Goal: Transaction & Acquisition: Purchase product/service

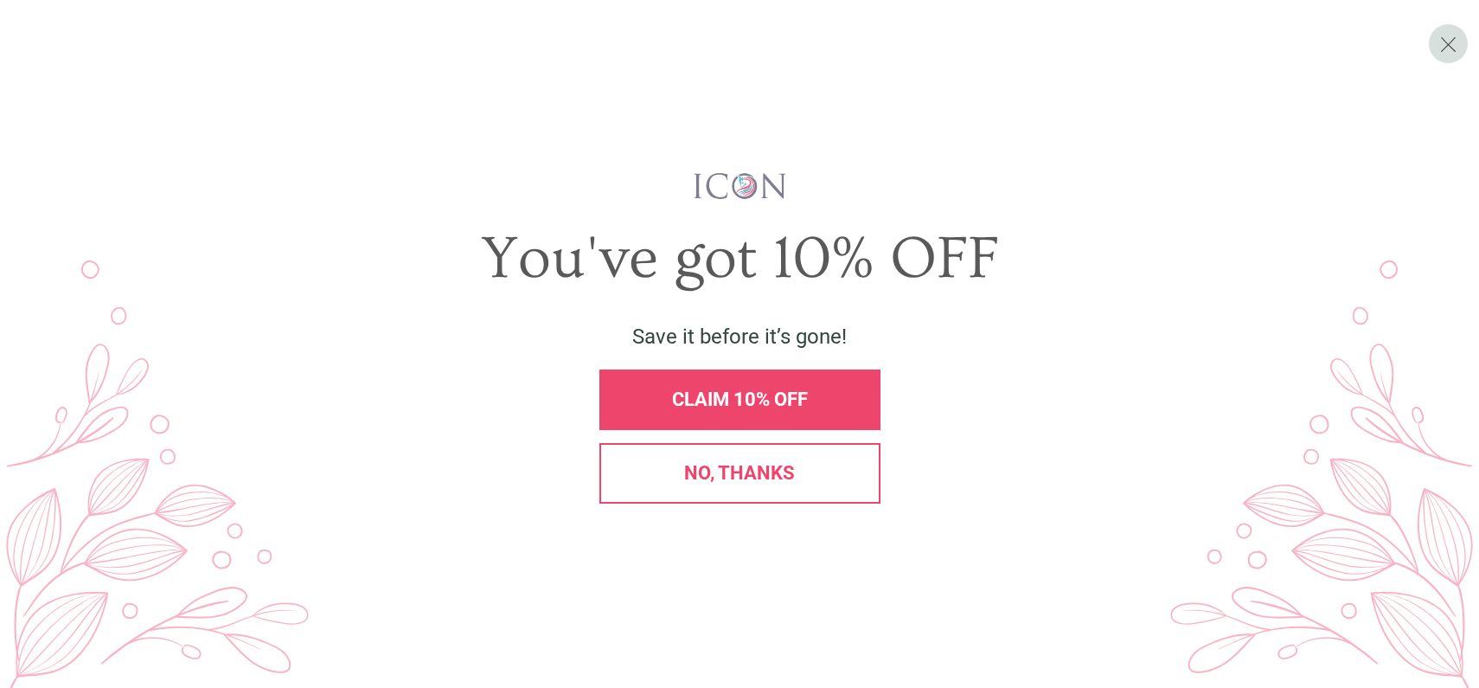
click at [772, 463] on span "No, thanks" at bounding box center [739, 473] width 111 height 22
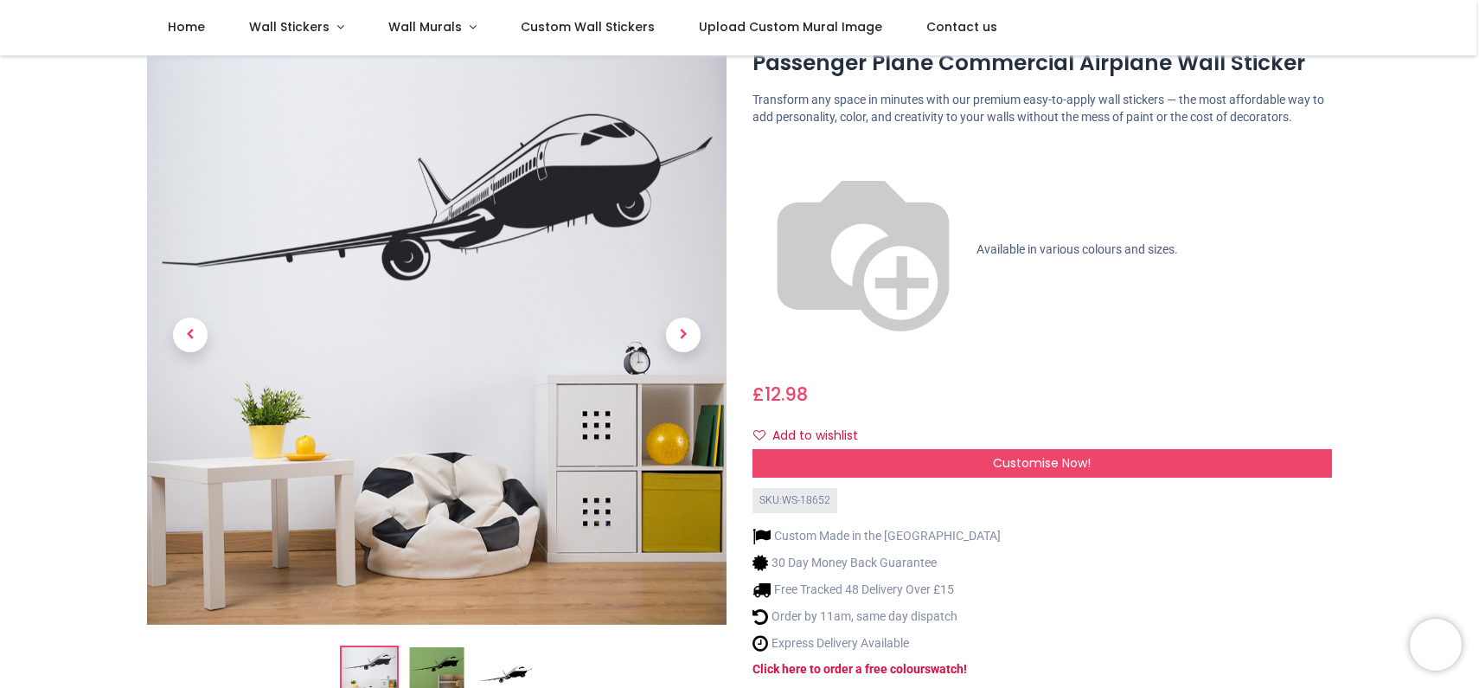
scroll to position [84, 0]
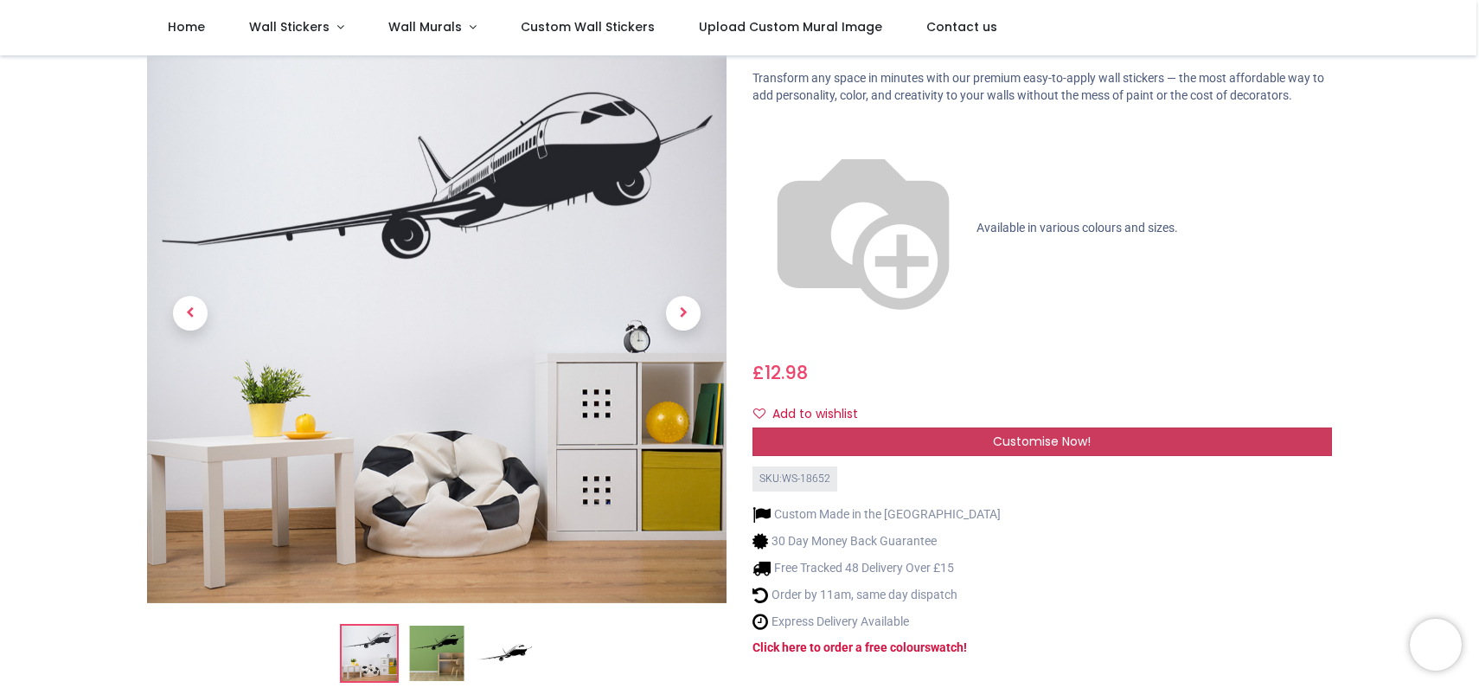
click at [1008, 432] on span "Customise Now!" at bounding box center [1042, 440] width 98 height 17
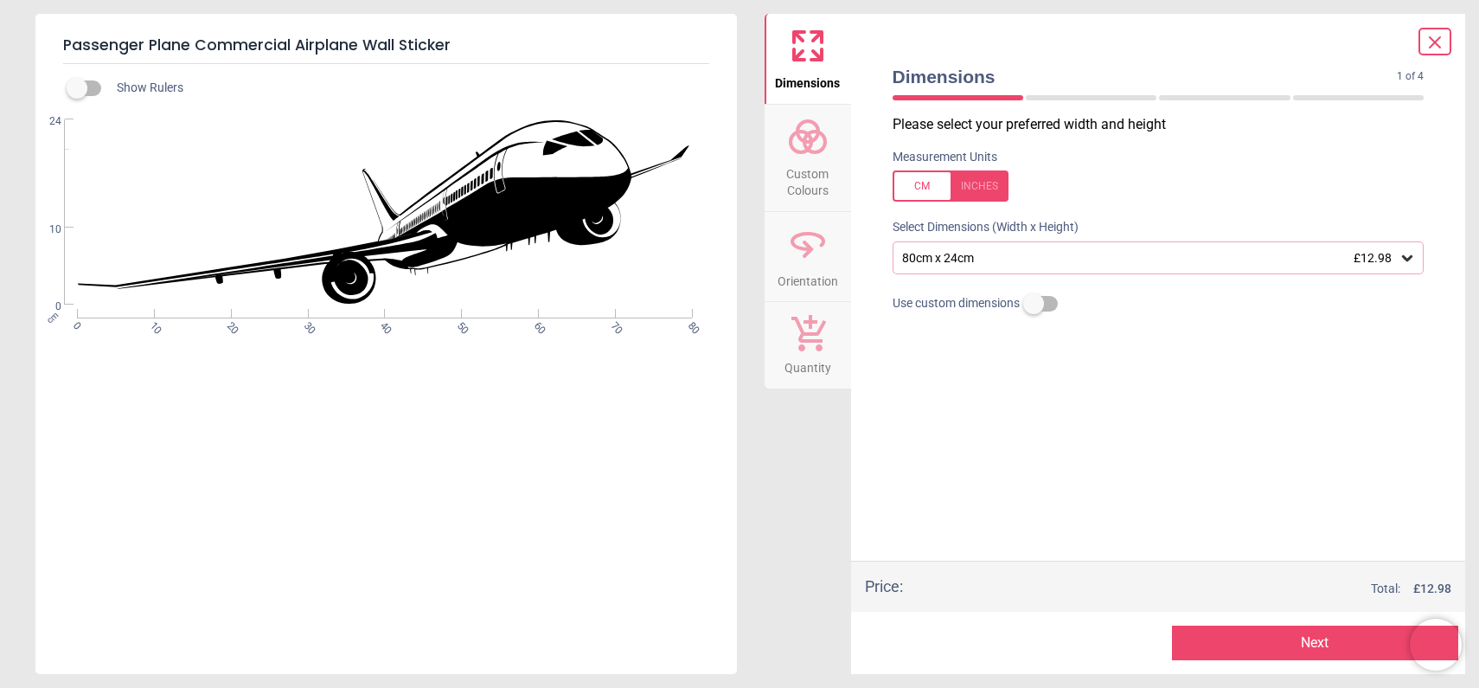
click at [944, 261] on div "80cm x 24cm £12.98" at bounding box center [1149, 258] width 499 height 15
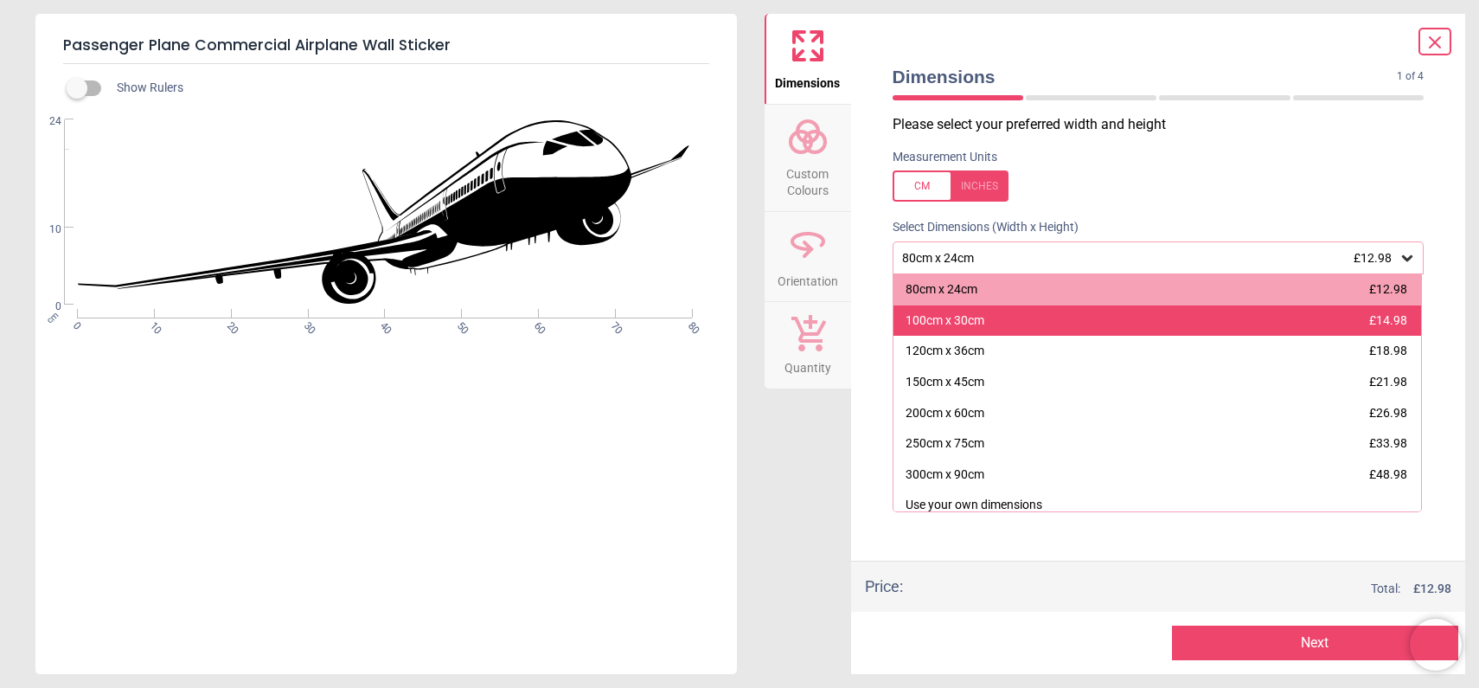
click at [996, 321] on div "100cm x 30cm £14.98" at bounding box center [1157, 320] width 528 height 31
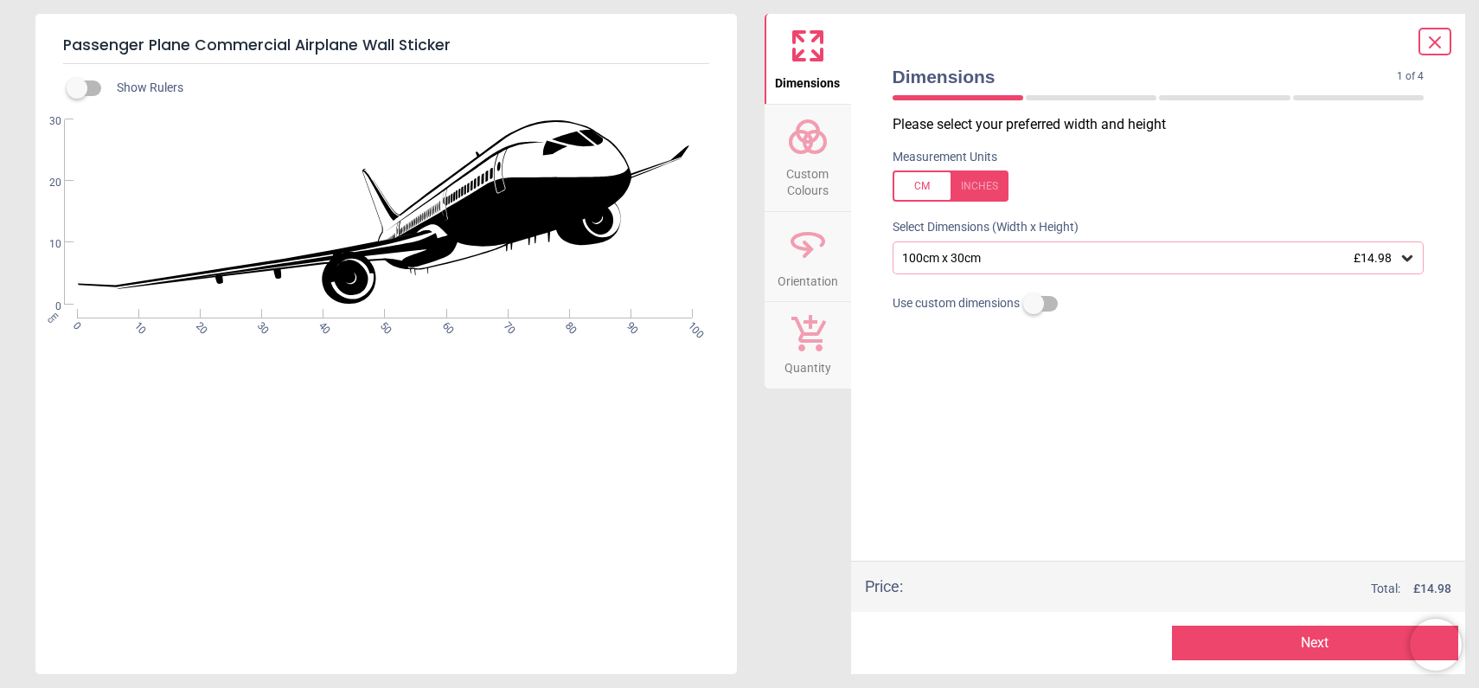
click at [811, 149] on icon at bounding box center [808, 137] width 42 height 42
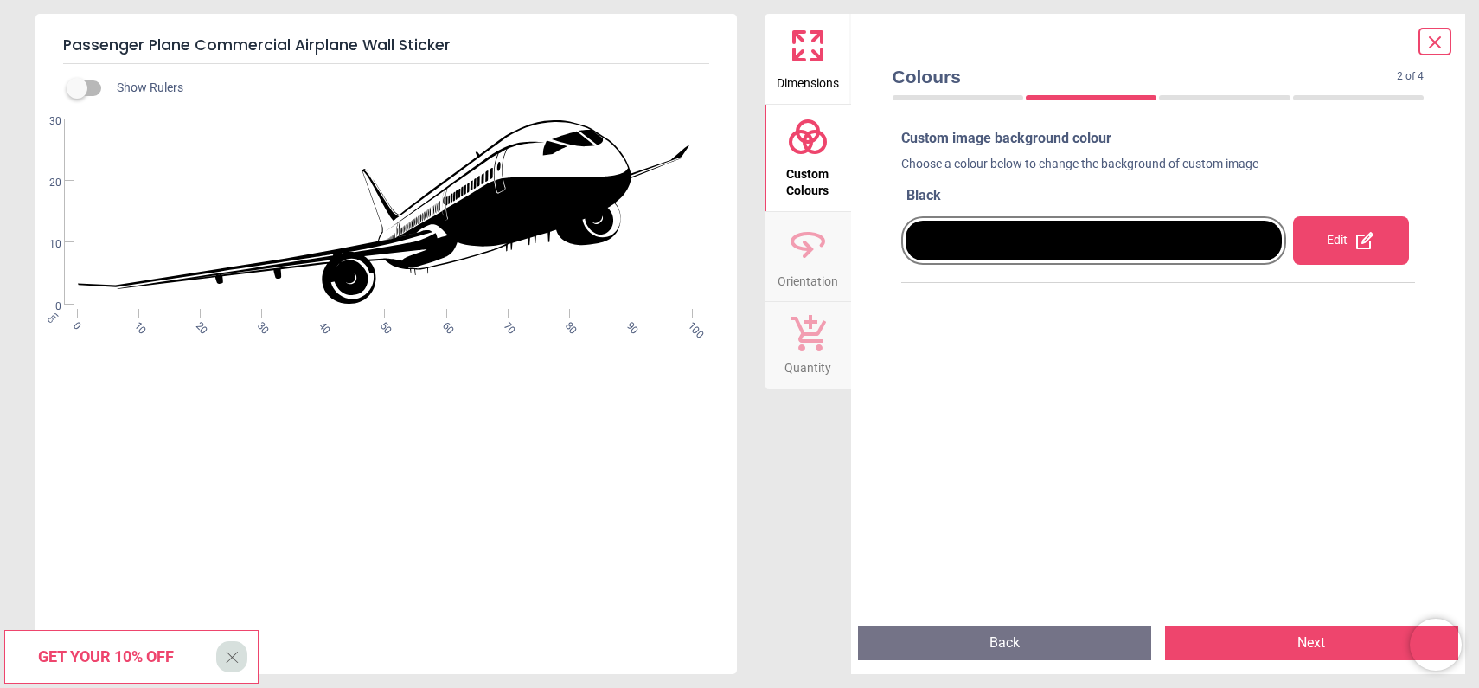
click at [1321, 240] on div "Edit" at bounding box center [1351, 240] width 116 height 48
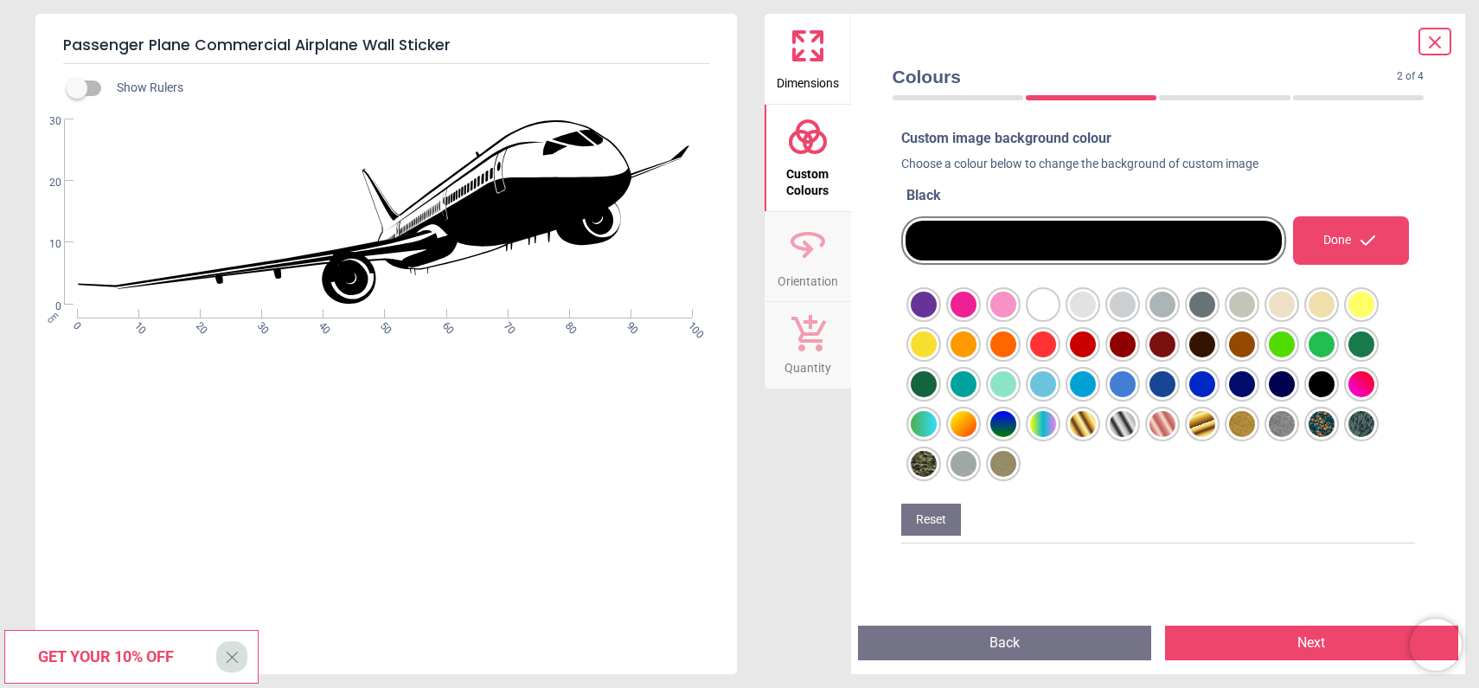
click at [937, 317] on div at bounding box center [924, 304] width 26 height 26
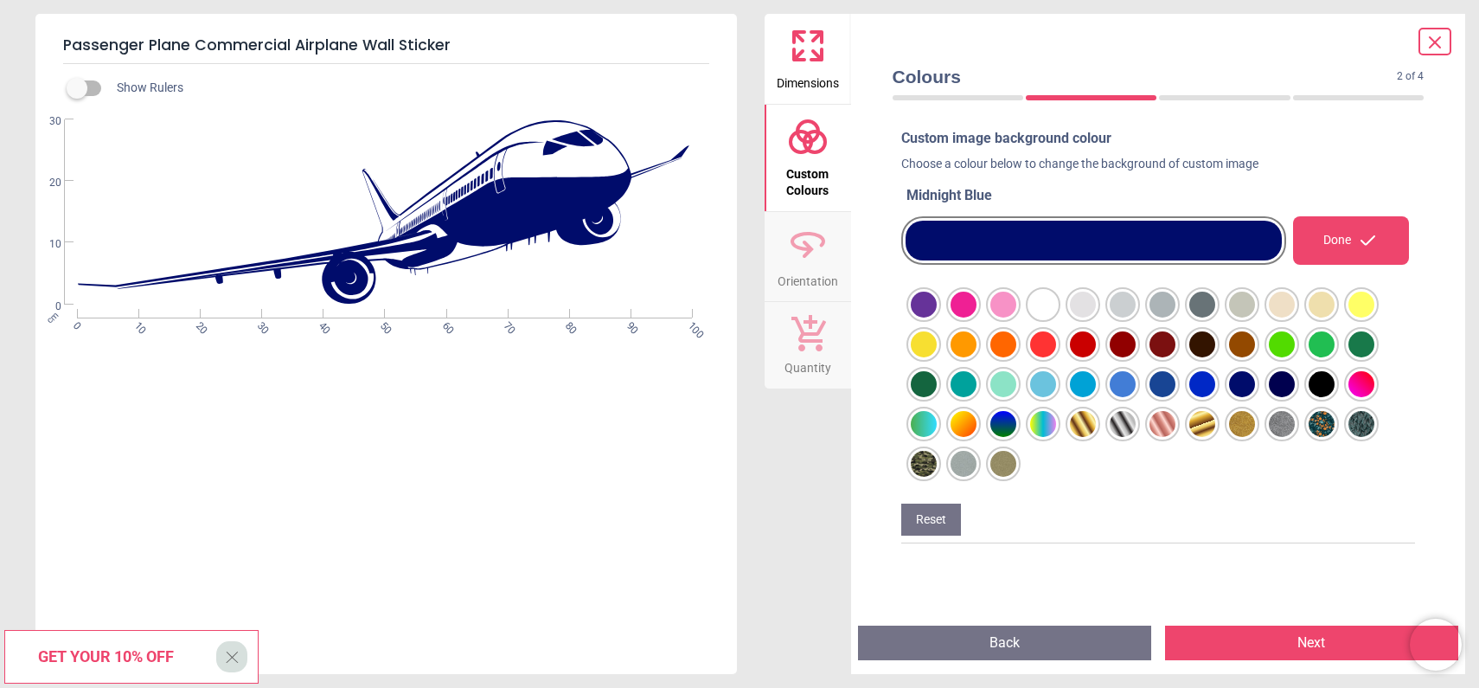
click at [937, 317] on div at bounding box center [924, 304] width 26 height 26
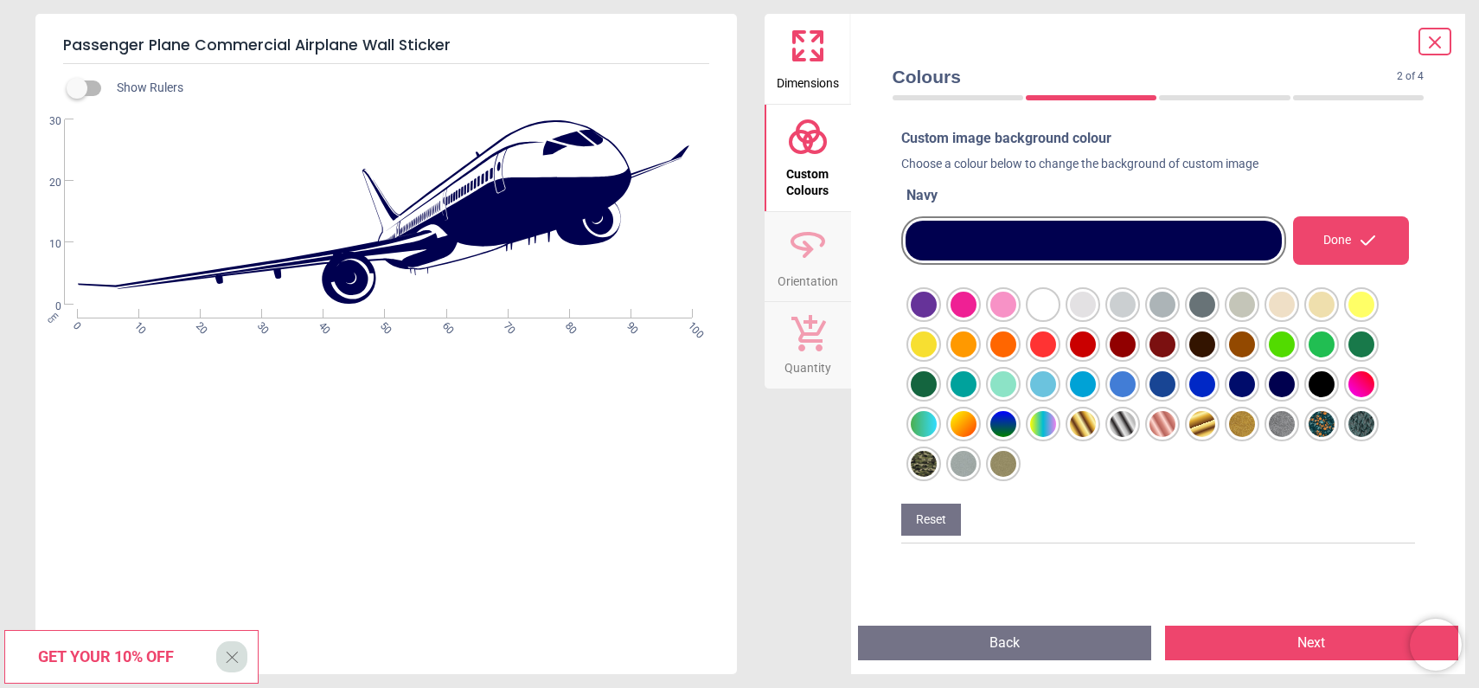
click at [1318, 645] on button "Next" at bounding box center [1311, 642] width 293 height 35
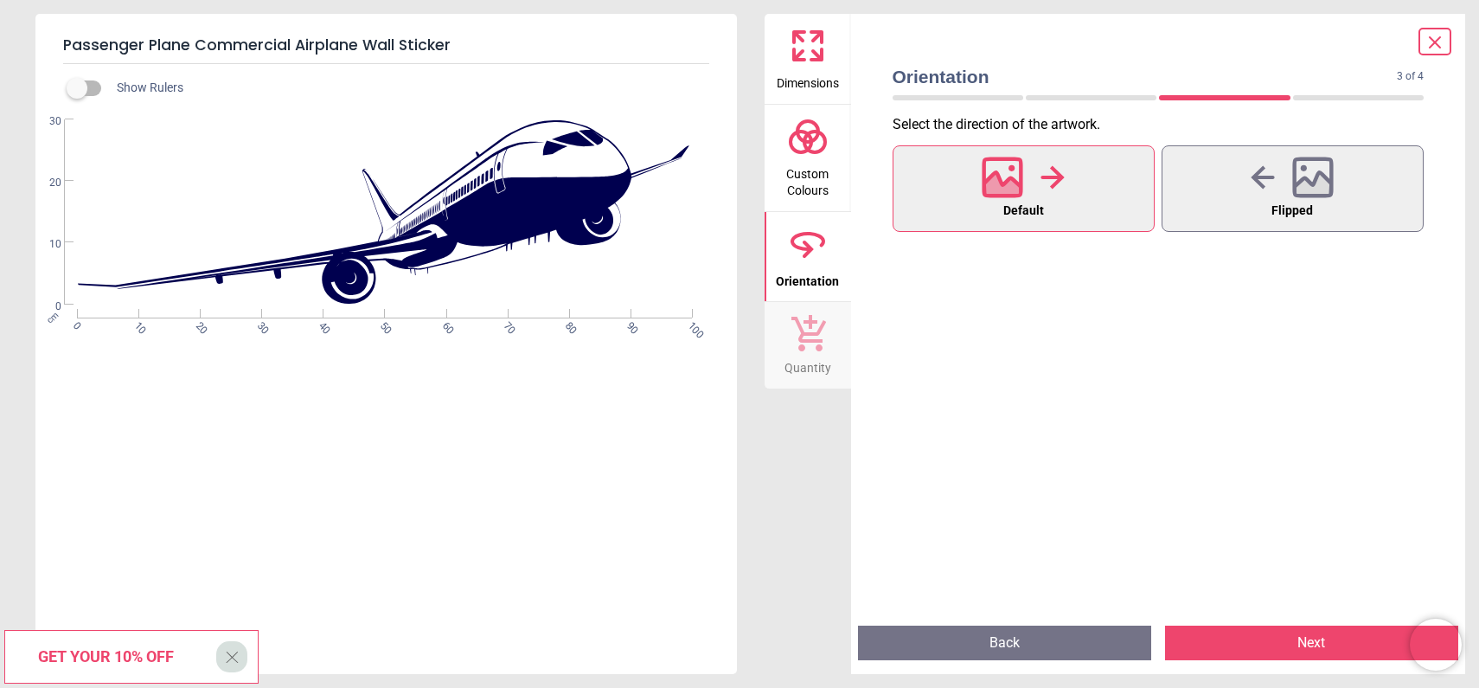
click at [835, 369] on button "Quantity" at bounding box center [808, 345] width 86 height 86
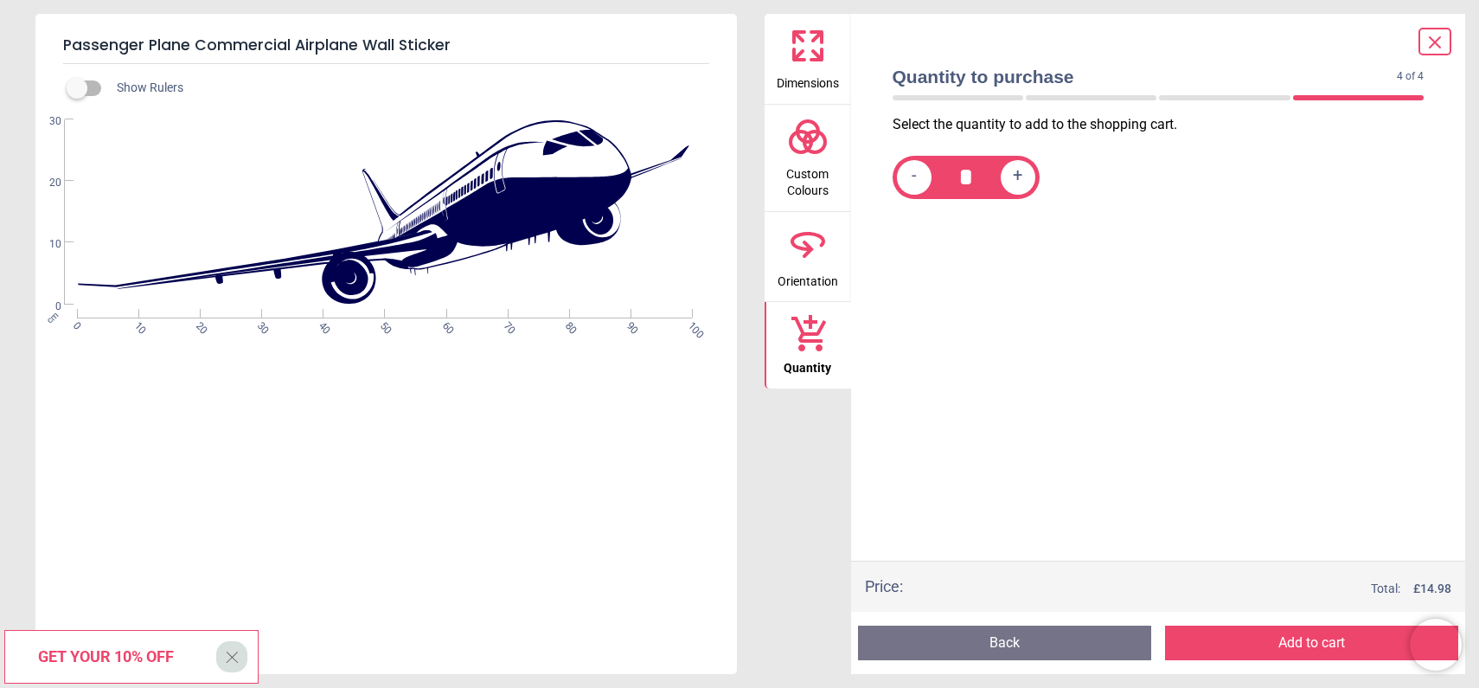
click at [1284, 656] on button "Add to cart" at bounding box center [1311, 642] width 293 height 35
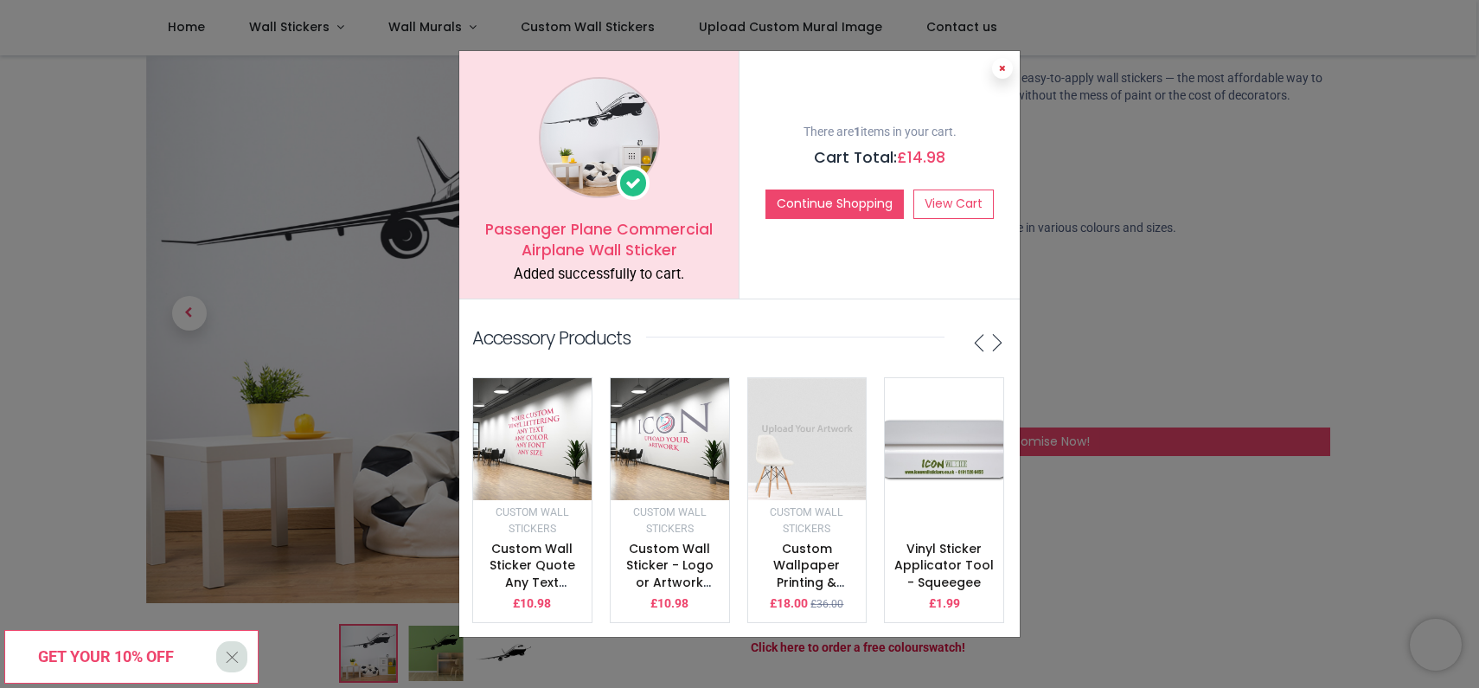
click at [1005, 64] on icon at bounding box center [1002, 68] width 7 height 9
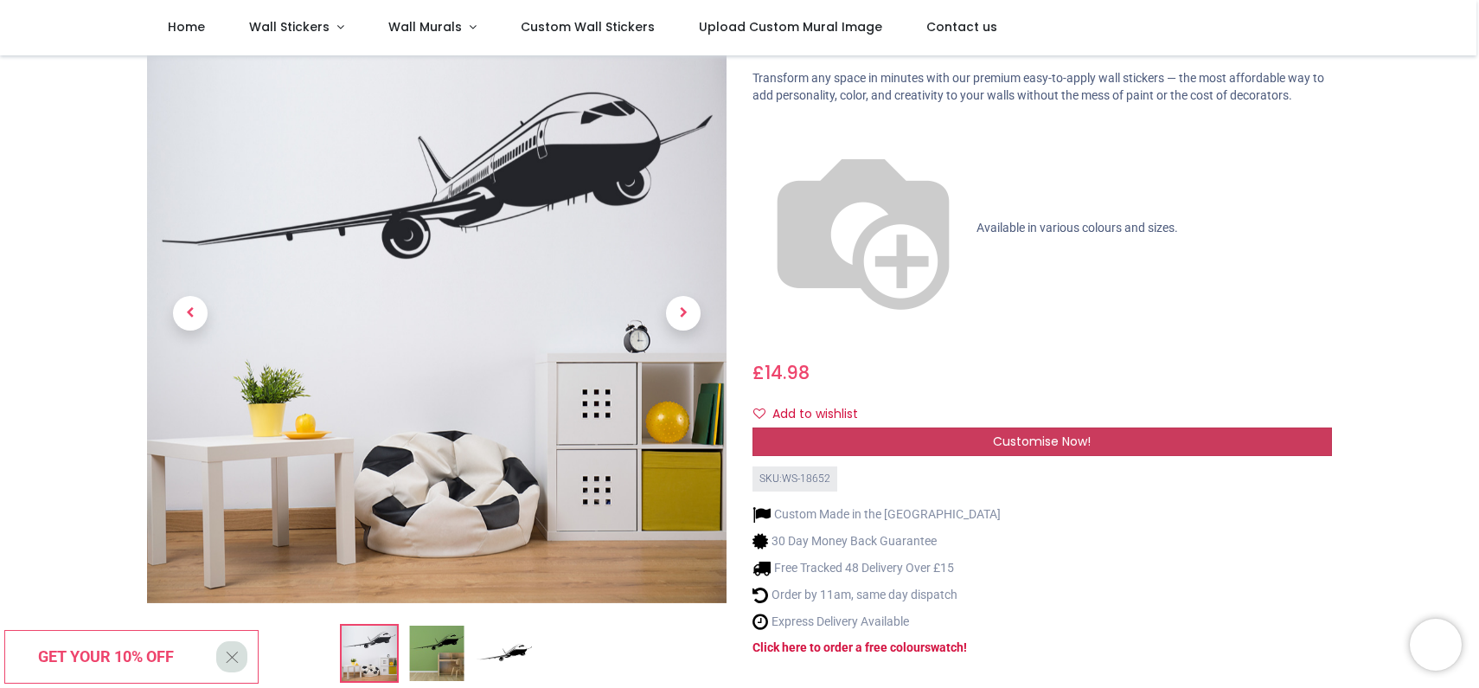
click at [1019, 432] on span "Customise Now!" at bounding box center [1042, 440] width 98 height 17
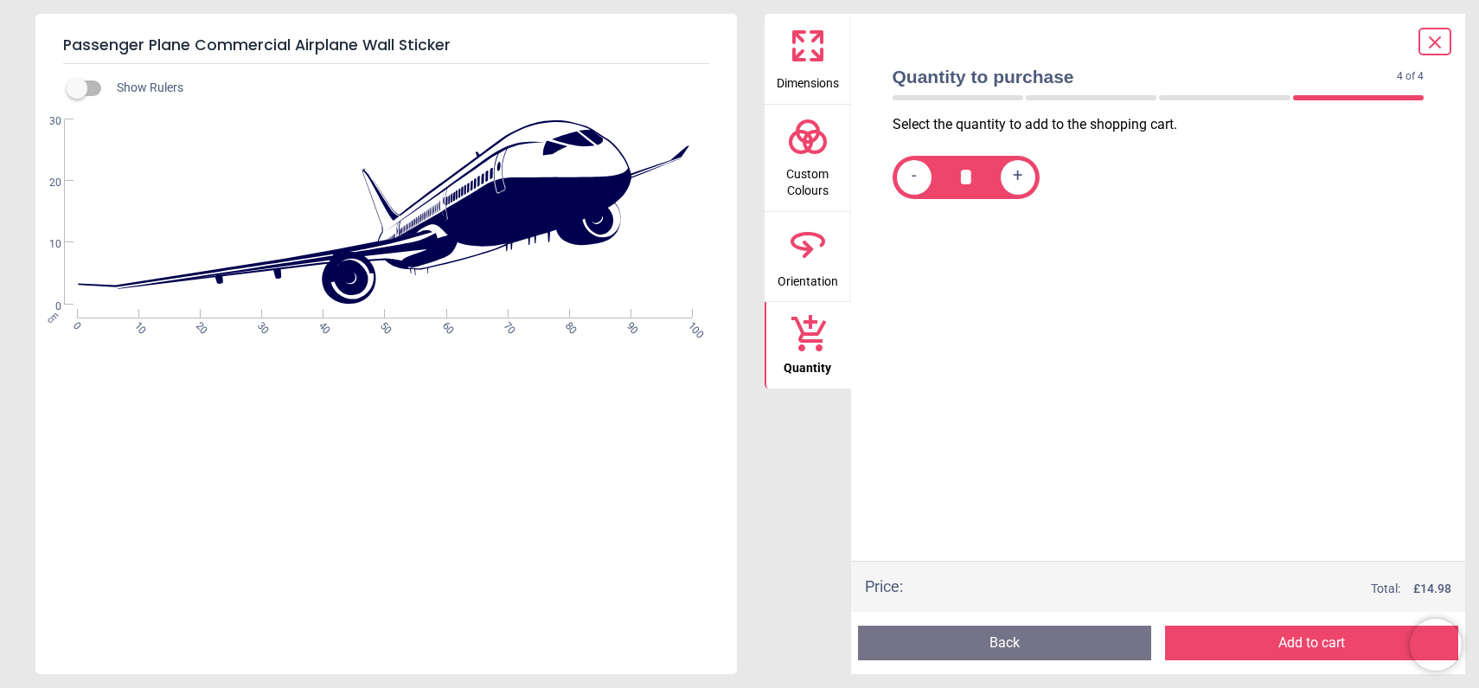
click at [805, 84] on span "Dimensions" at bounding box center [808, 80] width 62 height 26
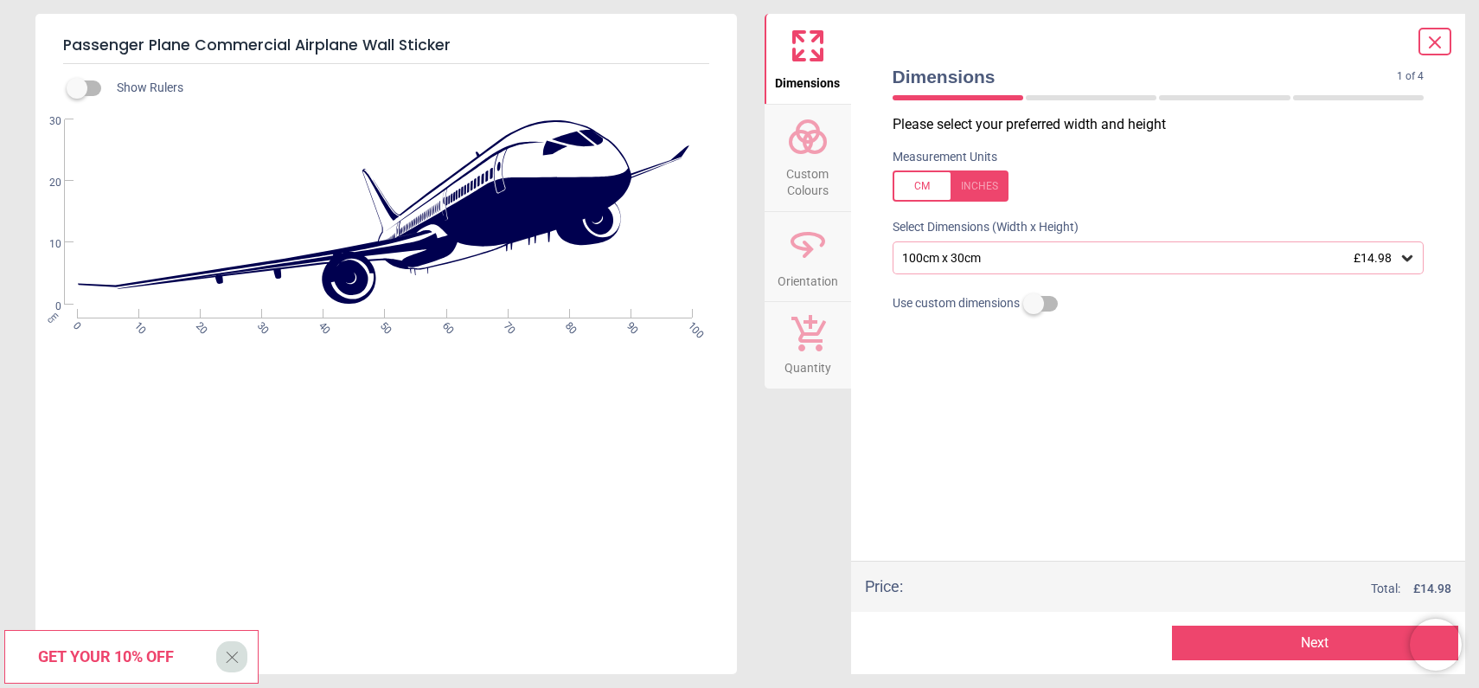
click at [976, 259] on div "100cm x 30cm £14.98" at bounding box center [1149, 258] width 499 height 15
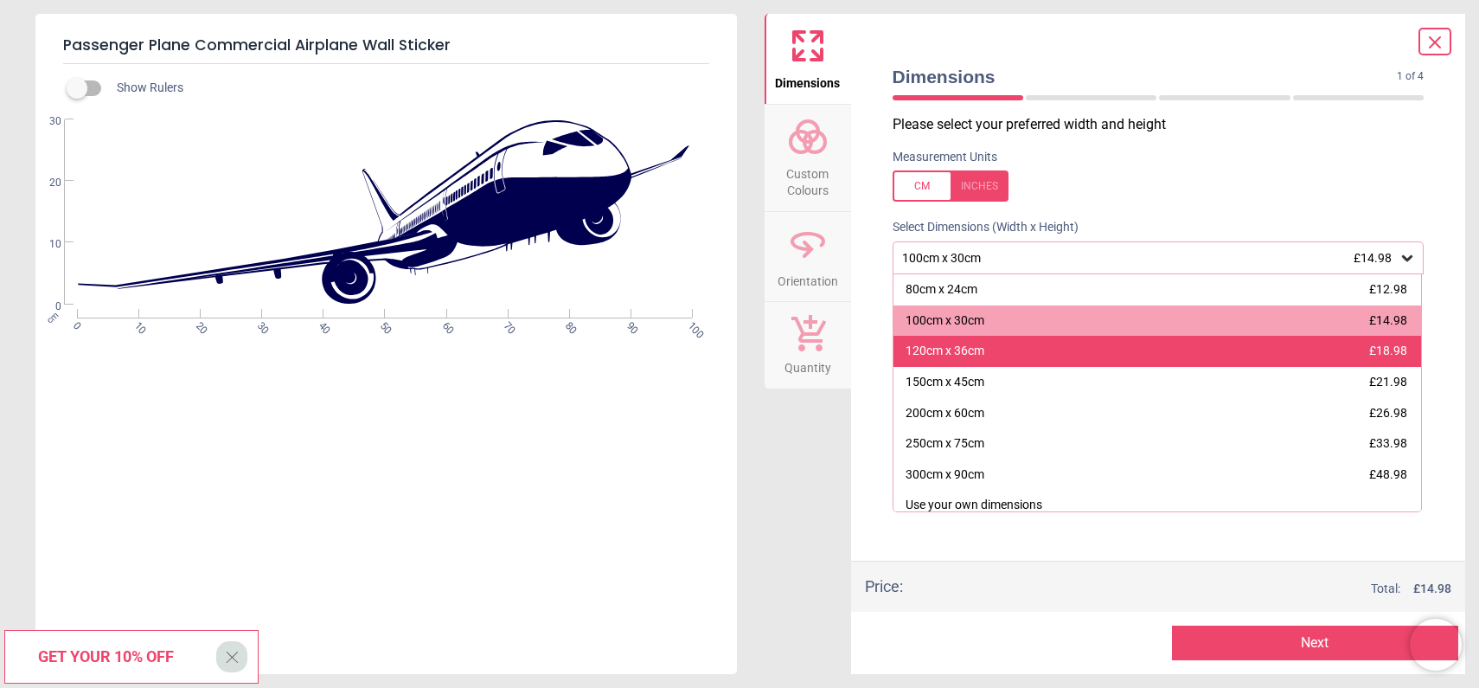
click at [921, 356] on div "120cm x 36cm" at bounding box center [945, 351] width 79 height 17
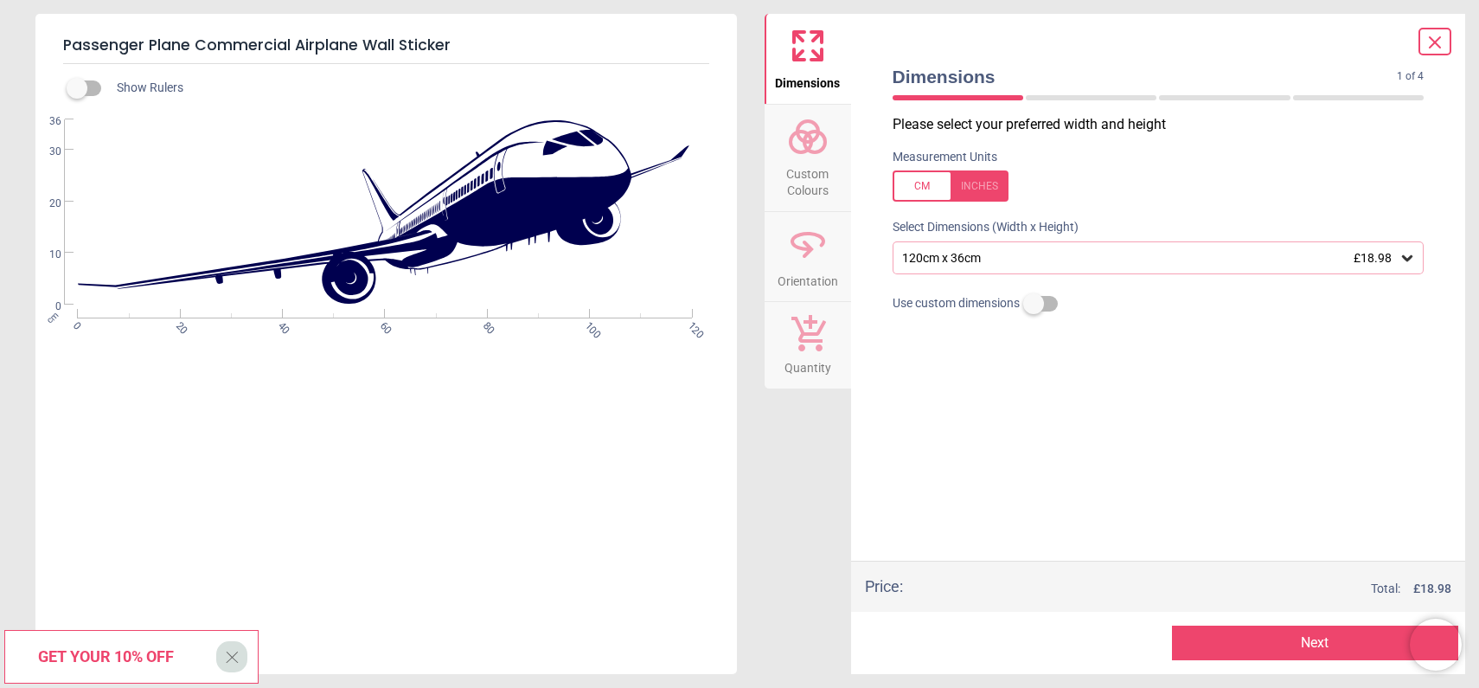
click at [1000, 255] on div "120cm x 36cm £18.98" at bounding box center [1149, 258] width 499 height 15
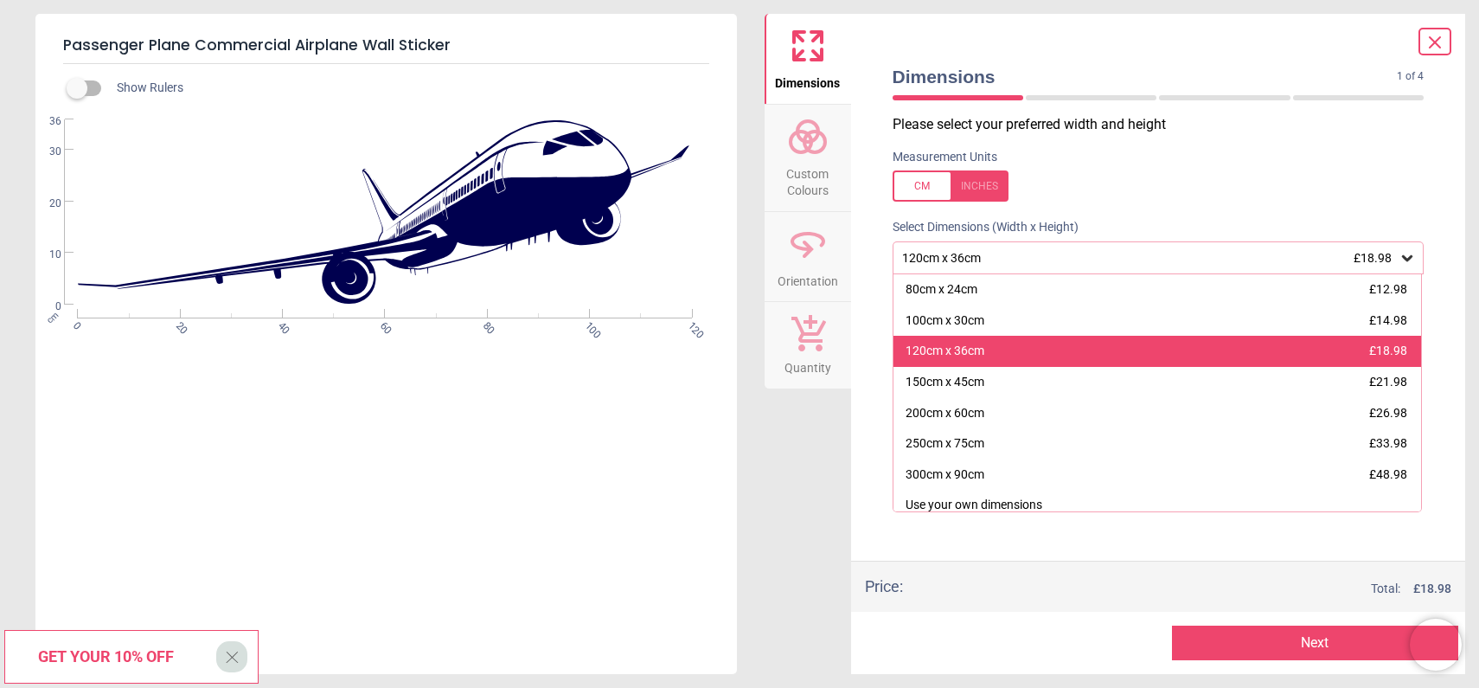
click at [984, 355] on div "120cm x 36cm" at bounding box center [945, 351] width 79 height 17
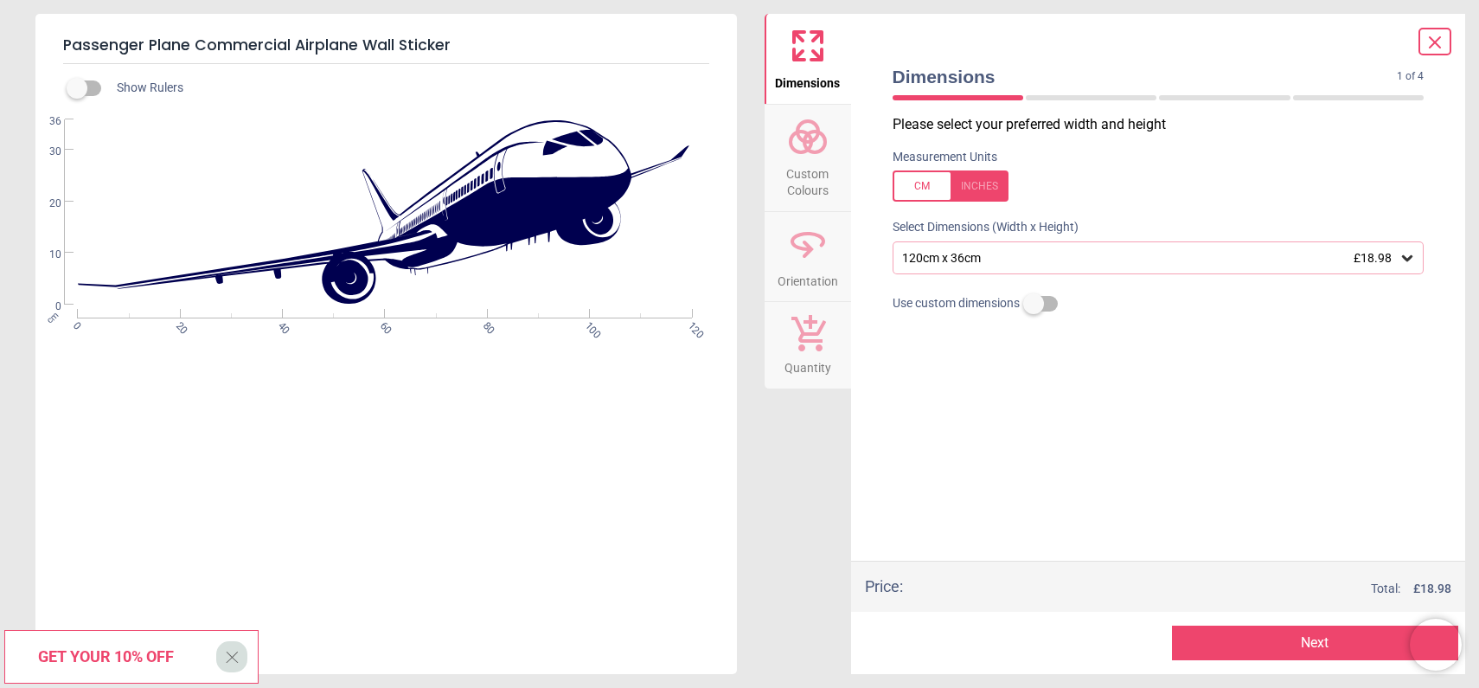
click at [1320, 648] on button "Next" at bounding box center [1315, 642] width 286 height 35
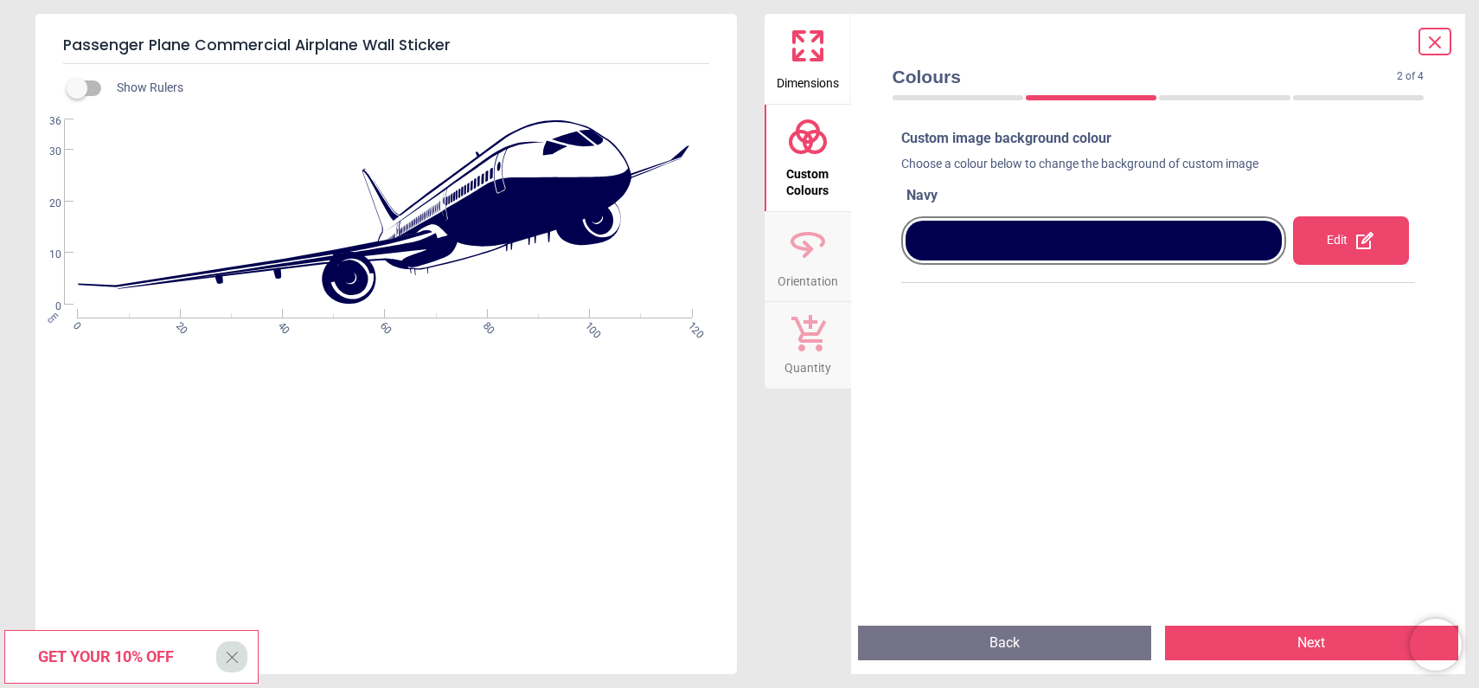
click at [1314, 647] on button "Next" at bounding box center [1311, 642] width 293 height 35
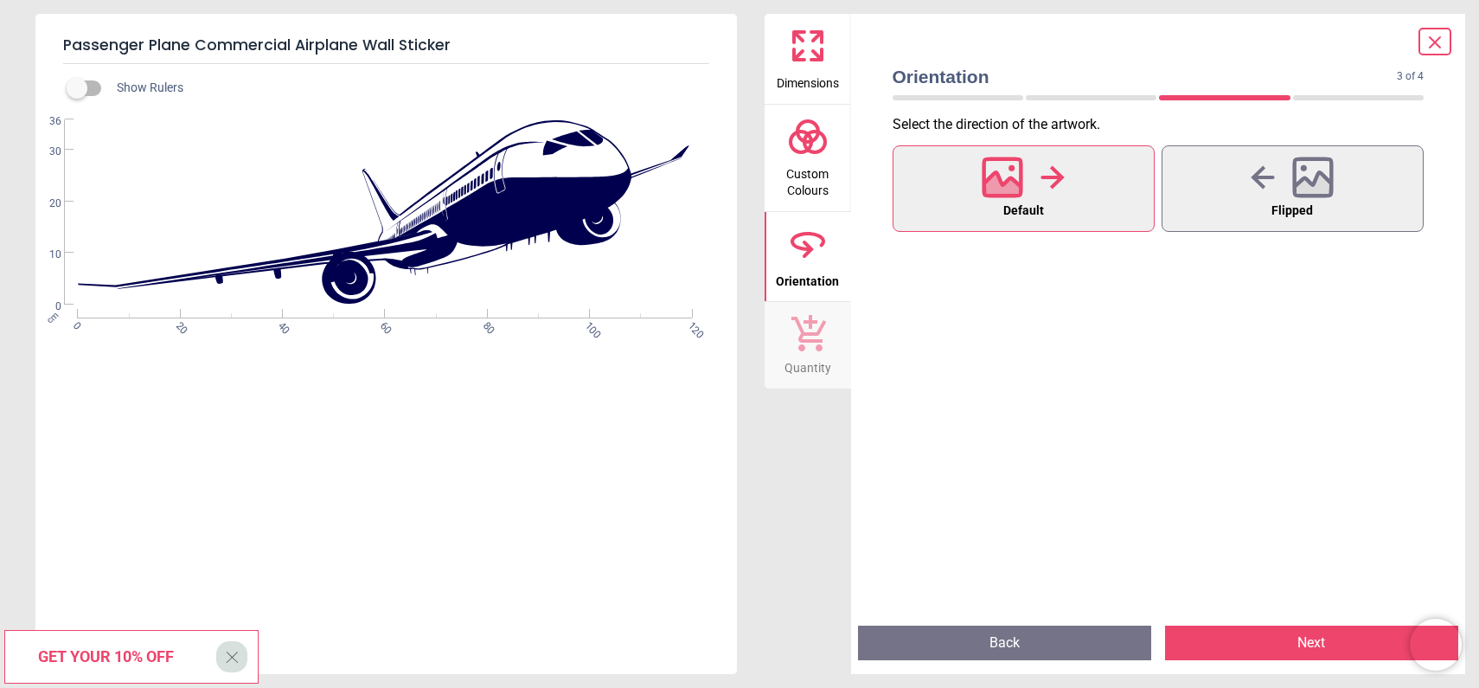
click at [1314, 647] on button "Next" at bounding box center [1311, 642] width 293 height 35
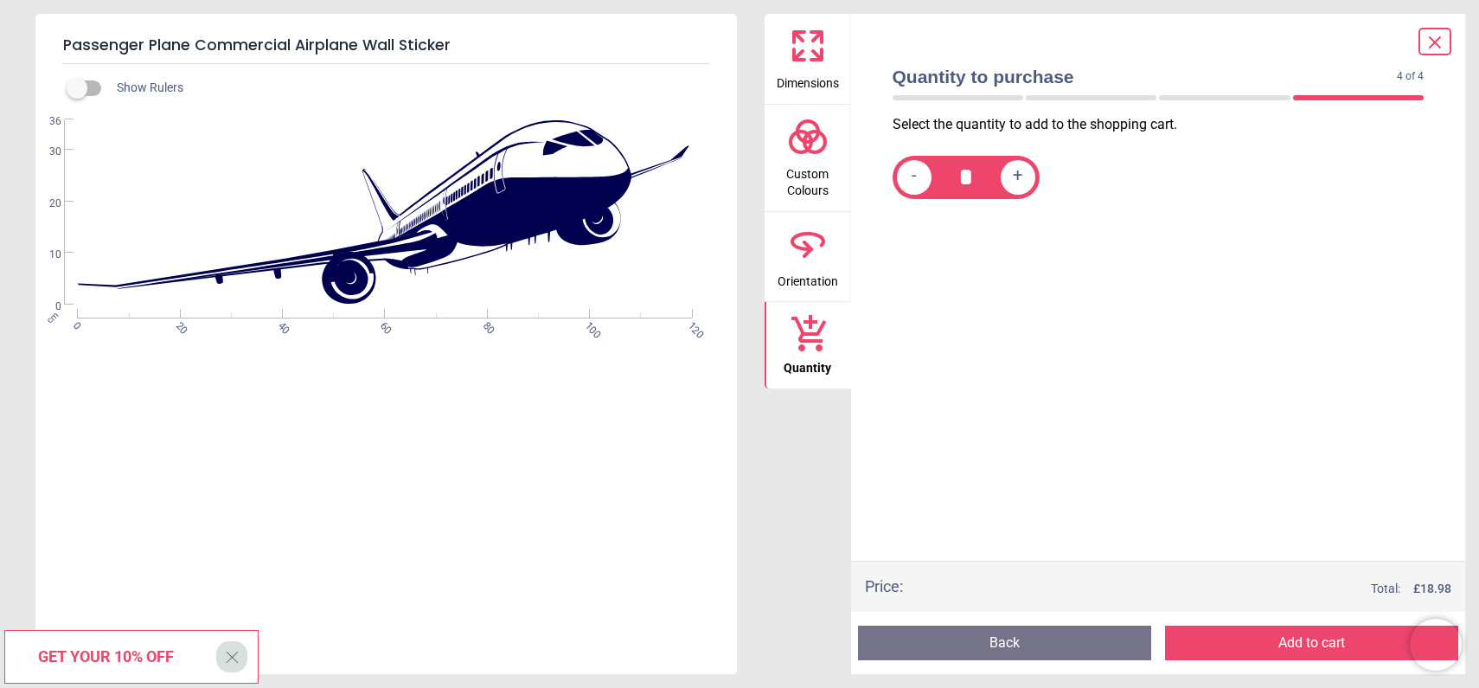
click at [1314, 647] on button "Add to cart" at bounding box center [1311, 642] width 293 height 35
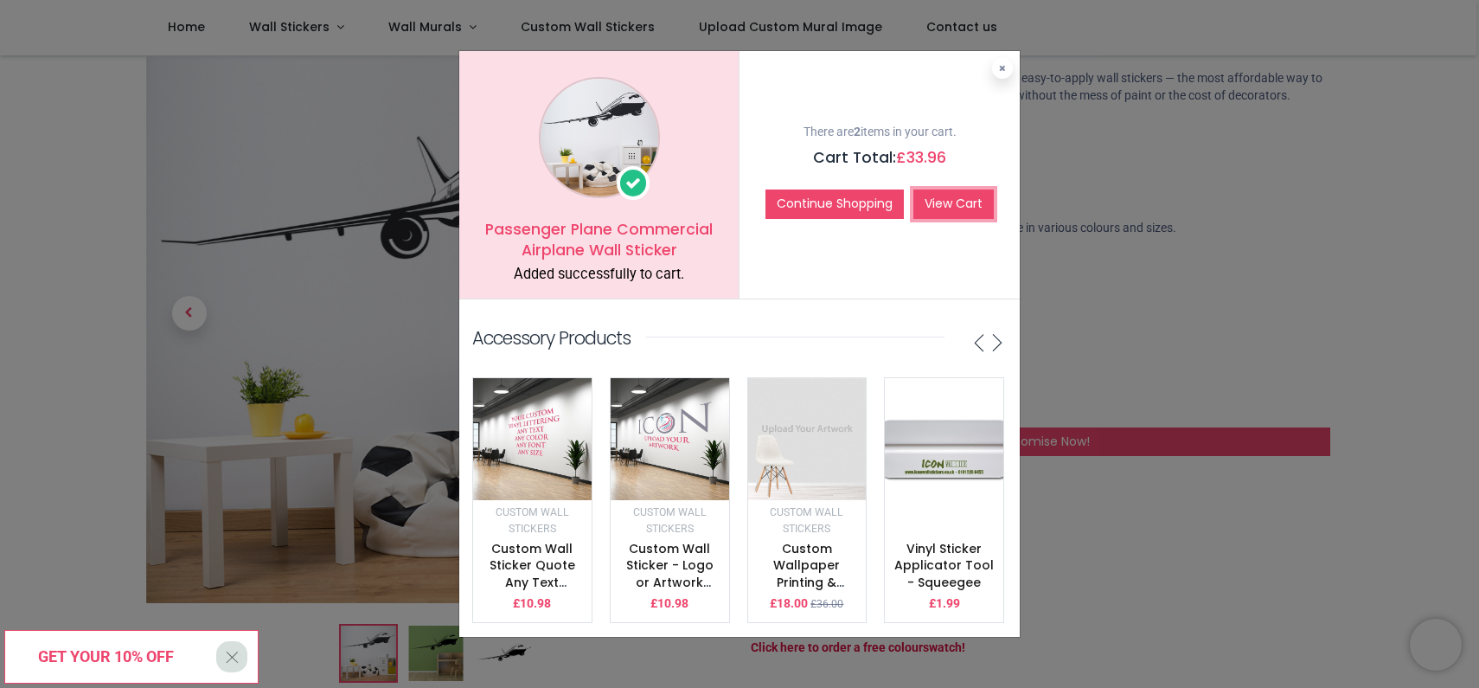
click at [948, 196] on link "View Cart" at bounding box center [953, 203] width 80 height 29
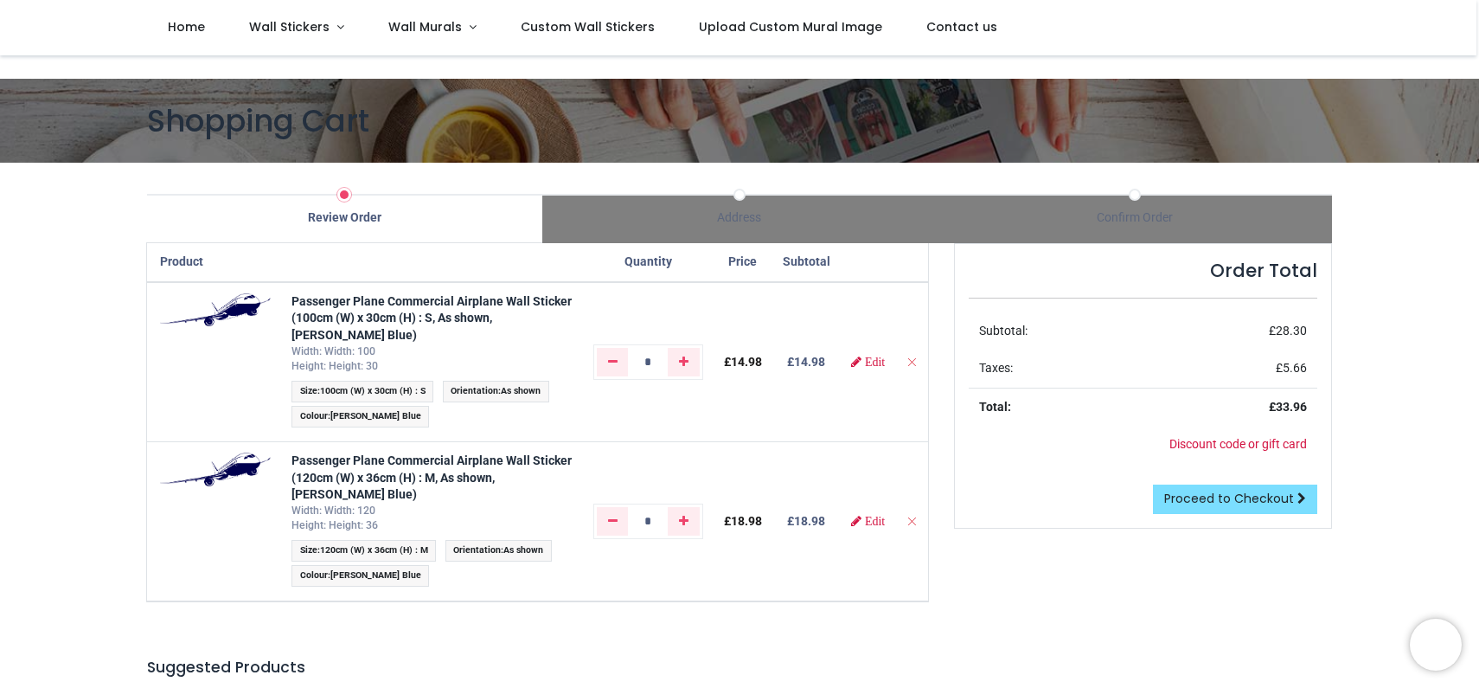
scroll to position [118, 0]
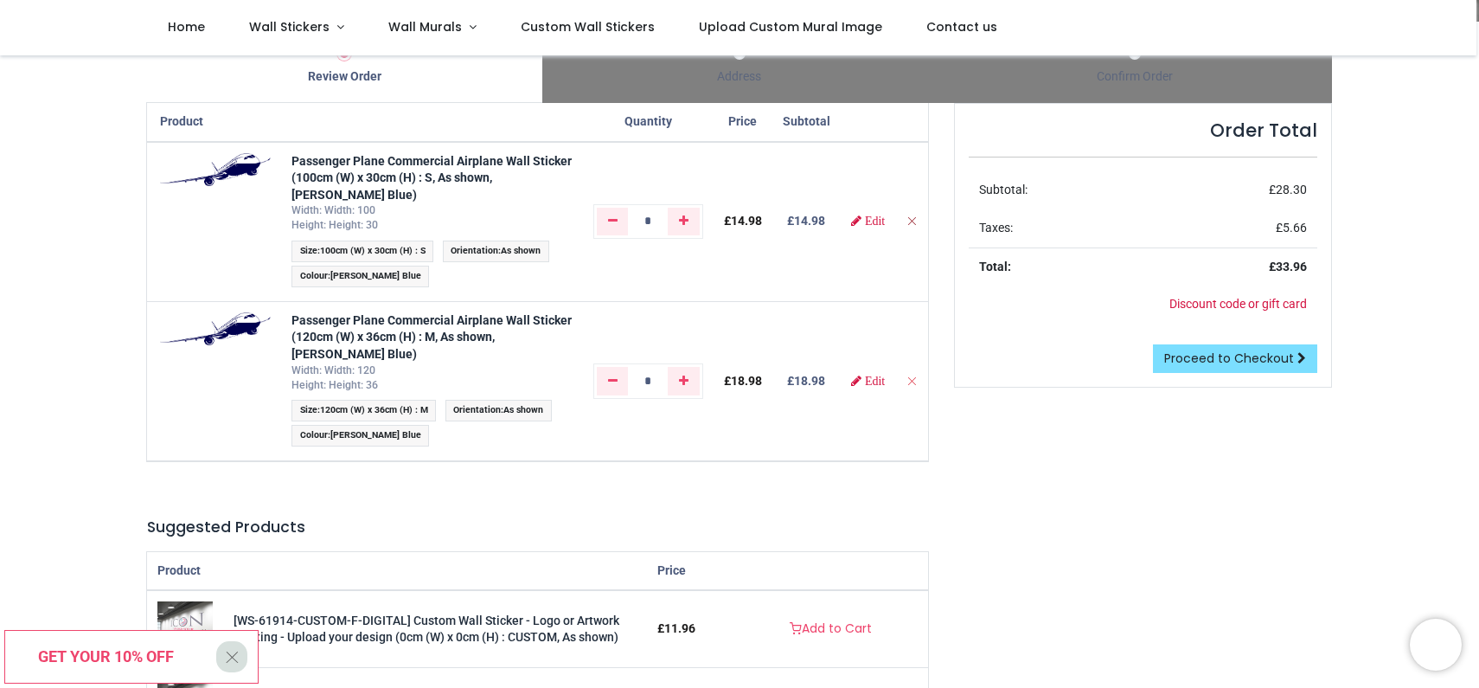
click at [906, 222] on icon "Remove from cart" at bounding box center [912, 221] width 12 height 12
type input "*"
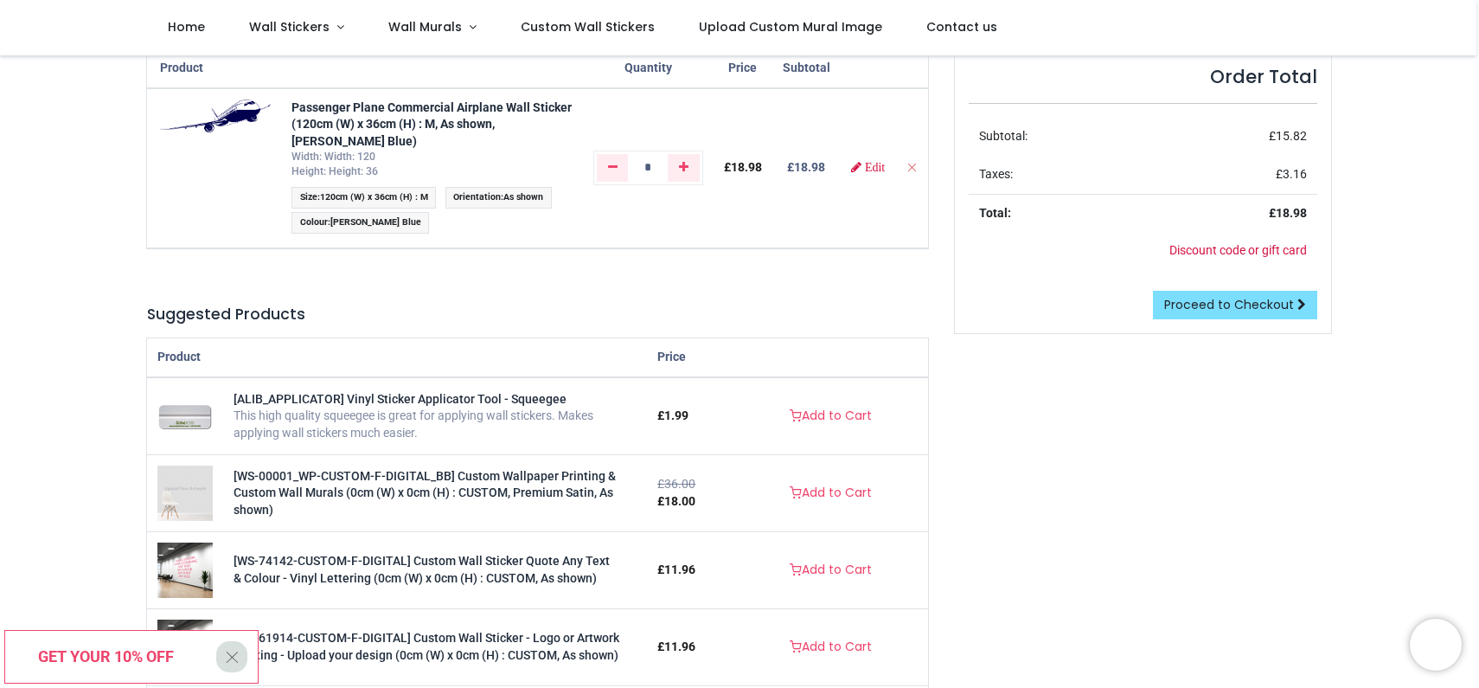
scroll to position [173, 0]
click at [817, 412] on link "Add to Cart" at bounding box center [830, 414] width 105 height 29
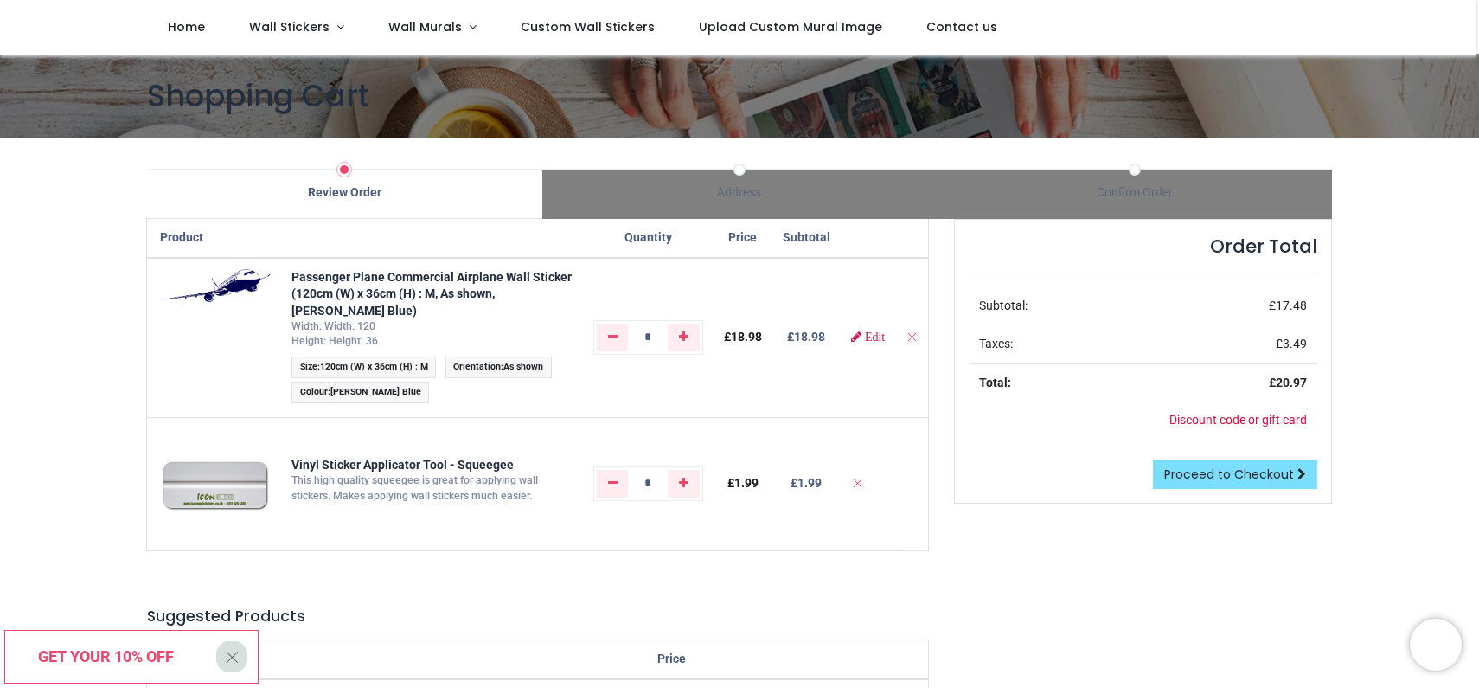
scroll to position [0, 0]
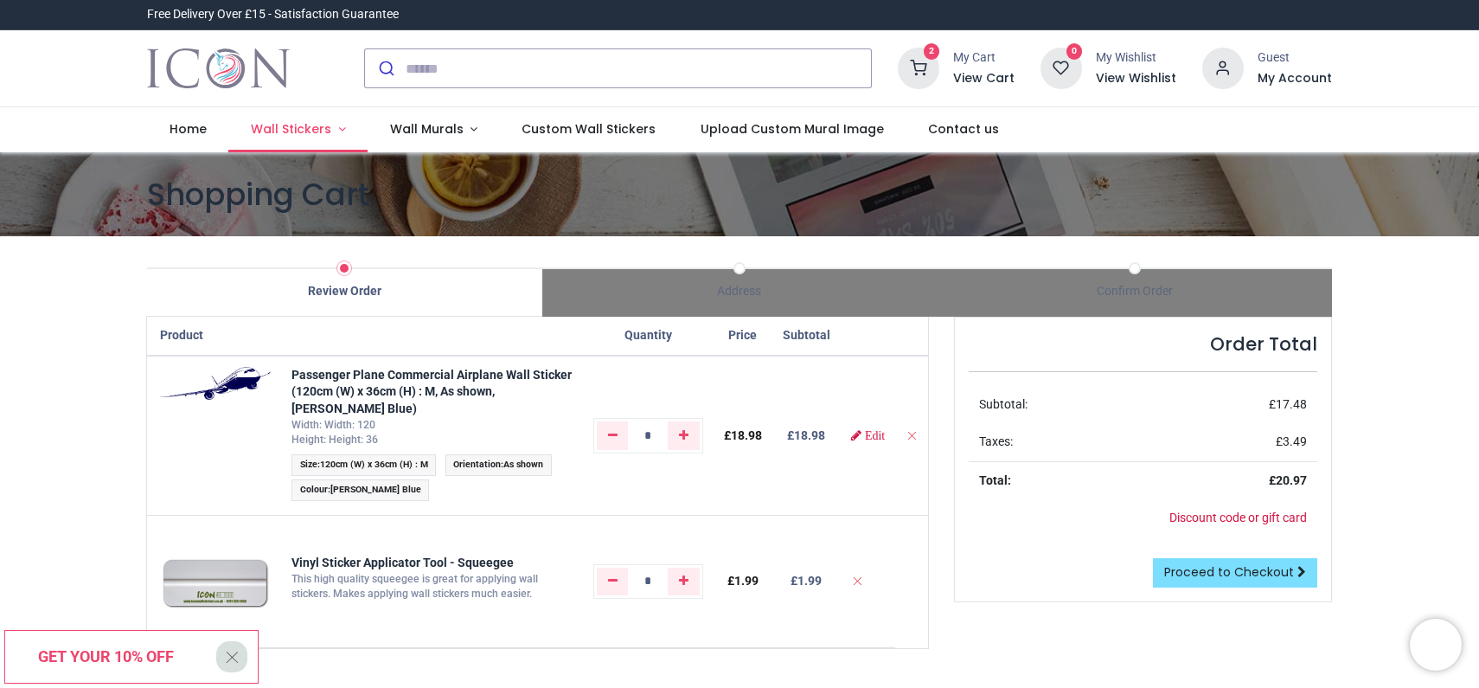
click at [276, 122] on span "Wall Stickers" at bounding box center [291, 128] width 80 height 17
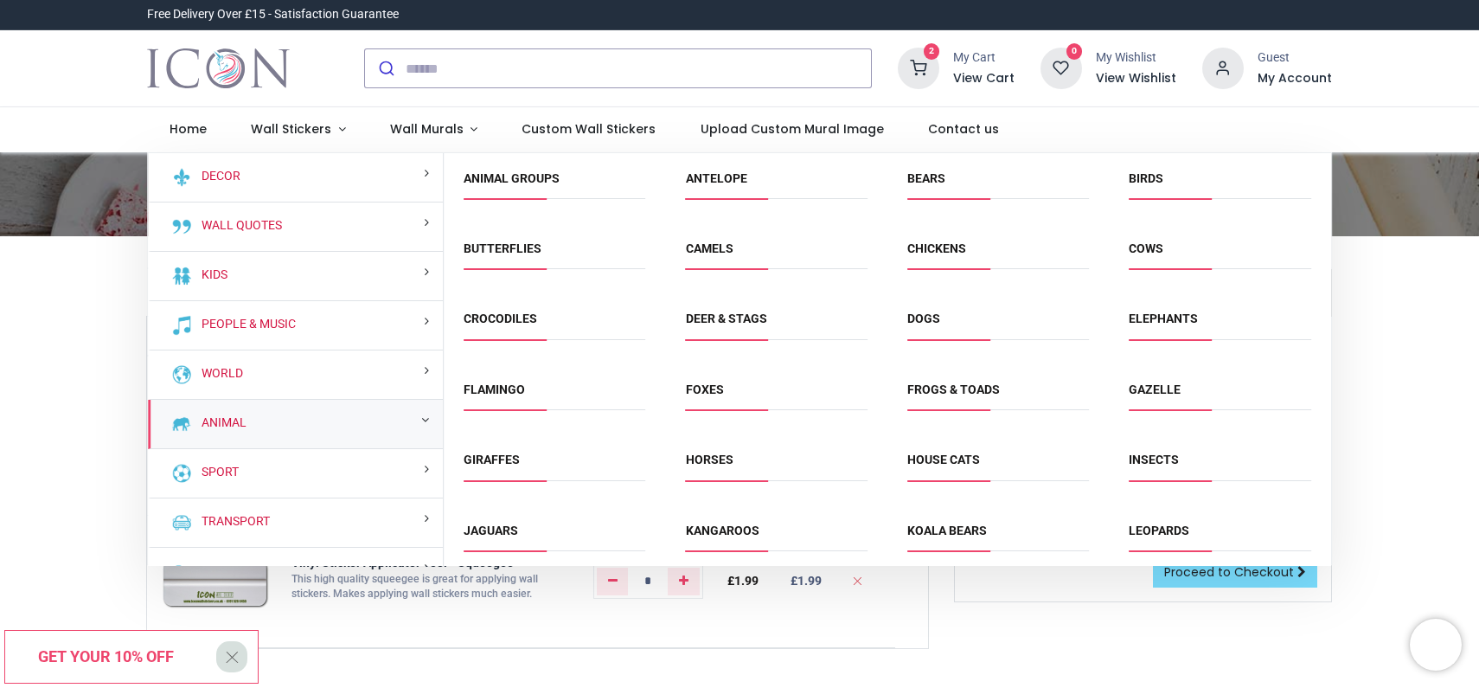
scroll to position [78, 0]
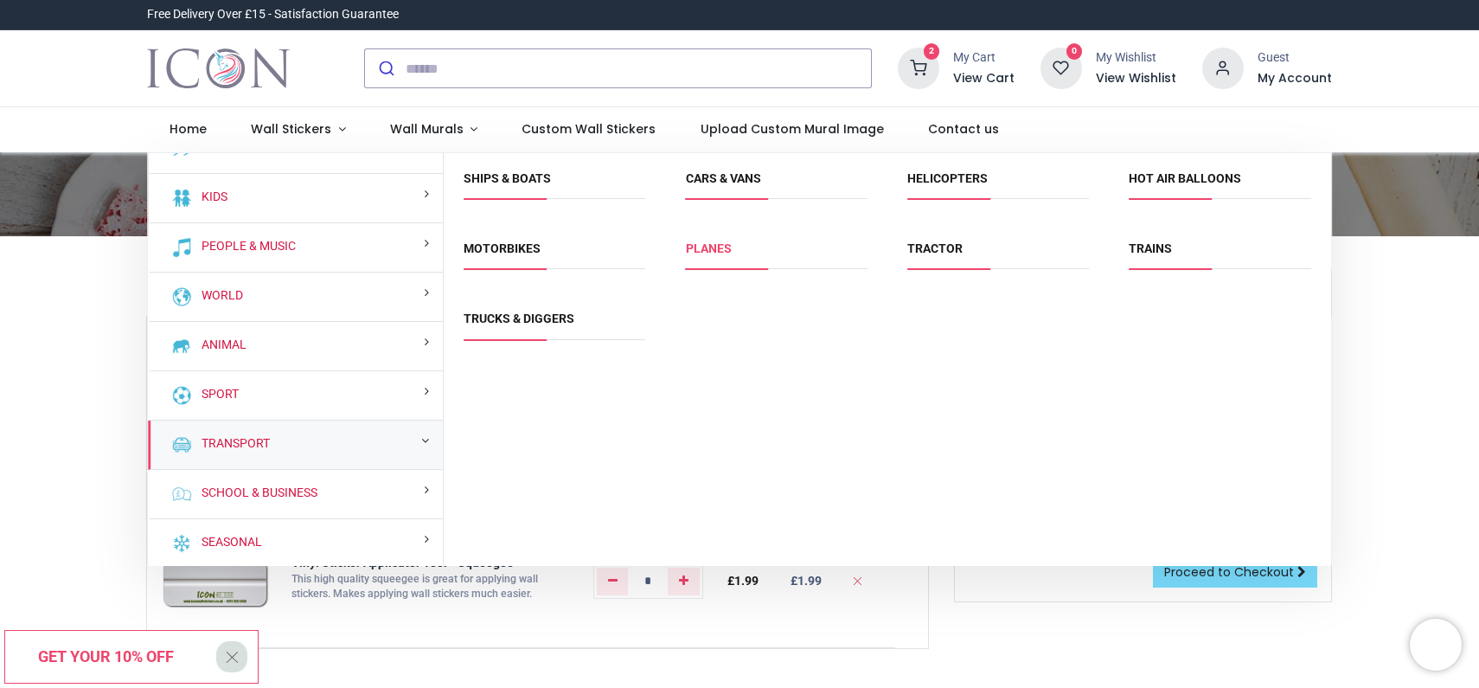
click at [711, 248] on link "Planes" at bounding box center [709, 248] width 46 height 14
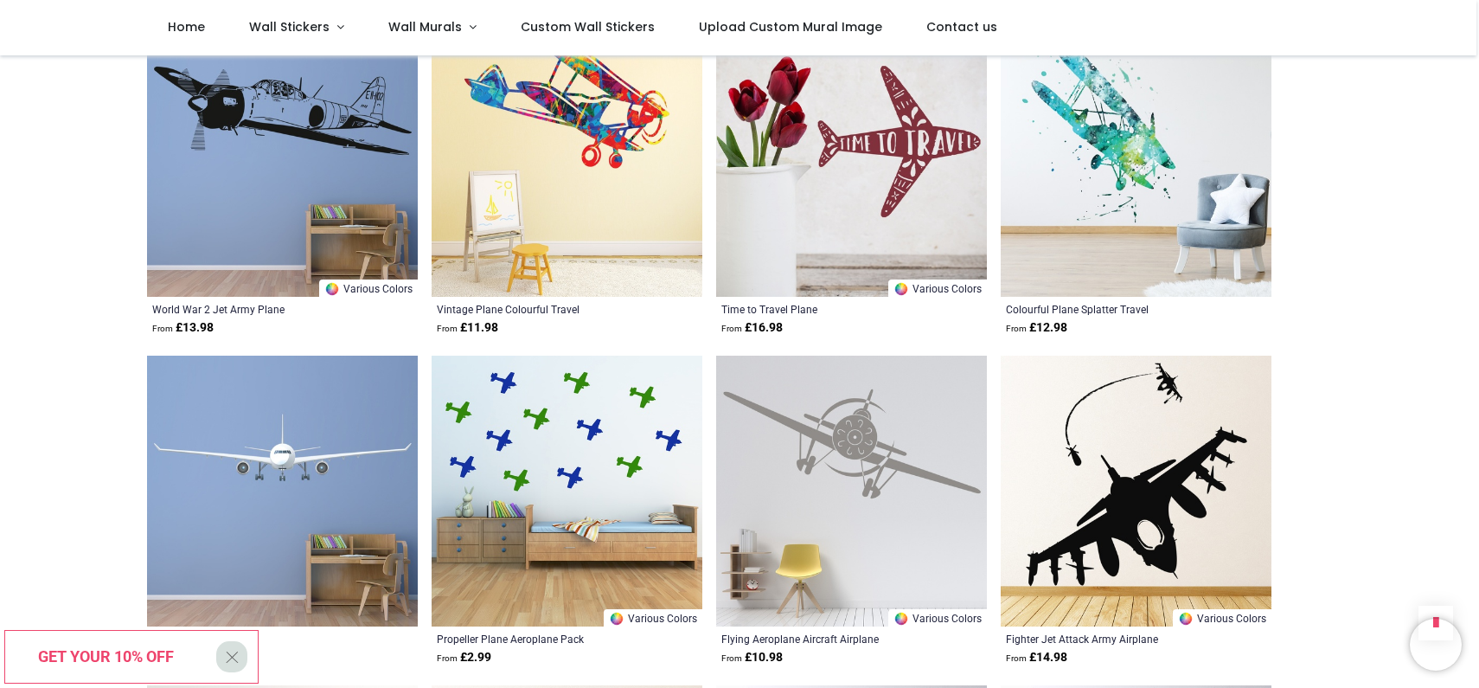
scroll to position [1695, 0]
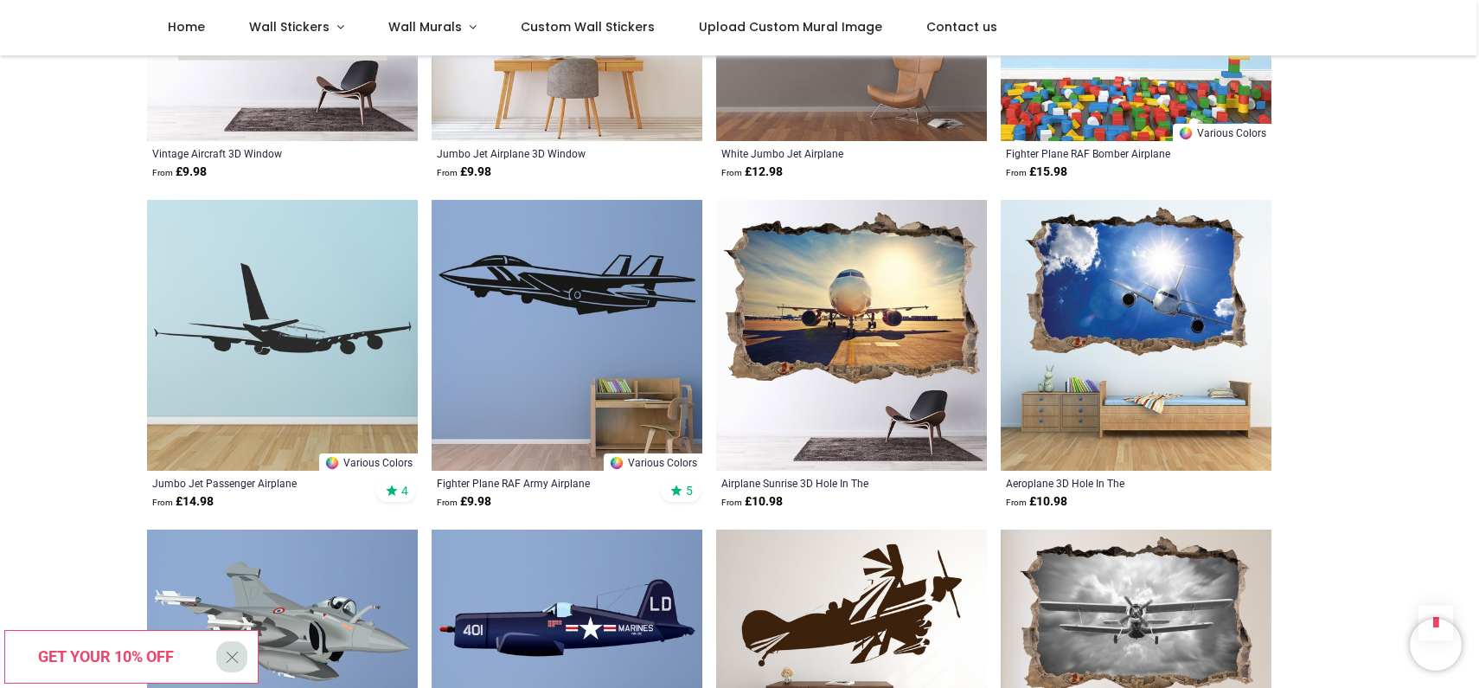
scroll to position [2833, 0]
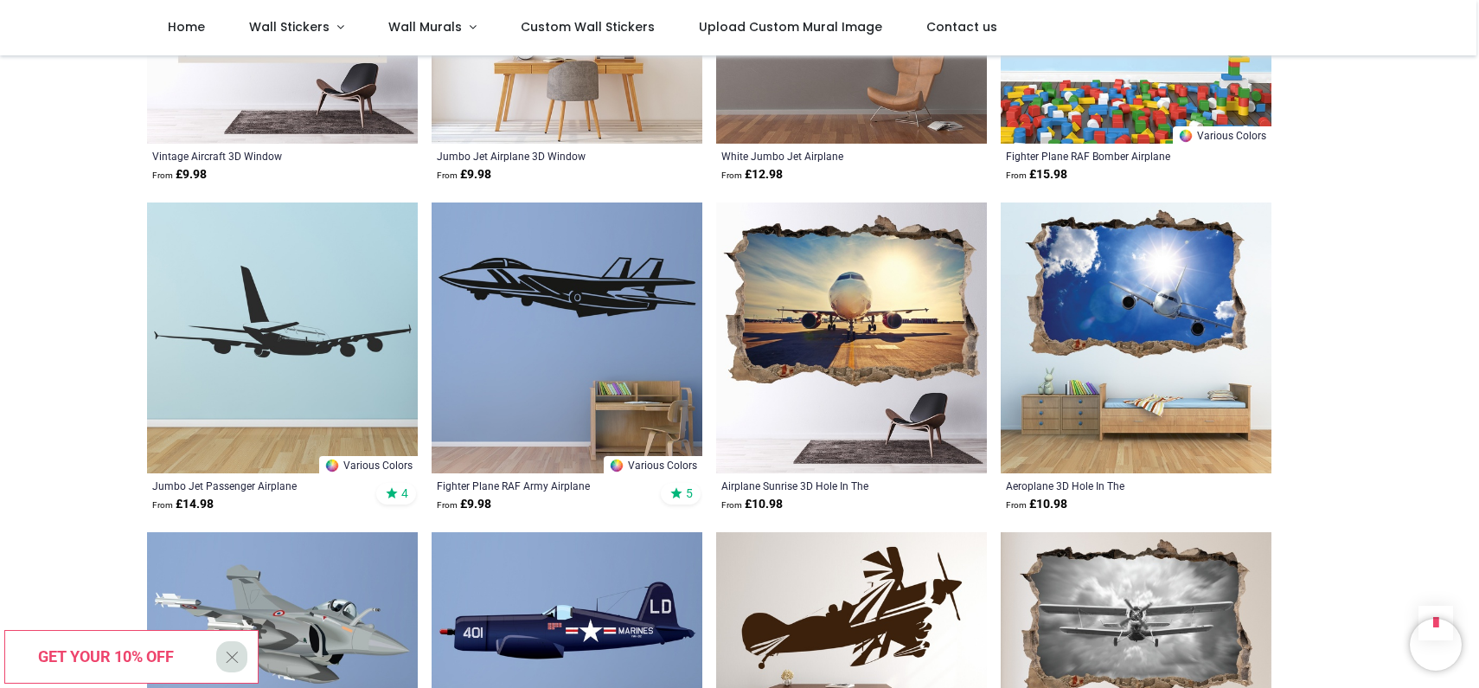
click at [611, 295] on img at bounding box center [567, 337] width 271 height 271
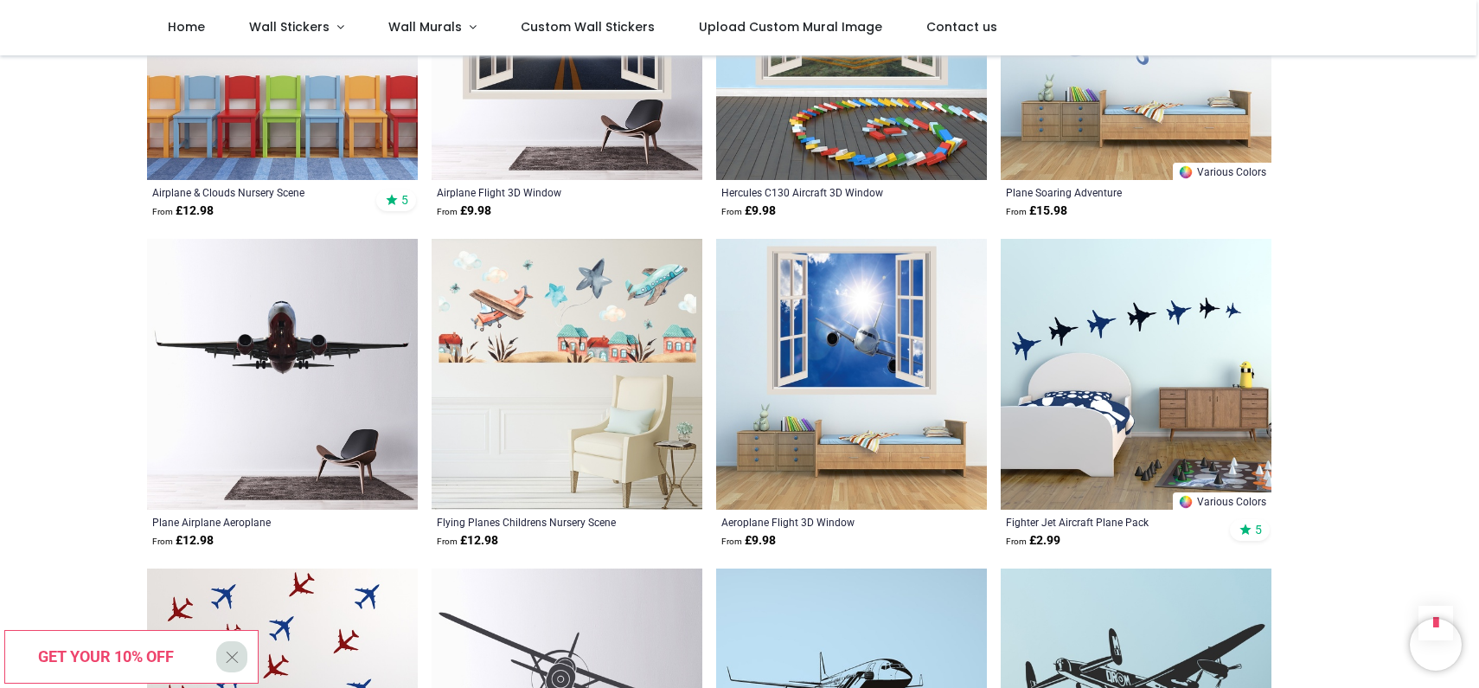
scroll to position [816, 0]
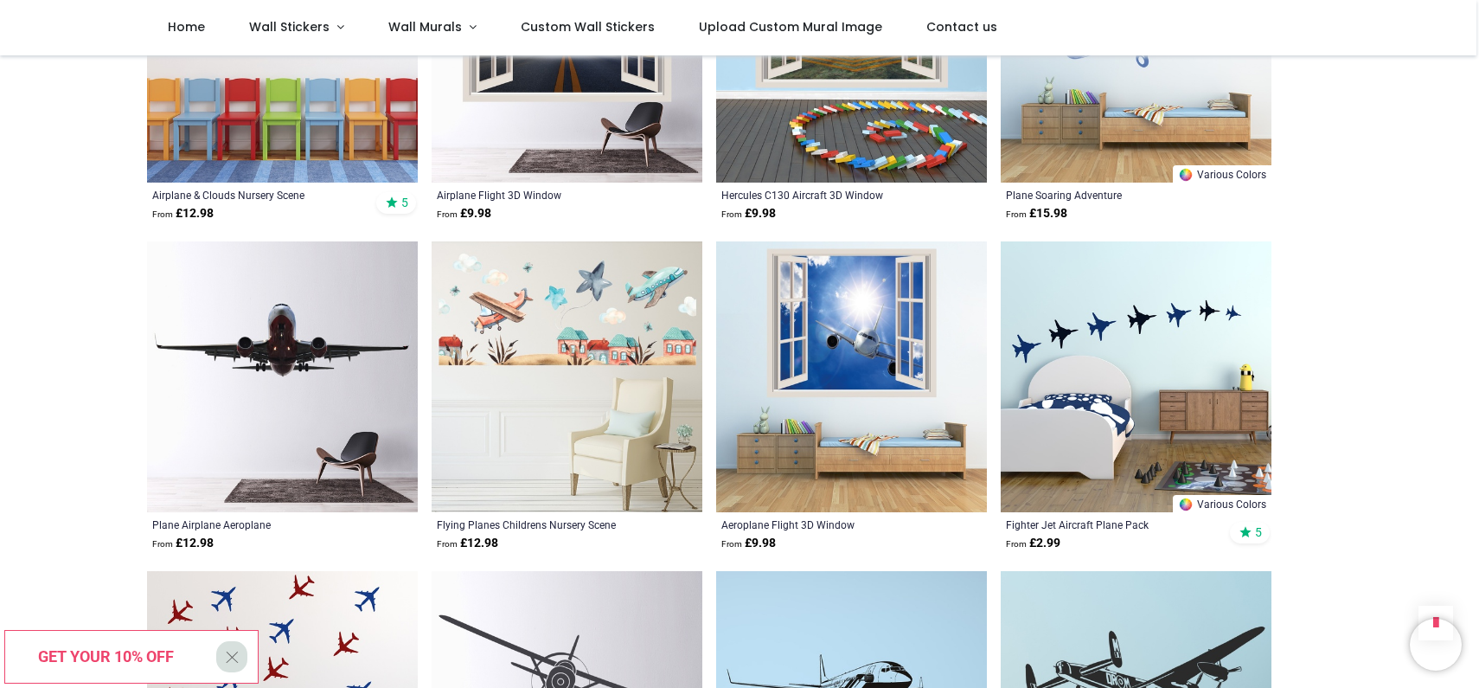
click at [1165, 325] on img at bounding box center [1136, 376] width 271 height 271
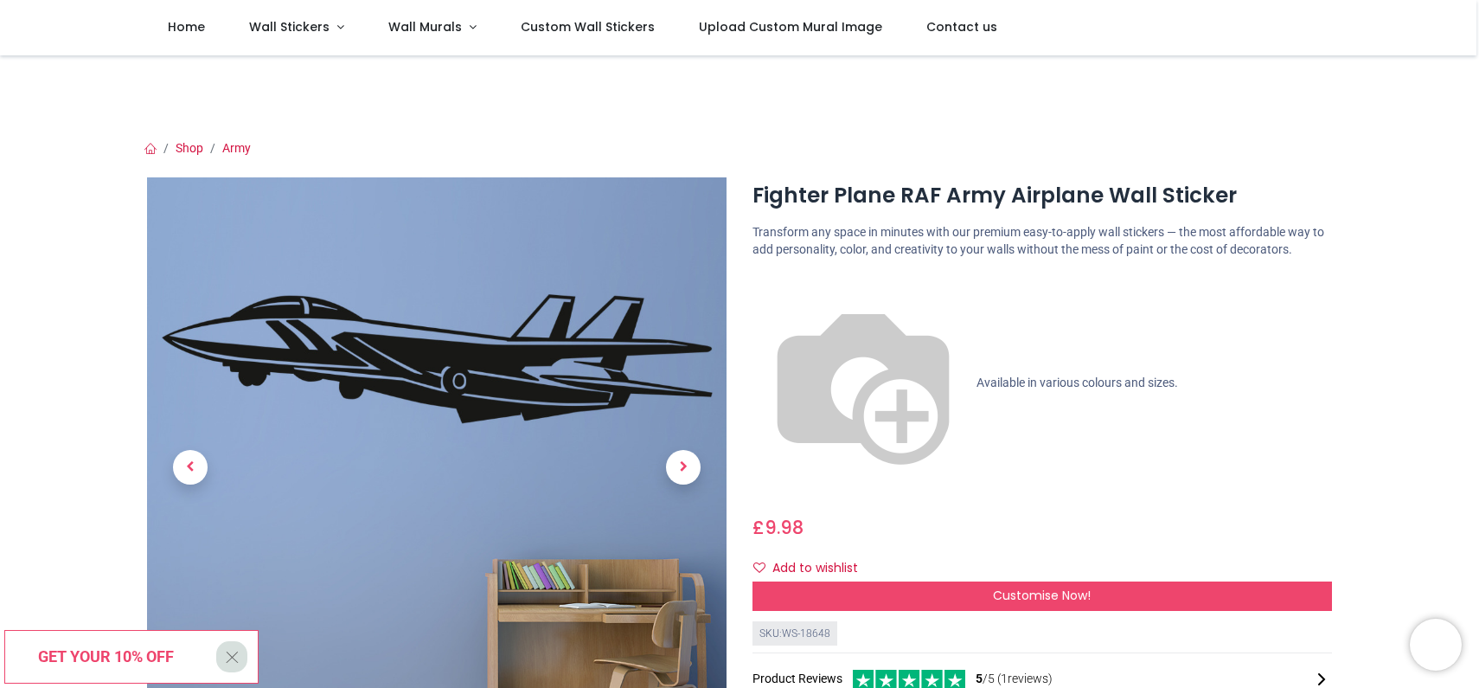
scroll to position [29, 0]
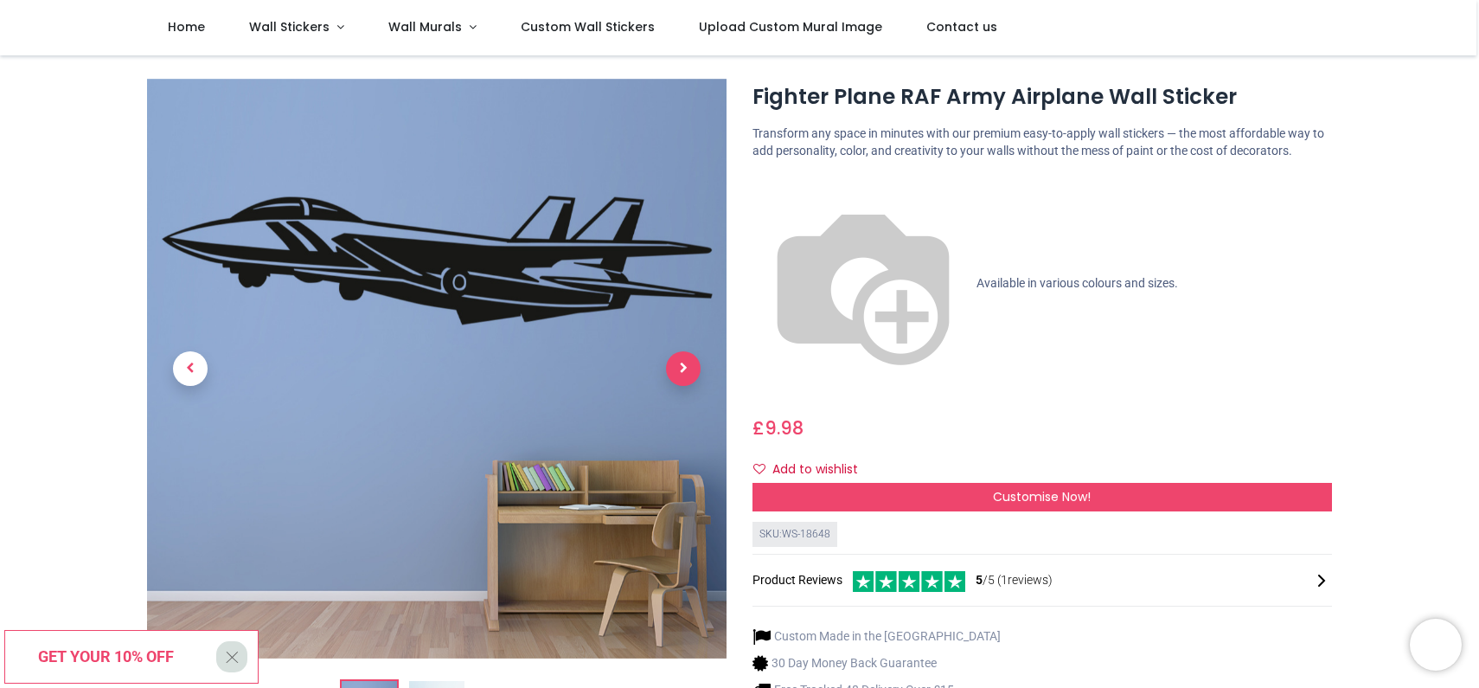
click at [681, 367] on span "Next" at bounding box center [683, 368] width 35 height 35
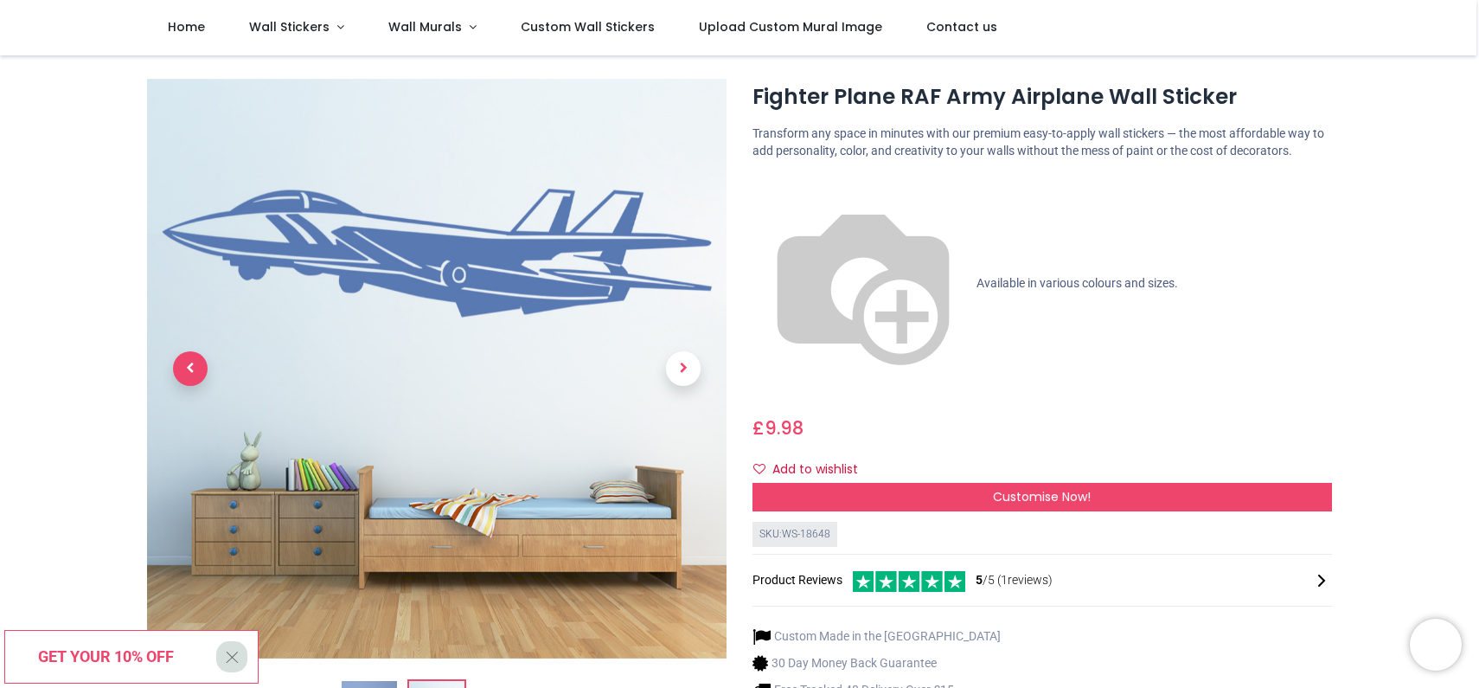
click at [192, 363] on span "Previous" at bounding box center [190, 368] width 35 height 35
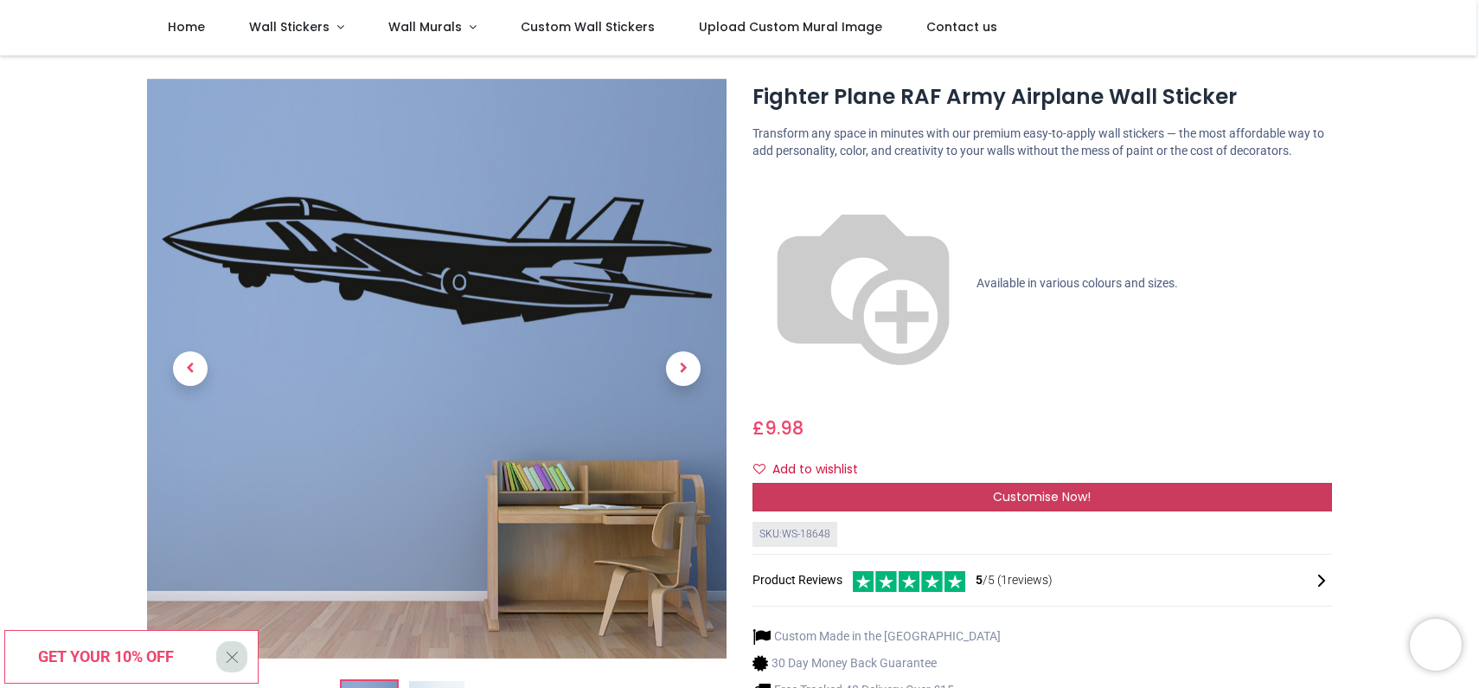
click at [1042, 488] on span "Customise Now!" at bounding box center [1042, 496] width 98 height 17
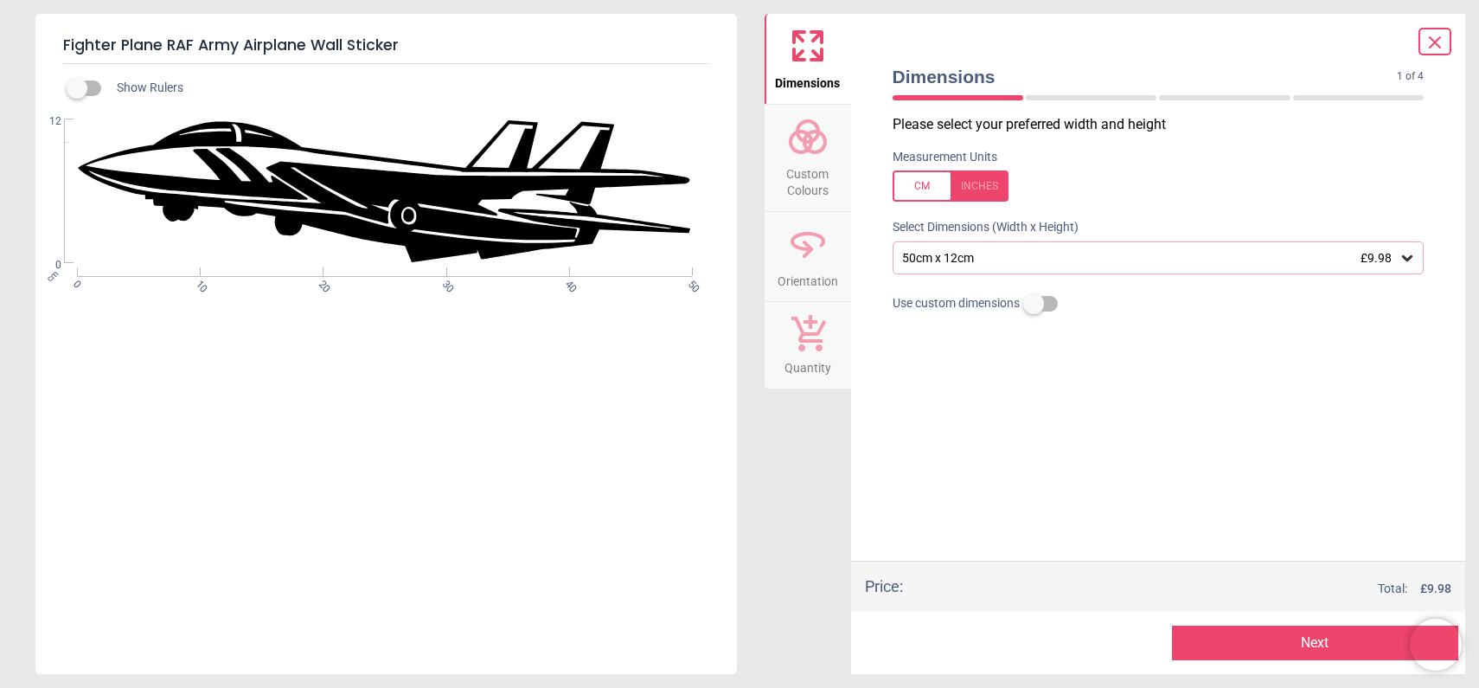
click at [1015, 261] on div "50cm x 12cm £9.98" at bounding box center [1149, 258] width 499 height 15
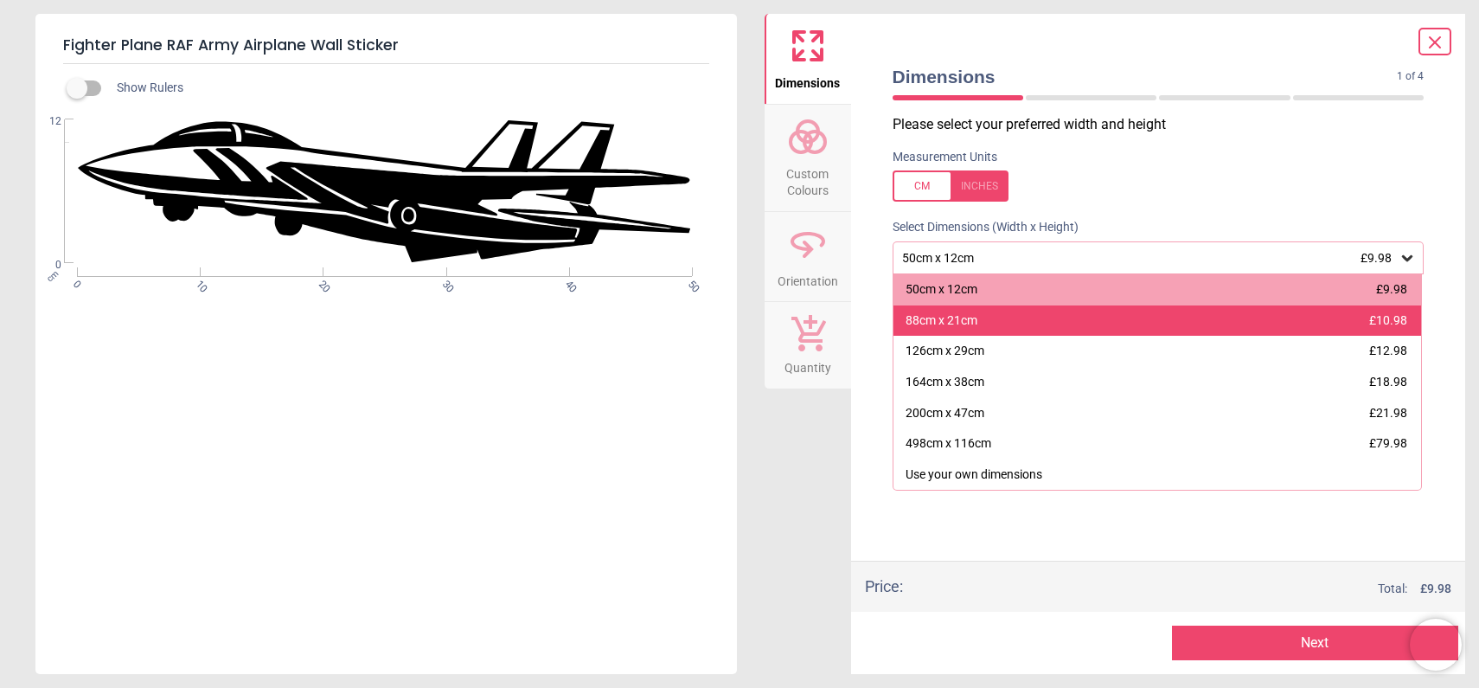
click at [957, 325] on div "88cm x 21cm" at bounding box center [942, 320] width 72 height 17
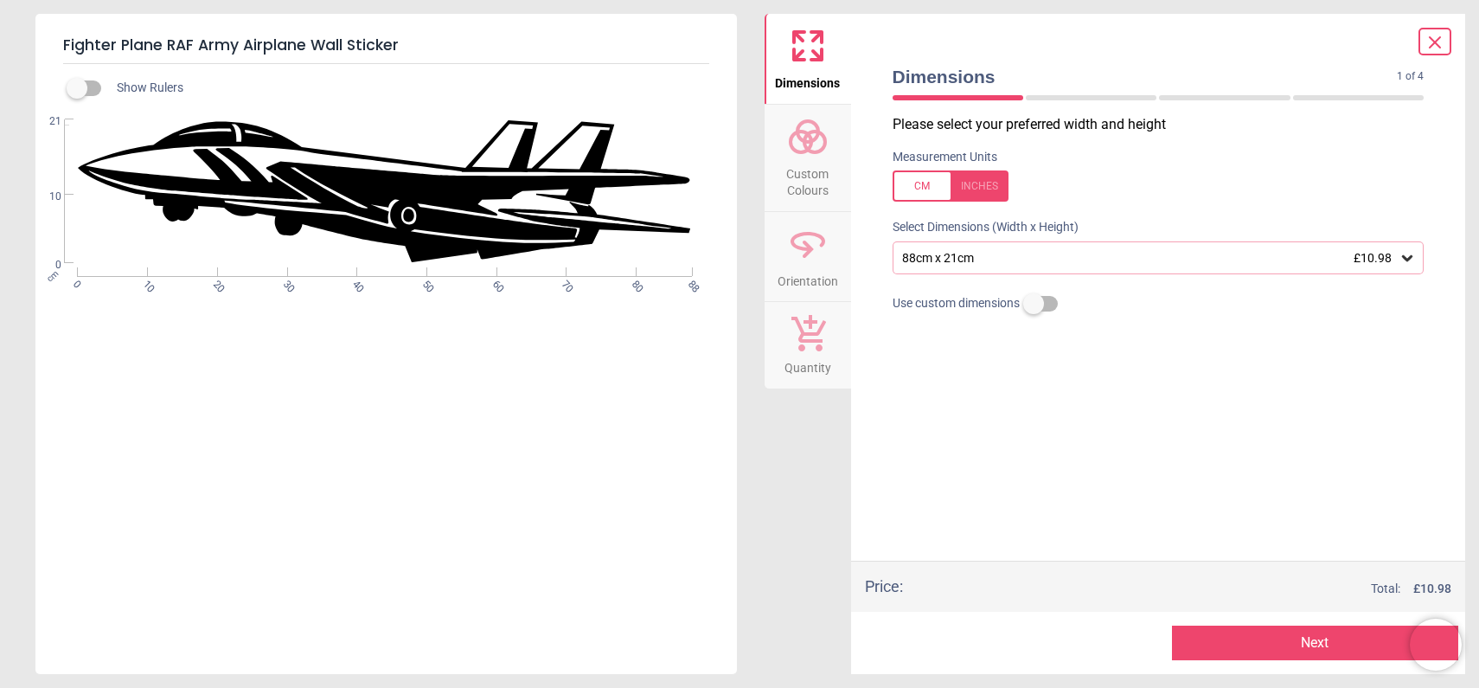
click at [804, 178] on span "Custom Colours" at bounding box center [807, 178] width 83 height 42
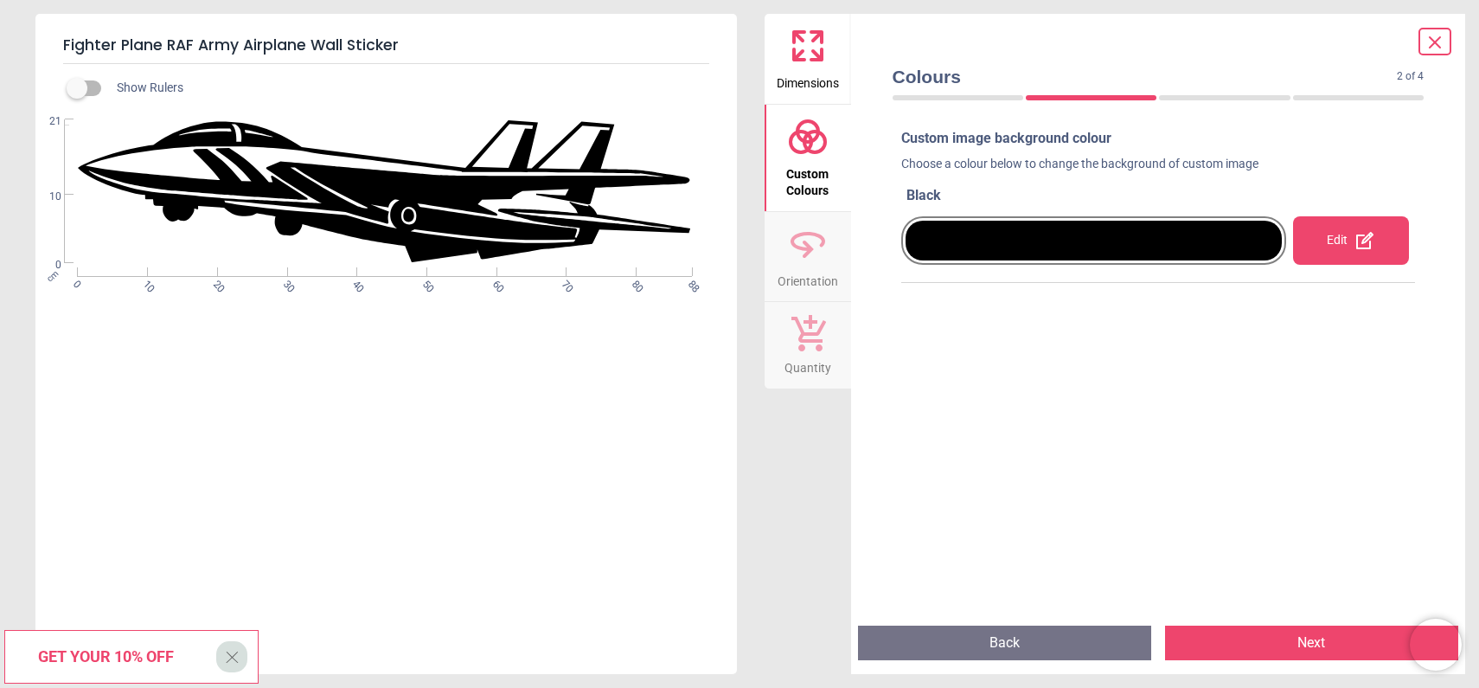
click at [1361, 247] on icon at bounding box center [1364, 240] width 21 height 21
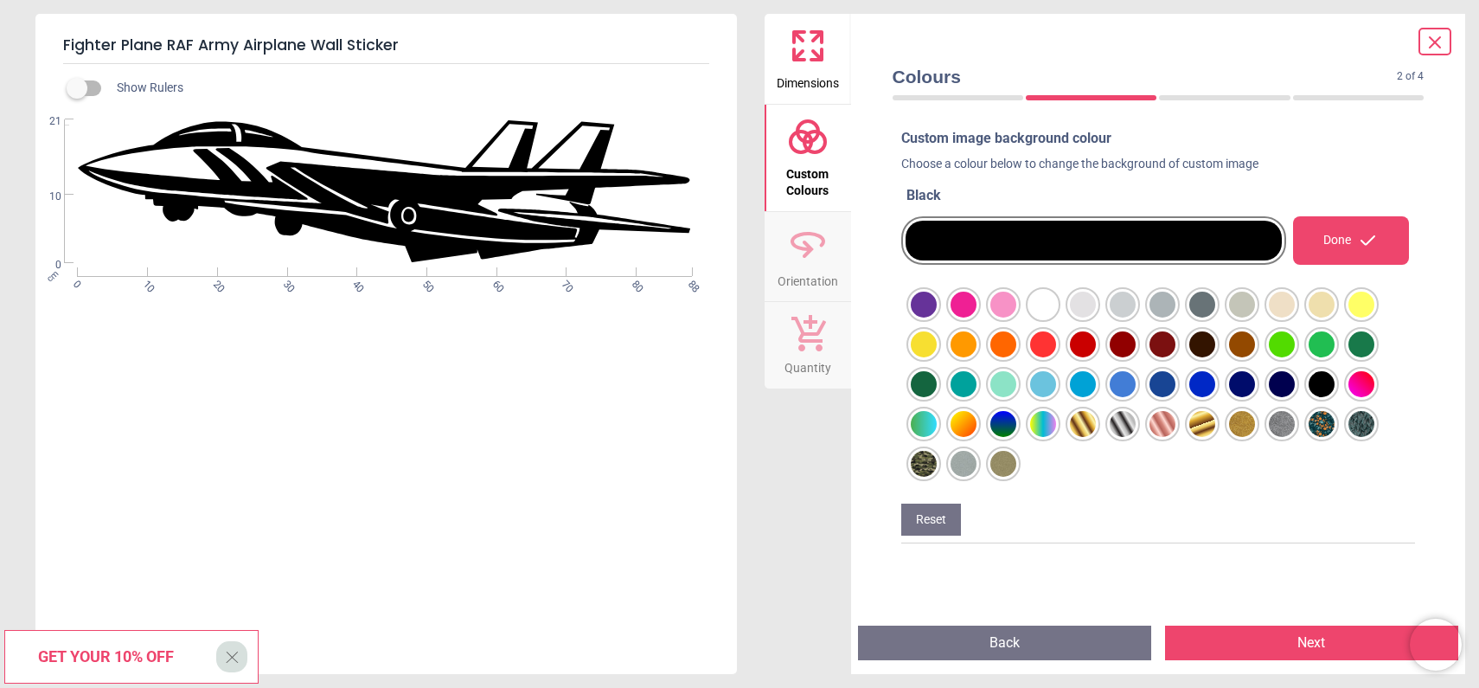
click at [937, 317] on div at bounding box center [924, 304] width 26 height 26
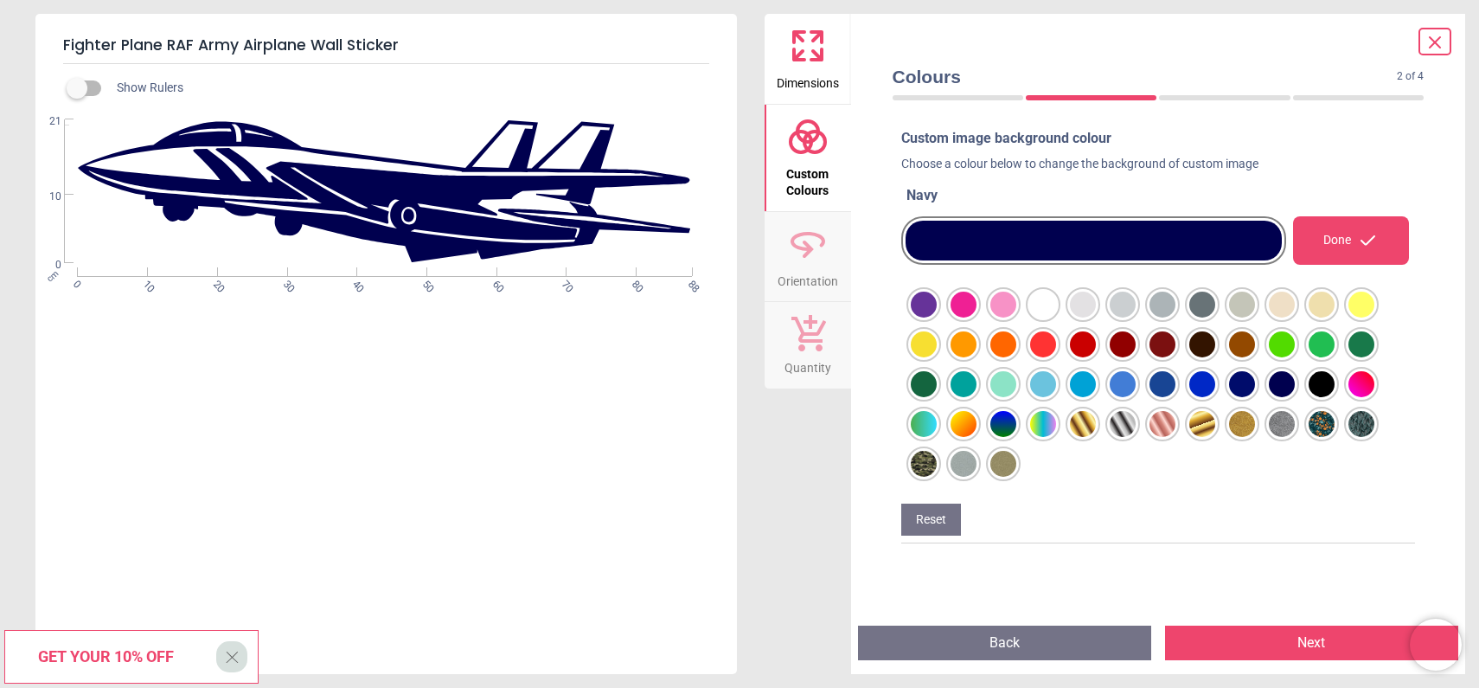
click at [937, 317] on div at bounding box center [924, 304] width 26 height 26
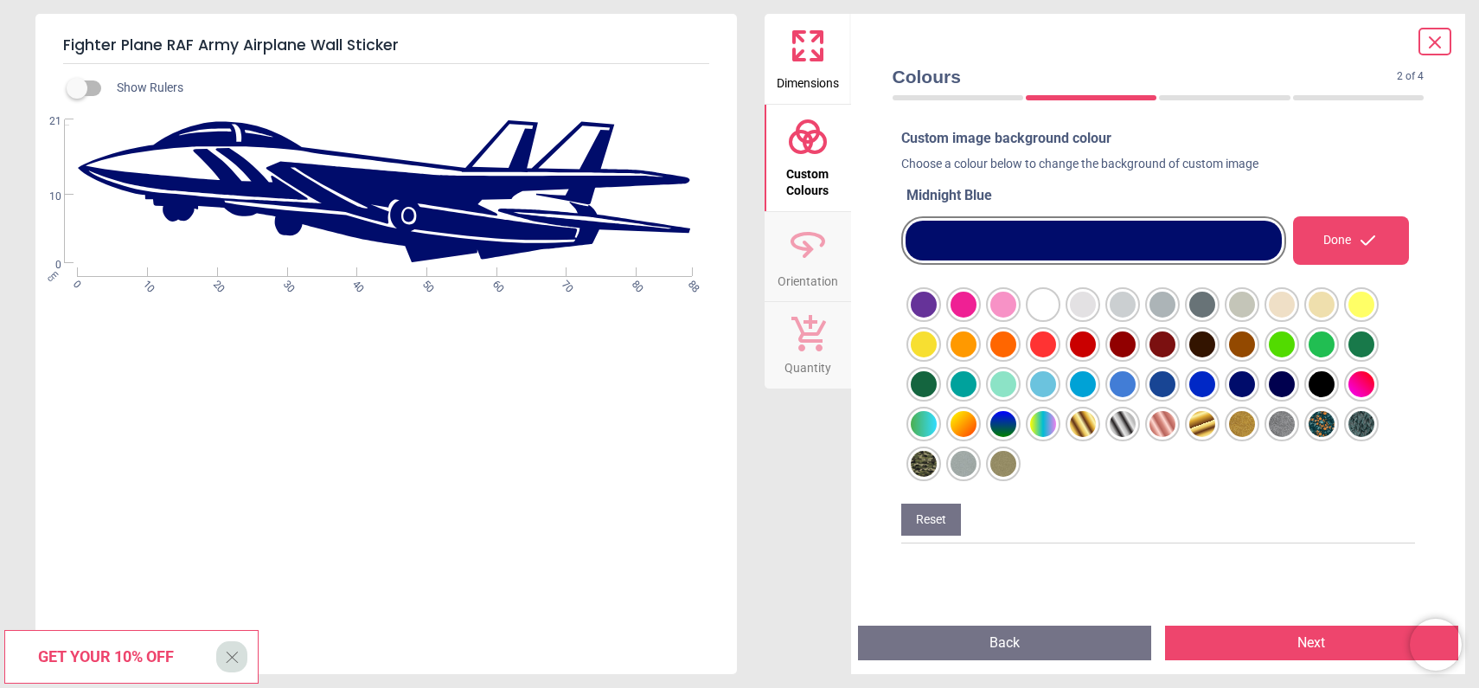
click at [937, 317] on div at bounding box center [924, 304] width 26 height 26
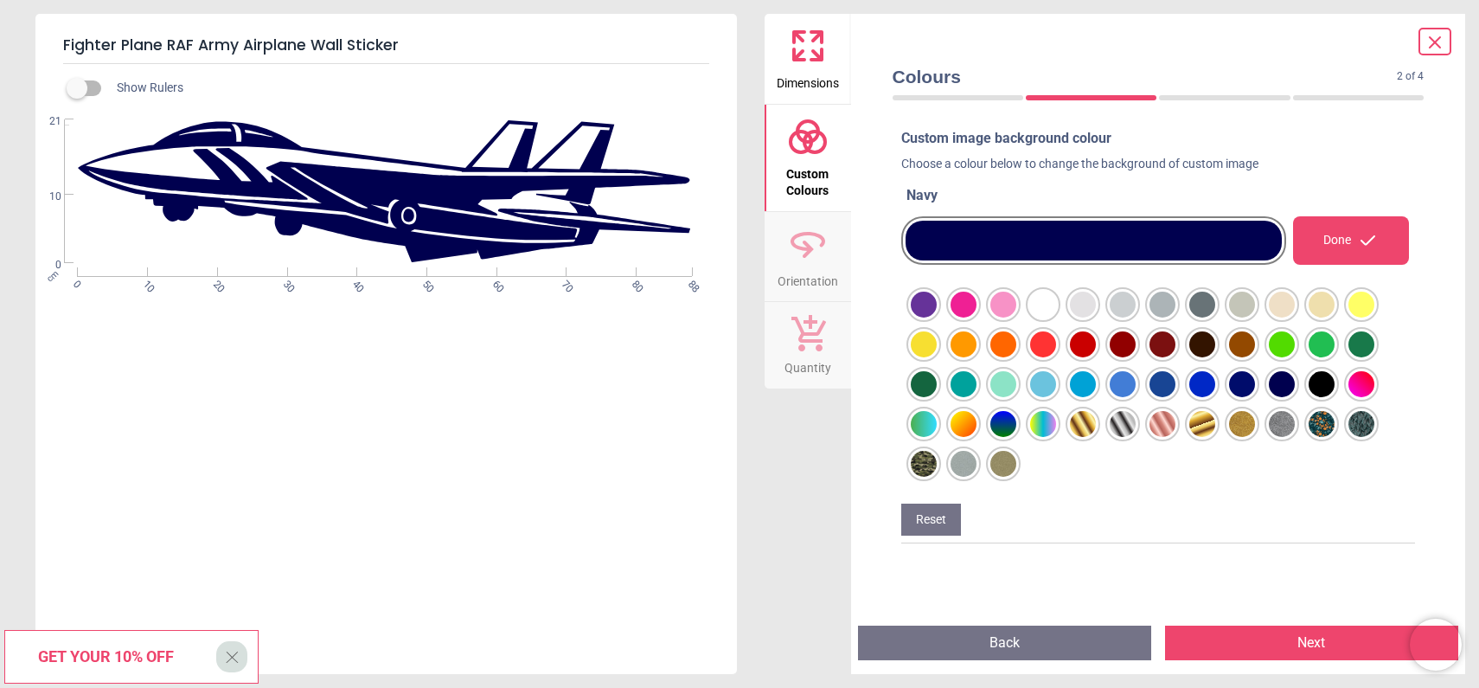
click at [1301, 642] on button "Next" at bounding box center [1311, 642] width 293 height 35
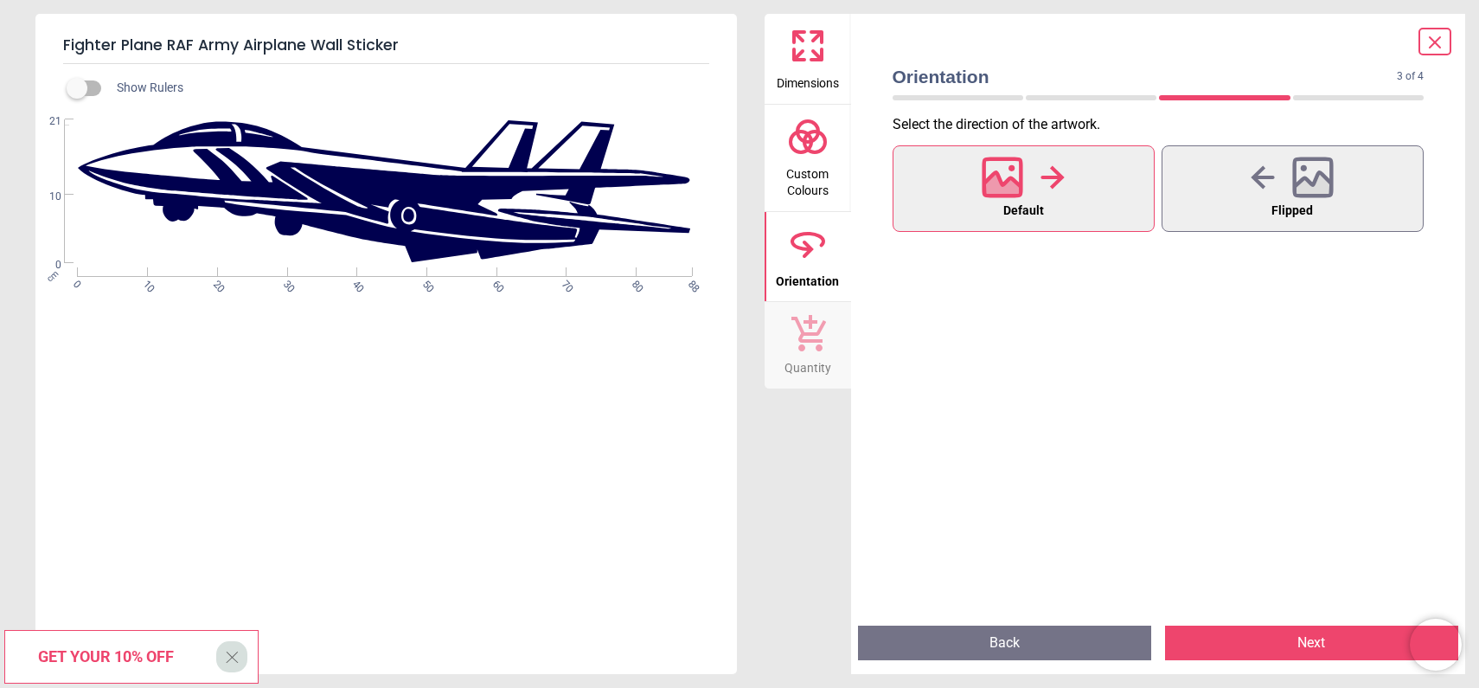
click at [1301, 642] on button "Next" at bounding box center [1311, 642] width 293 height 35
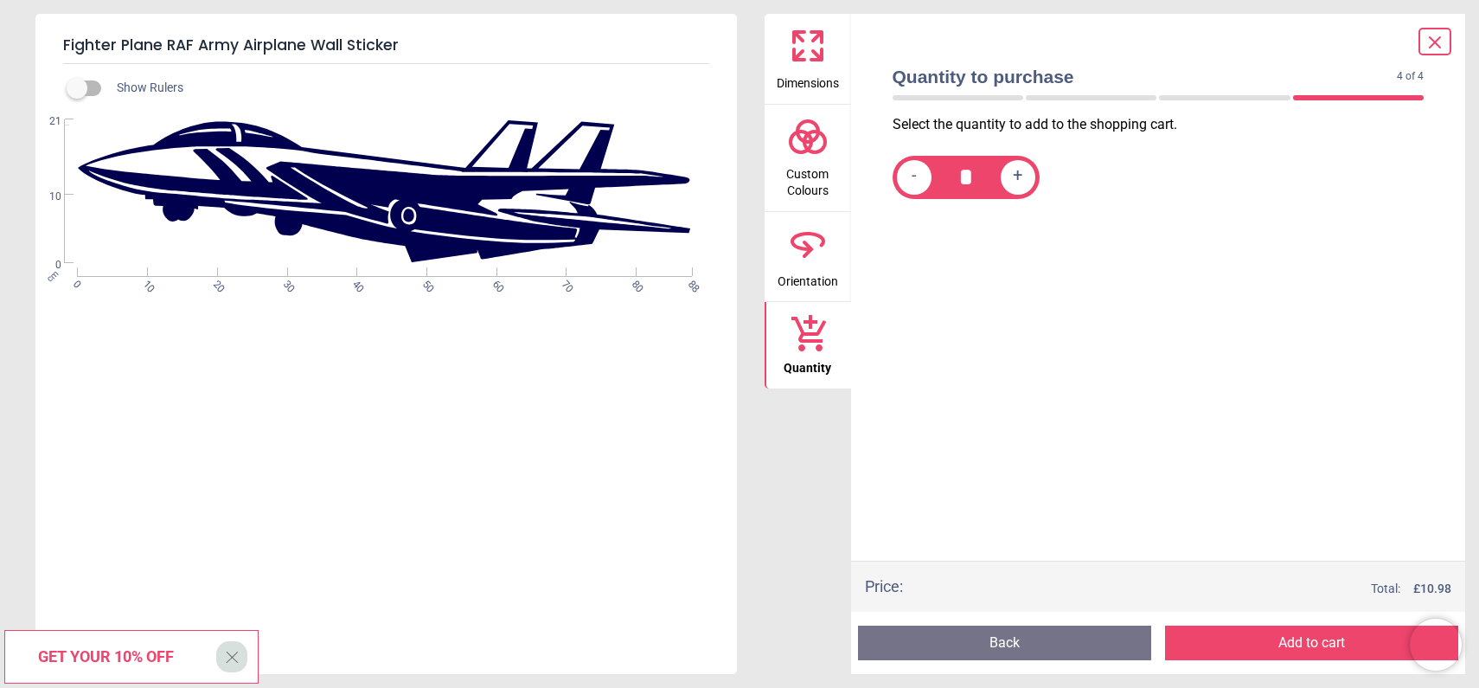
click at [1301, 642] on button "Add to cart" at bounding box center [1311, 642] width 293 height 35
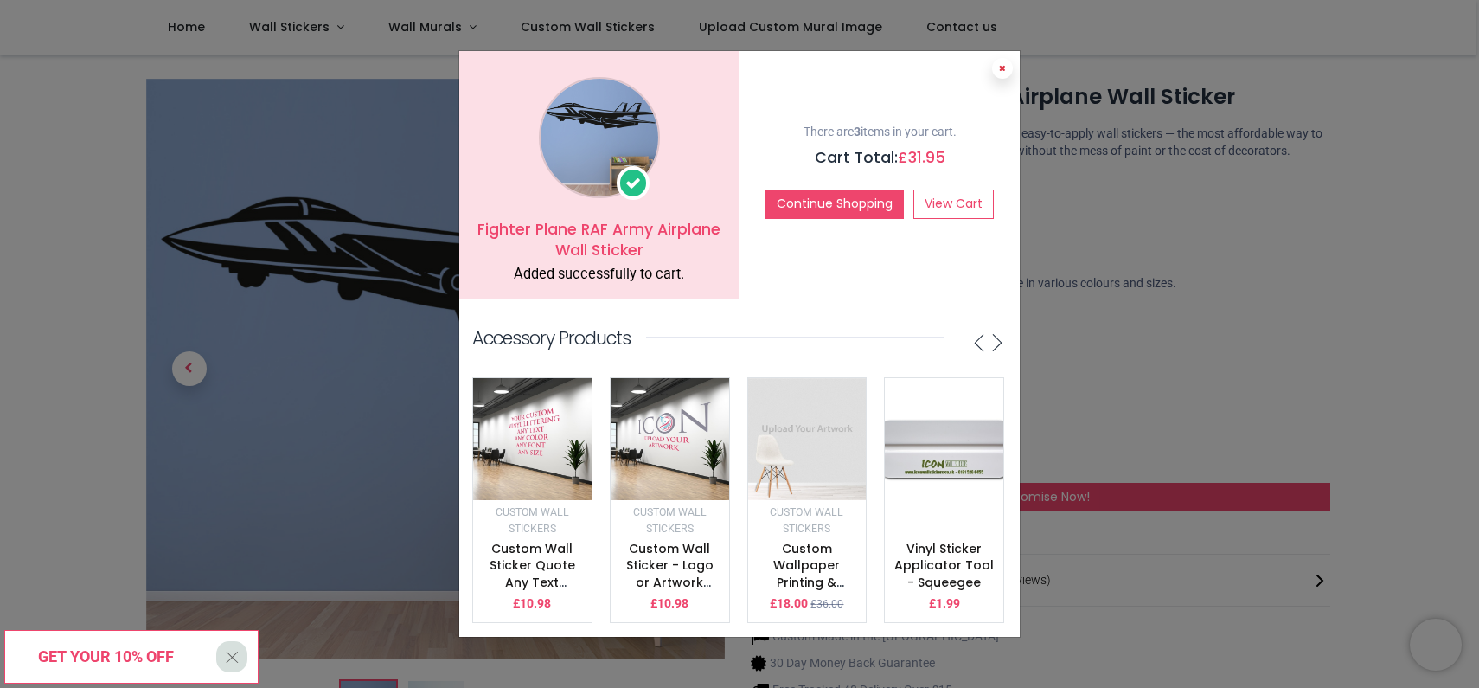
click at [1005, 66] on button at bounding box center [1002, 68] width 21 height 21
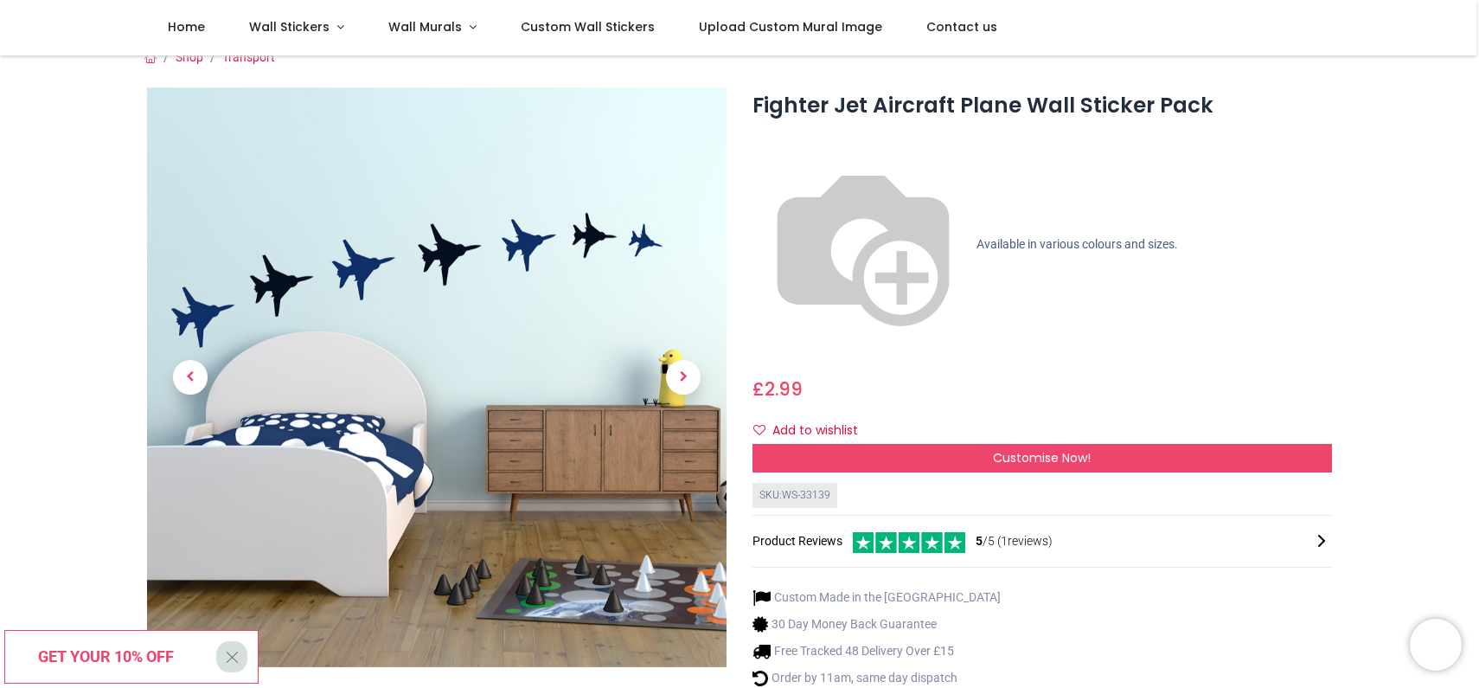
scroll to position [18, 0]
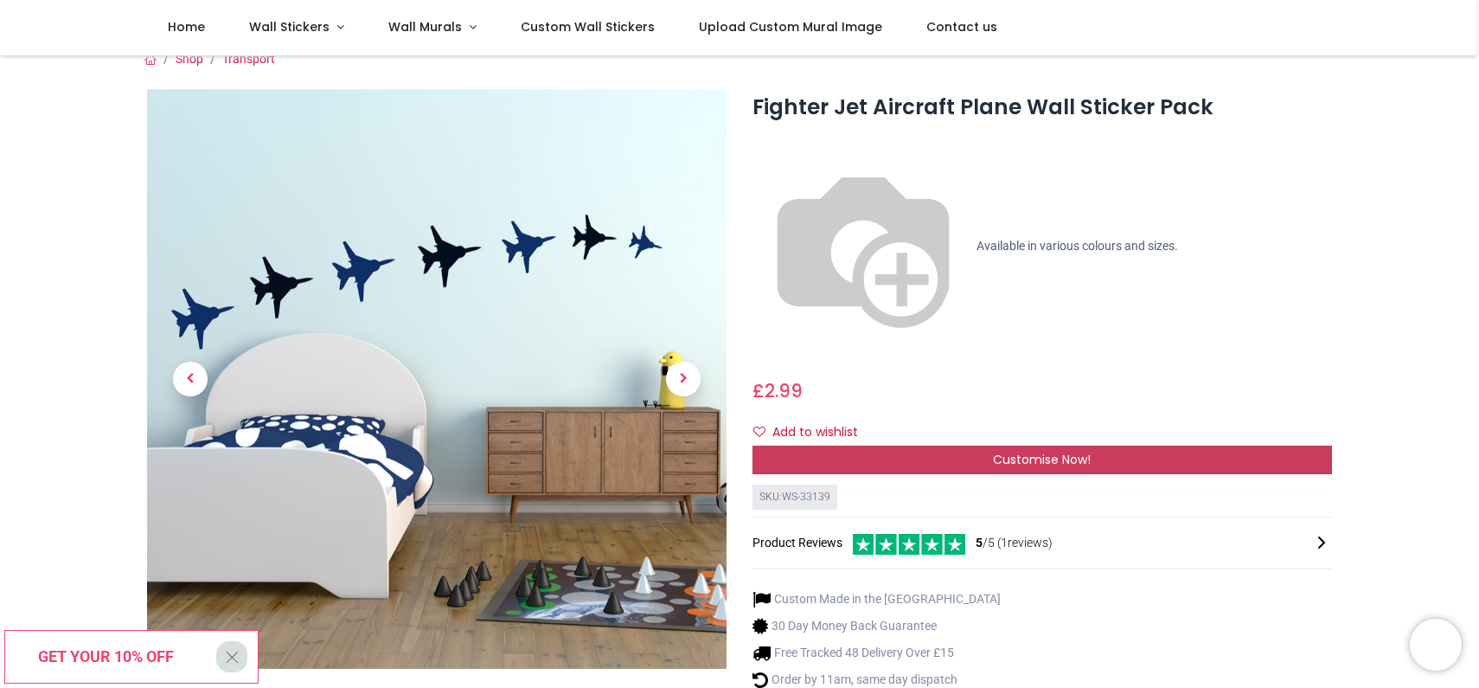
click at [978, 445] on div "Customise Now!" at bounding box center [1041, 459] width 579 height 29
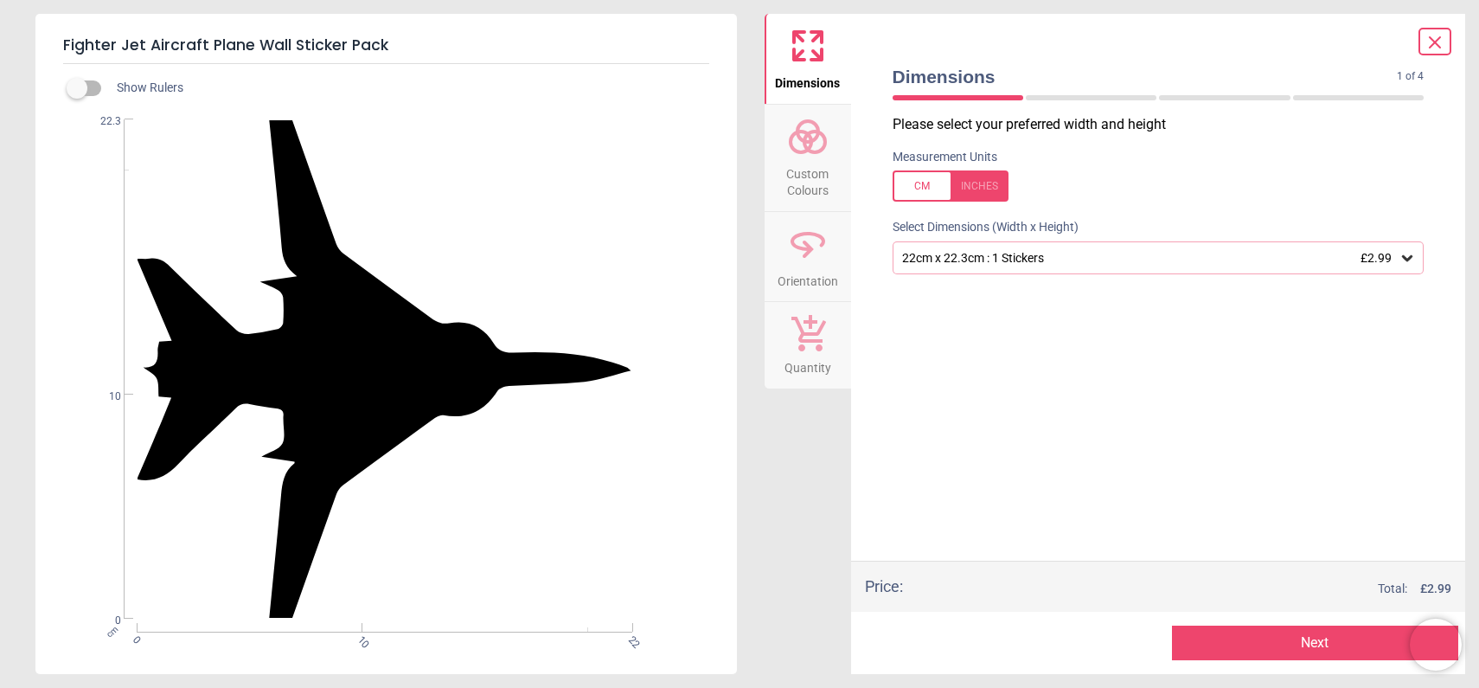
click at [1095, 259] on div "22cm x 22.3cm : 1 Stickers £2.99" at bounding box center [1149, 258] width 499 height 15
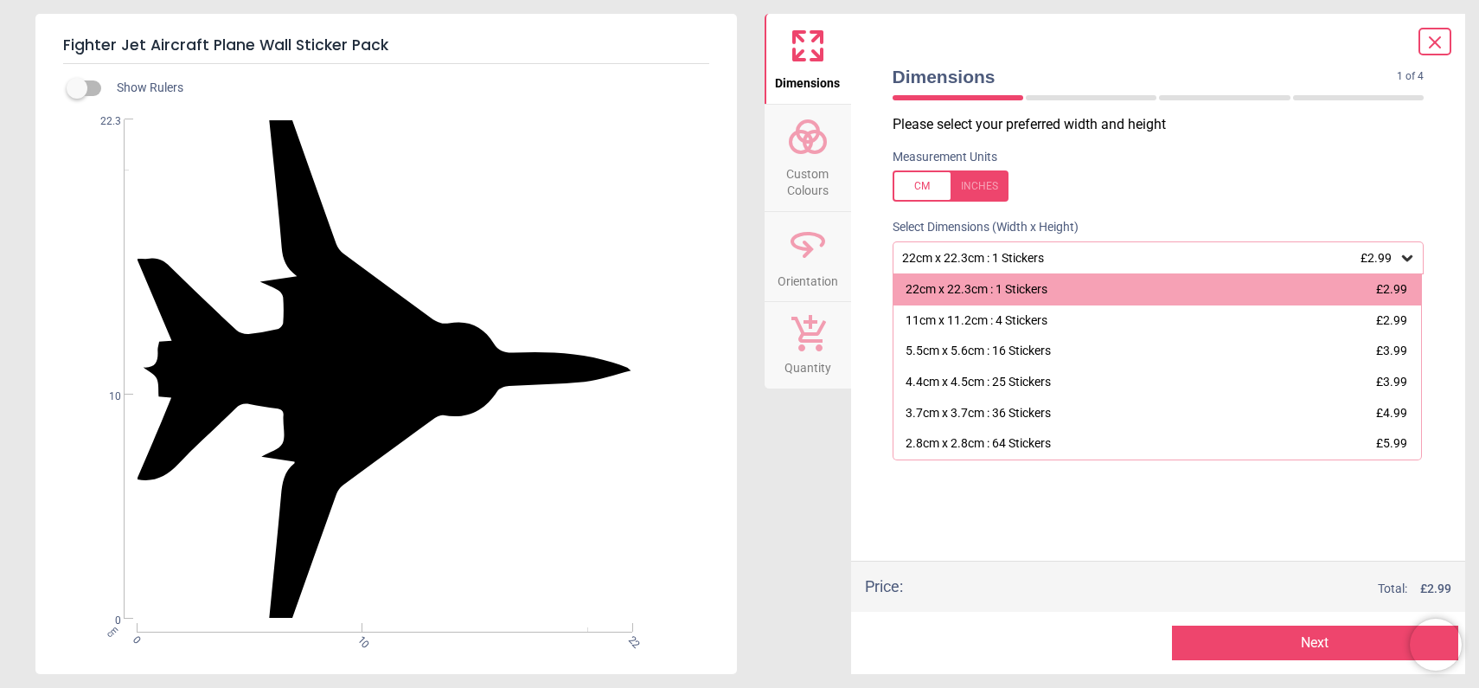
click at [1434, 44] on icon at bounding box center [1435, 42] width 10 height 10
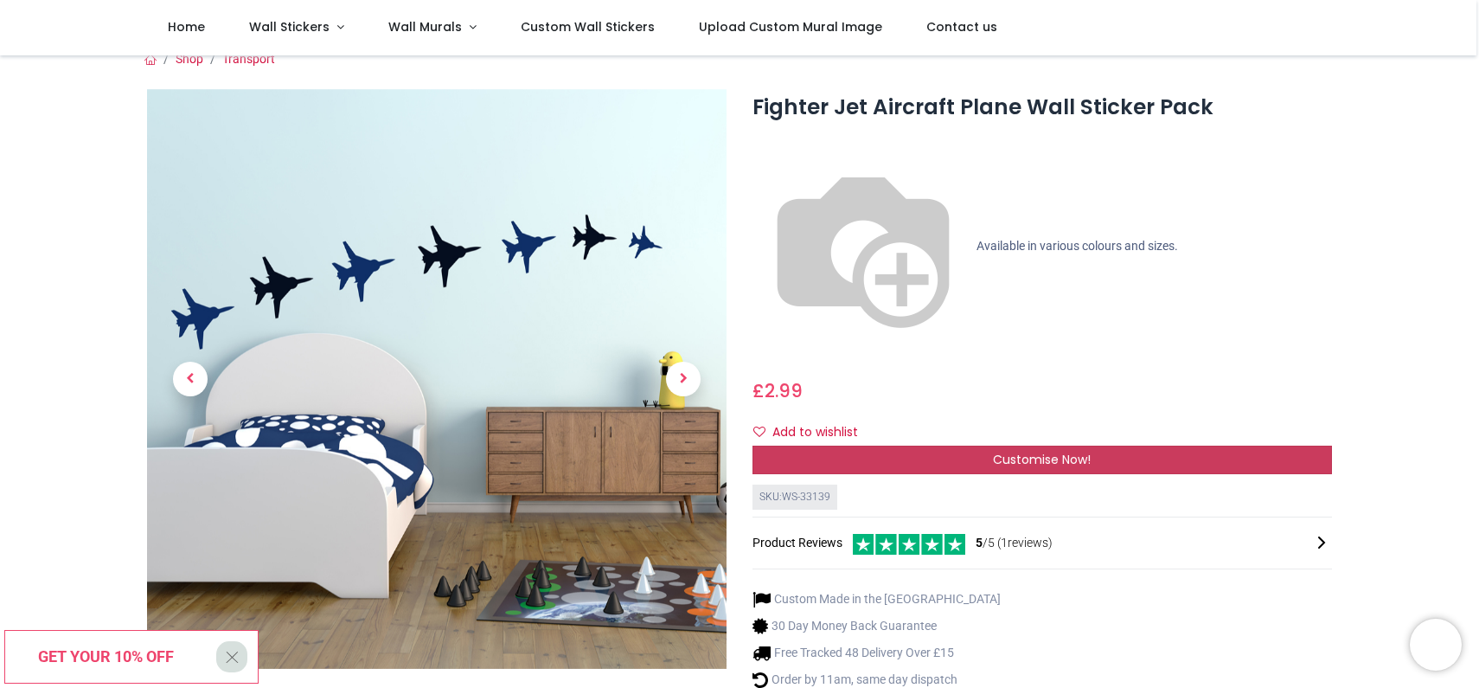
click at [951, 445] on div "Customise Now!" at bounding box center [1041, 459] width 579 height 29
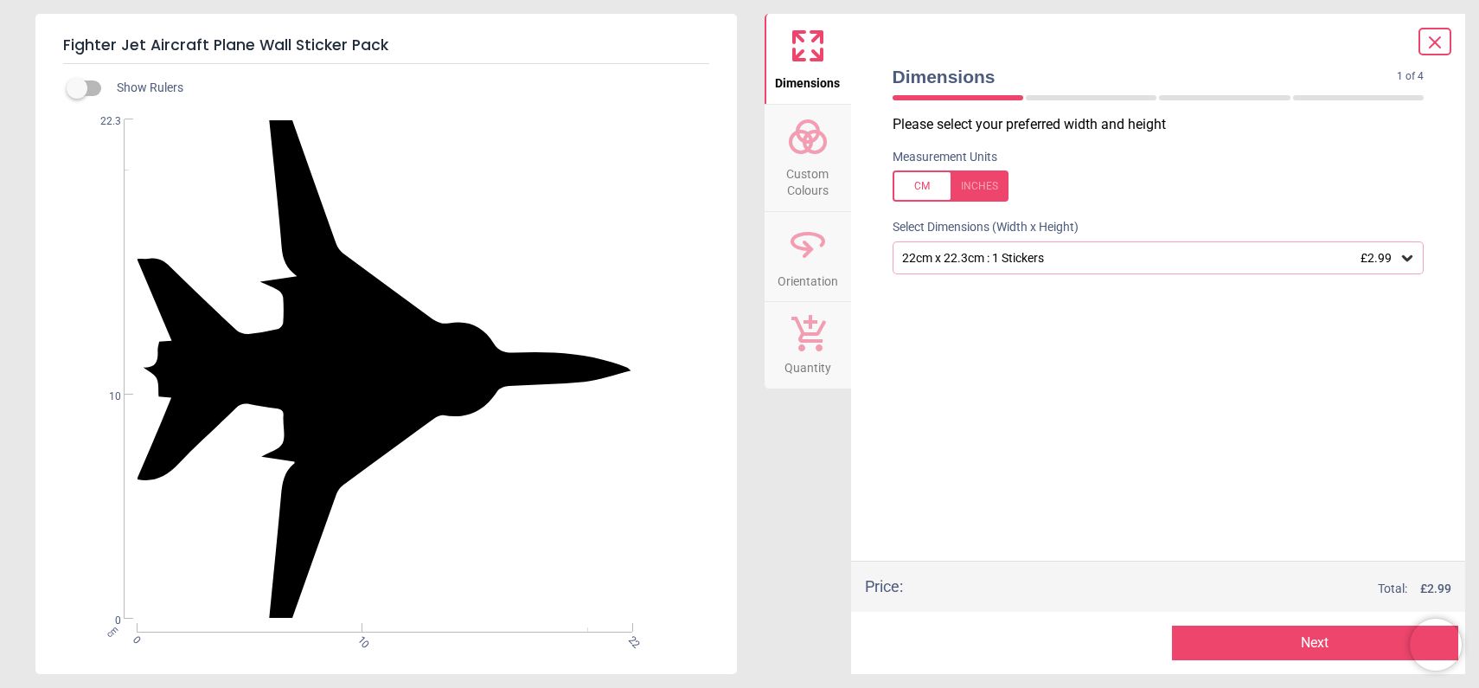
click at [1042, 259] on div "22cm x 22.3cm : 1 Stickers £2.99" at bounding box center [1149, 258] width 499 height 15
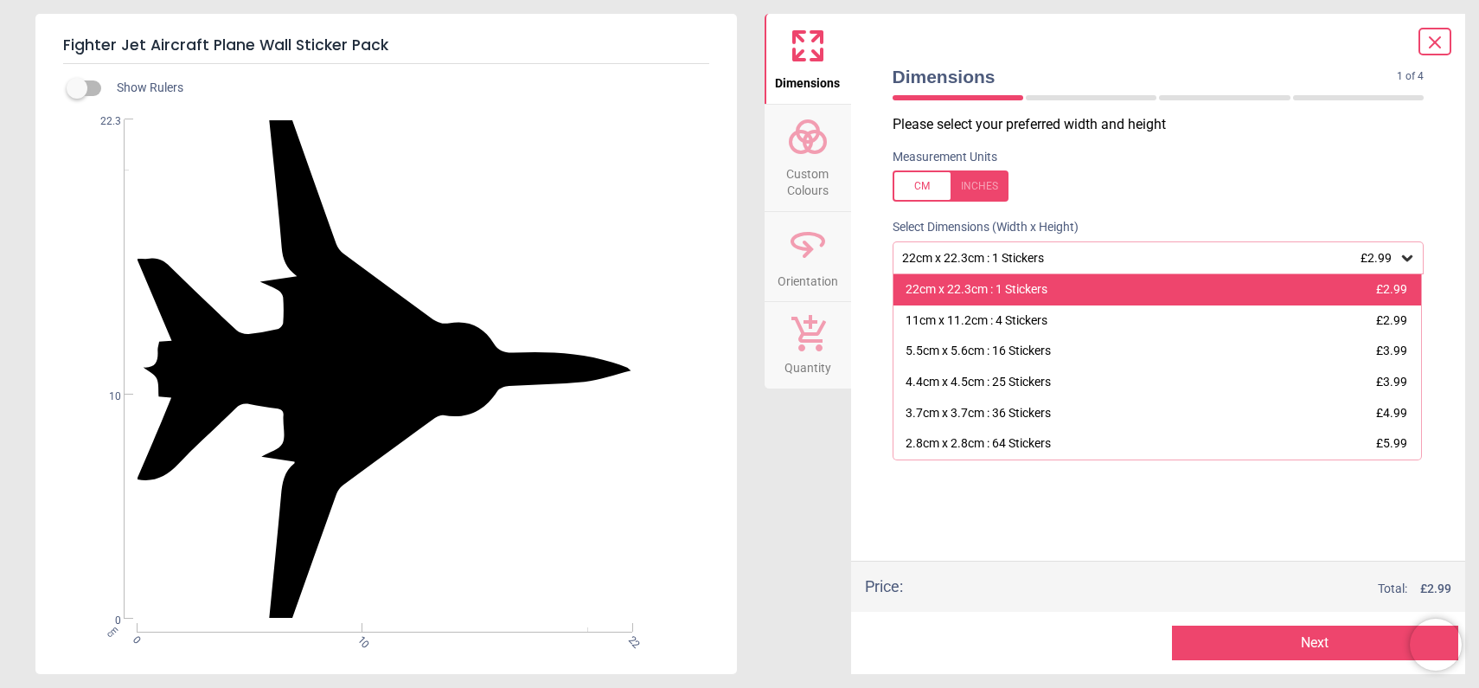
click at [1000, 295] on div "22cm x 22.3cm : 1 Stickers" at bounding box center [977, 289] width 142 height 17
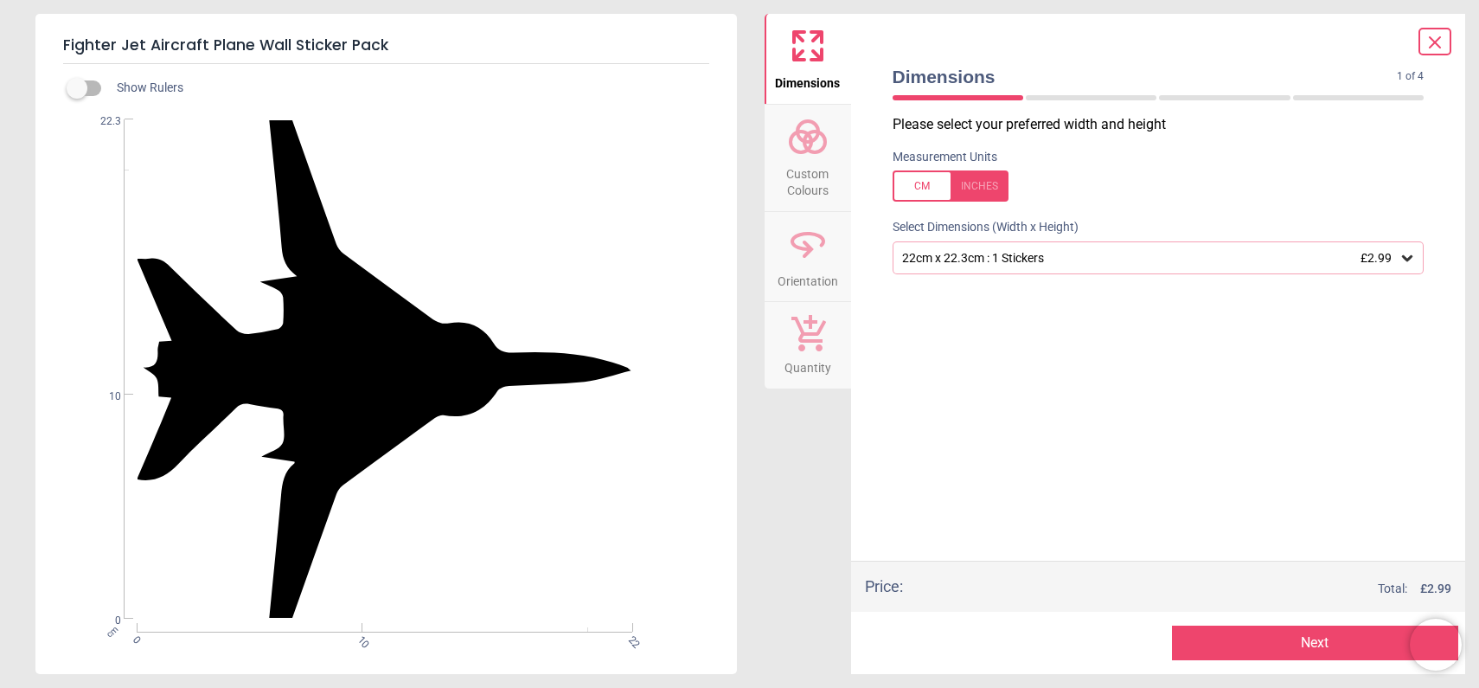
click at [815, 166] on span "Custom Colours" at bounding box center [807, 178] width 83 height 42
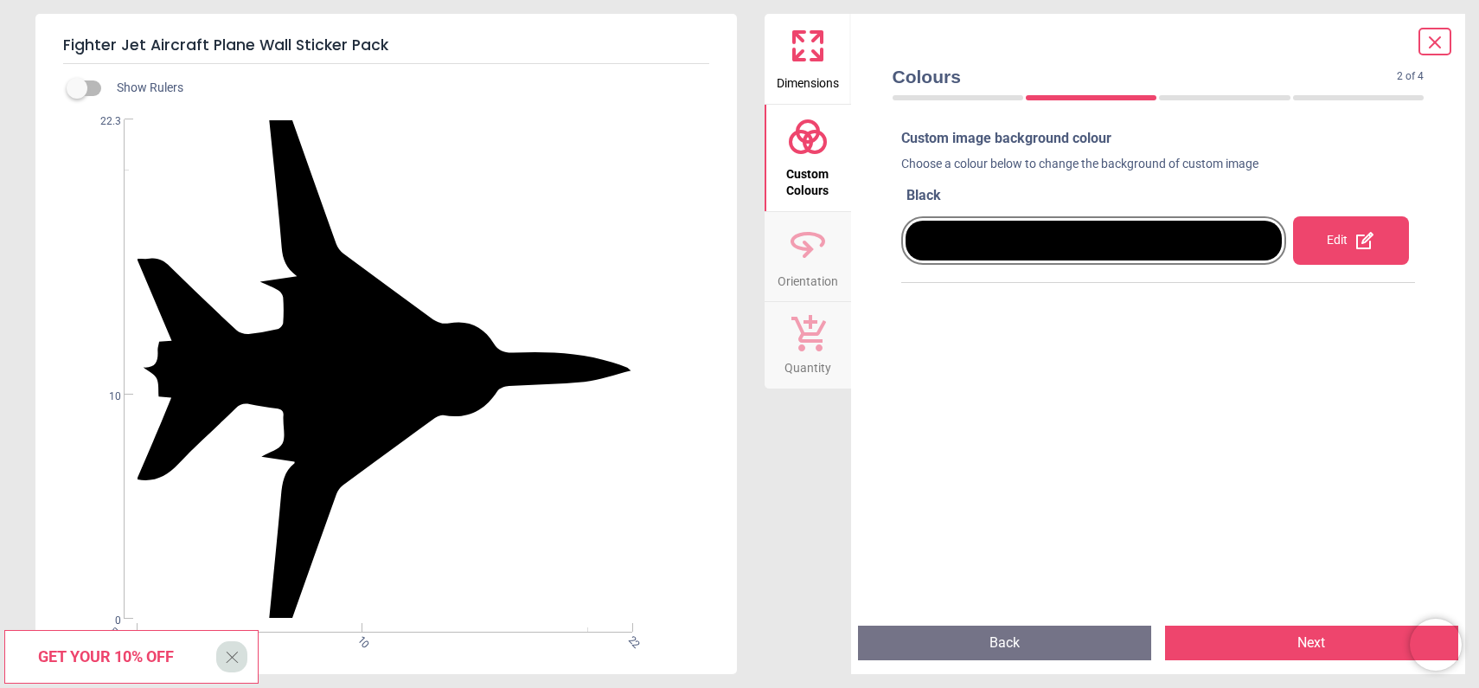
click at [810, 80] on span "Dimensions" at bounding box center [808, 80] width 62 height 26
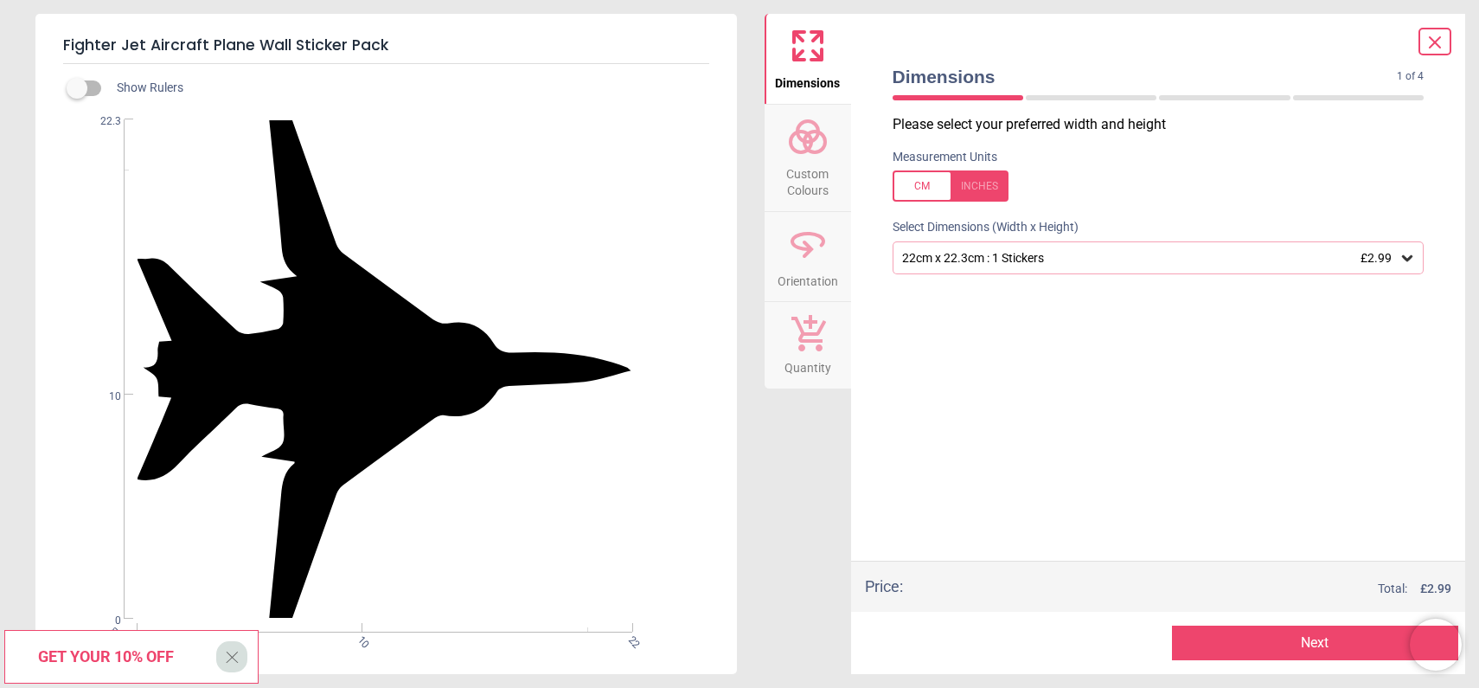
click at [1028, 257] on div "22cm x 22.3cm : 1 Stickers £2.99" at bounding box center [1149, 258] width 499 height 15
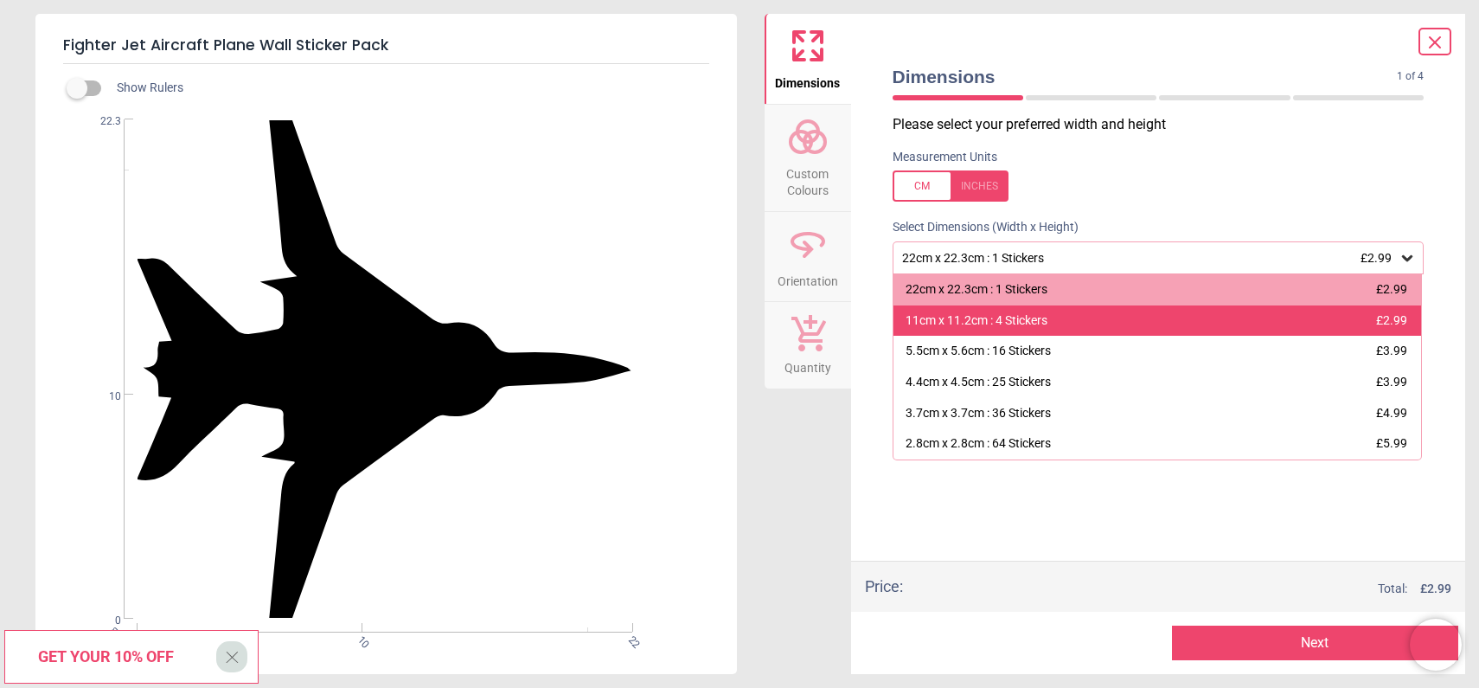
click at [1036, 327] on div "11cm x 11.2cm : 4 Stickers" at bounding box center [977, 320] width 142 height 17
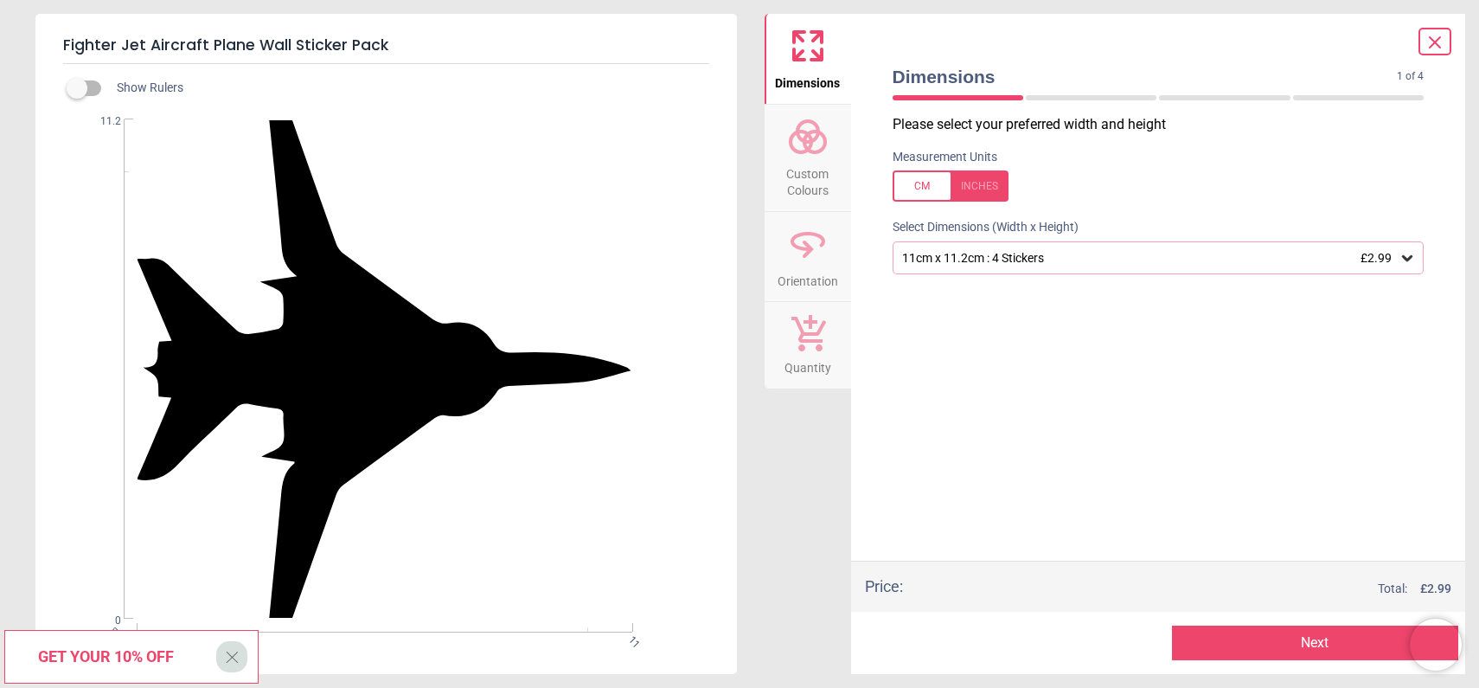
click at [799, 171] on span "Custom Colours" at bounding box center [807, 178] width 83 height 42
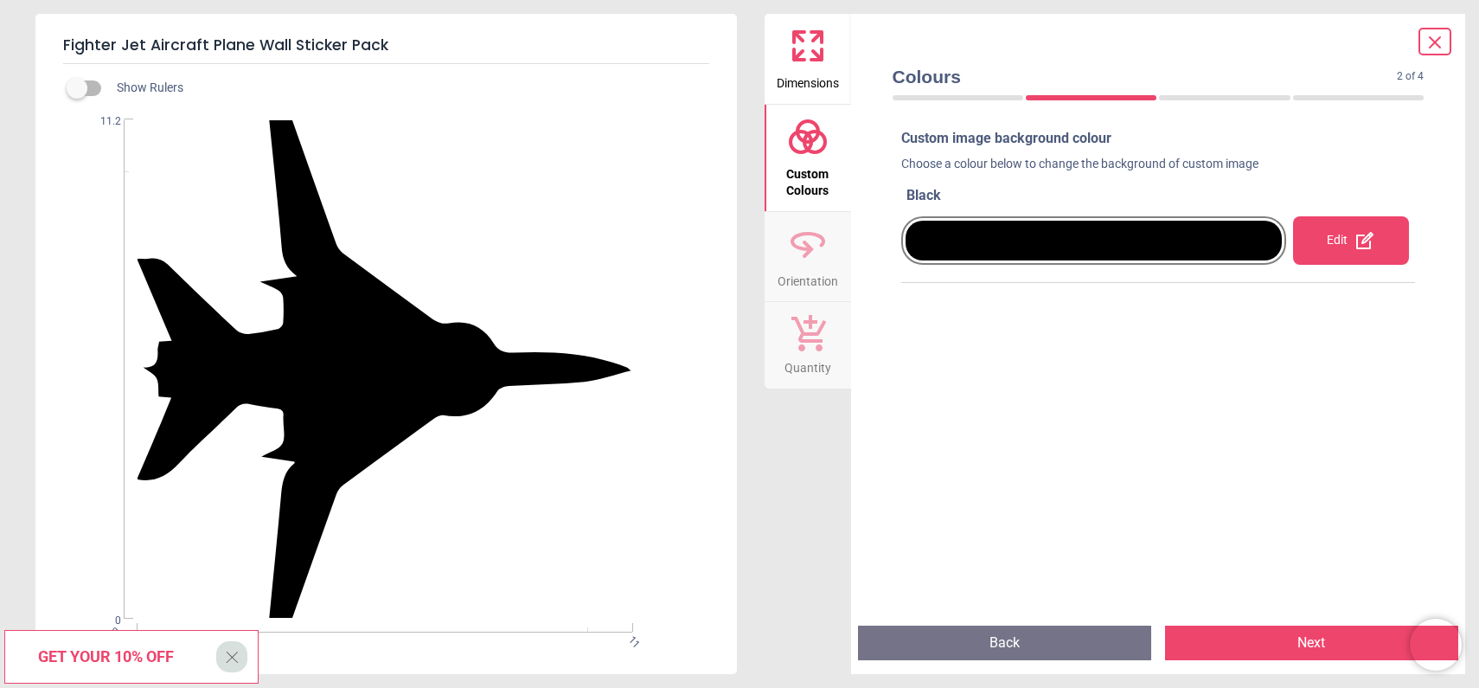
click at [1348, 247] on div "Edit" at bounding box center [1351, 240] width 116 height 48
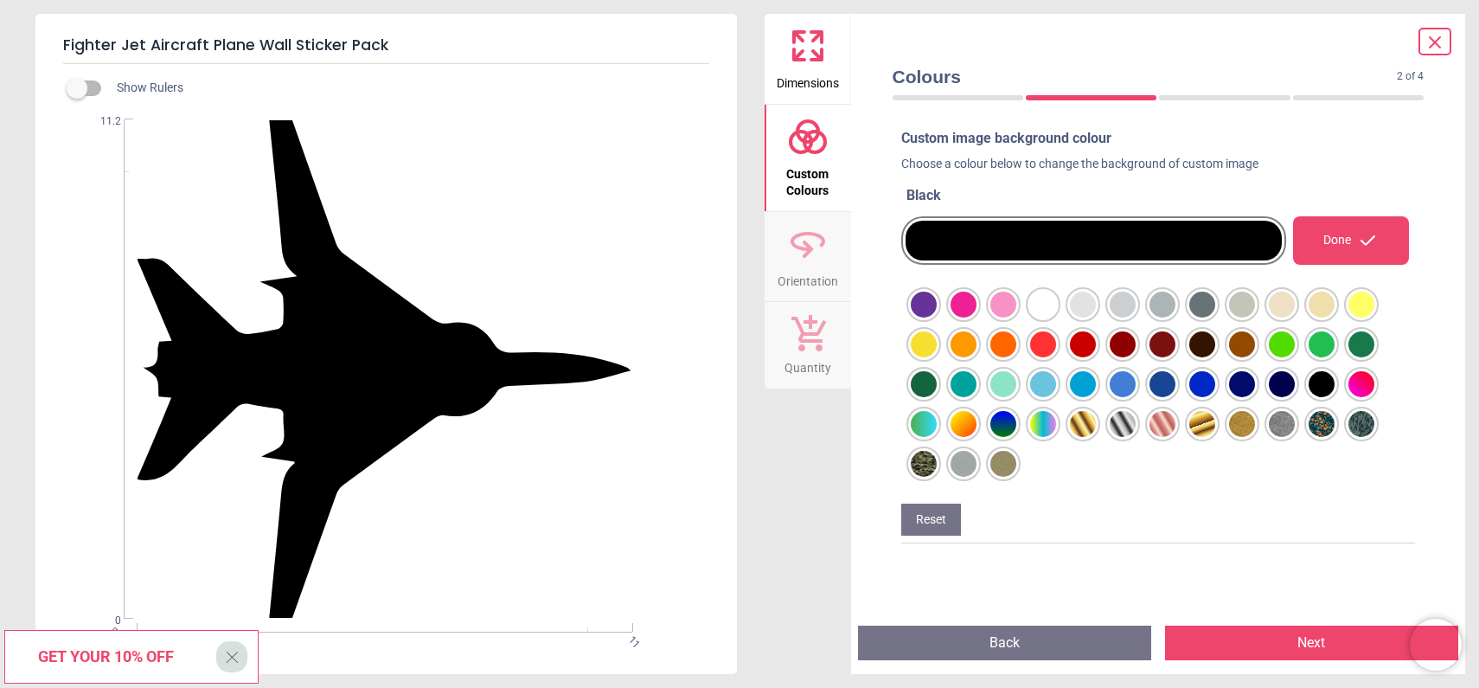
click at [937, 317] on div at bounding box center [924, 304] width 26 height 26
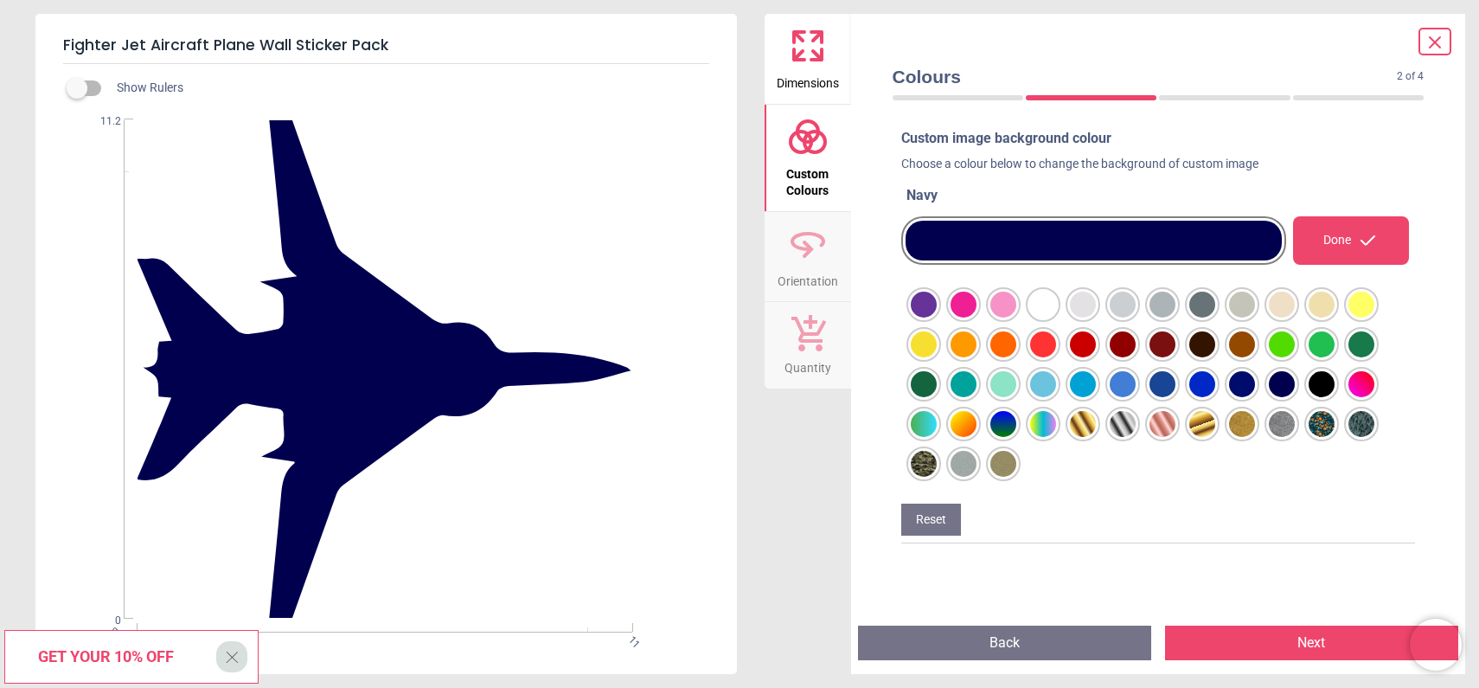
click at [1303, 646] on button "Next" at bounding box center [1311, 642] width 293 height 35
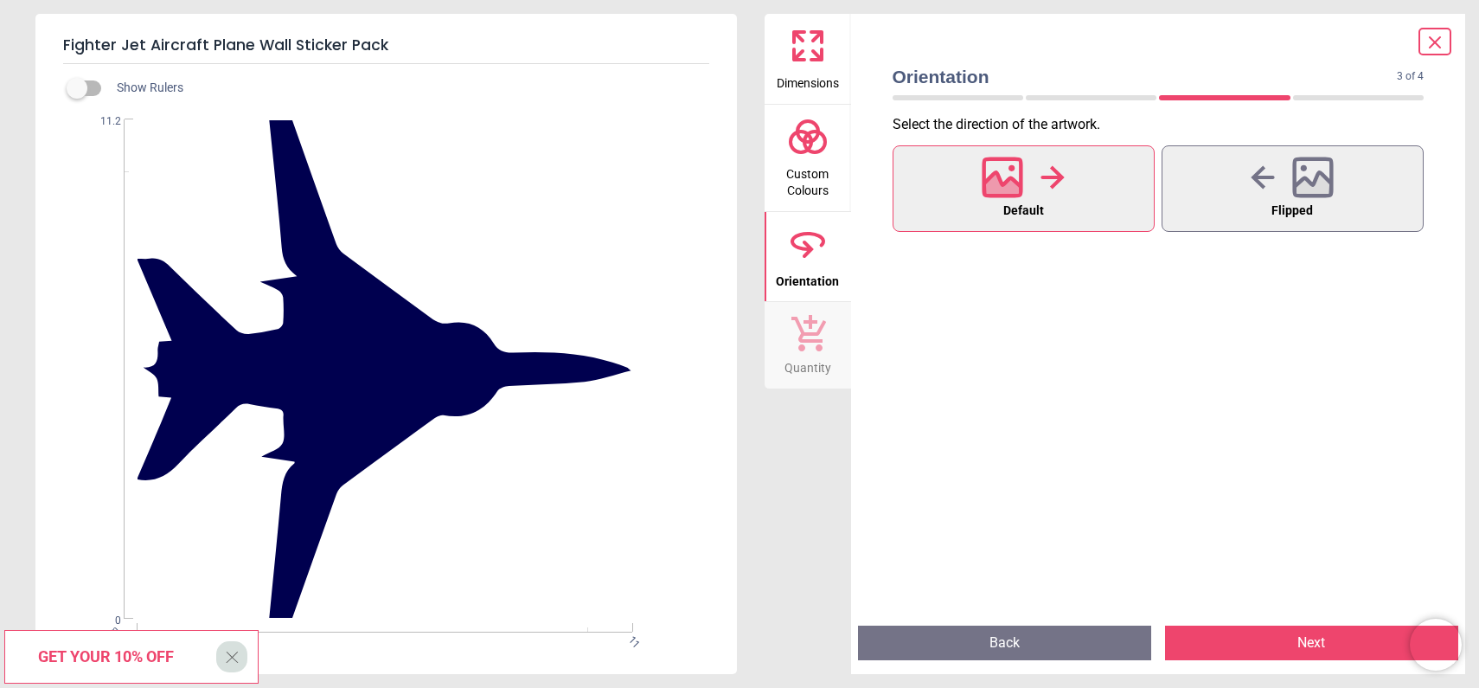
click at [1307, 642] on button "Next" at bounding box center [1311, 642] width 293 height 35
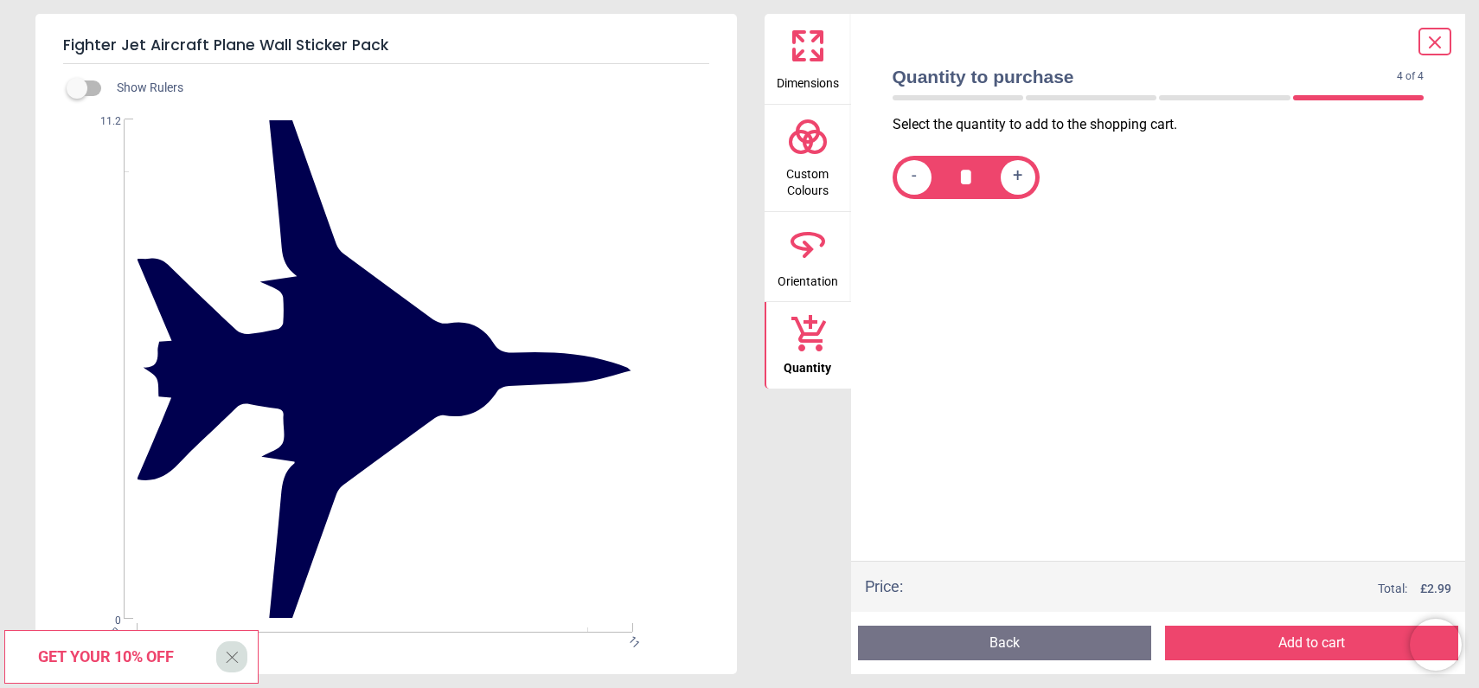
click at [1293, 637] on button "Add to cart" at bounding box center [1311, 642] width 293 height 35
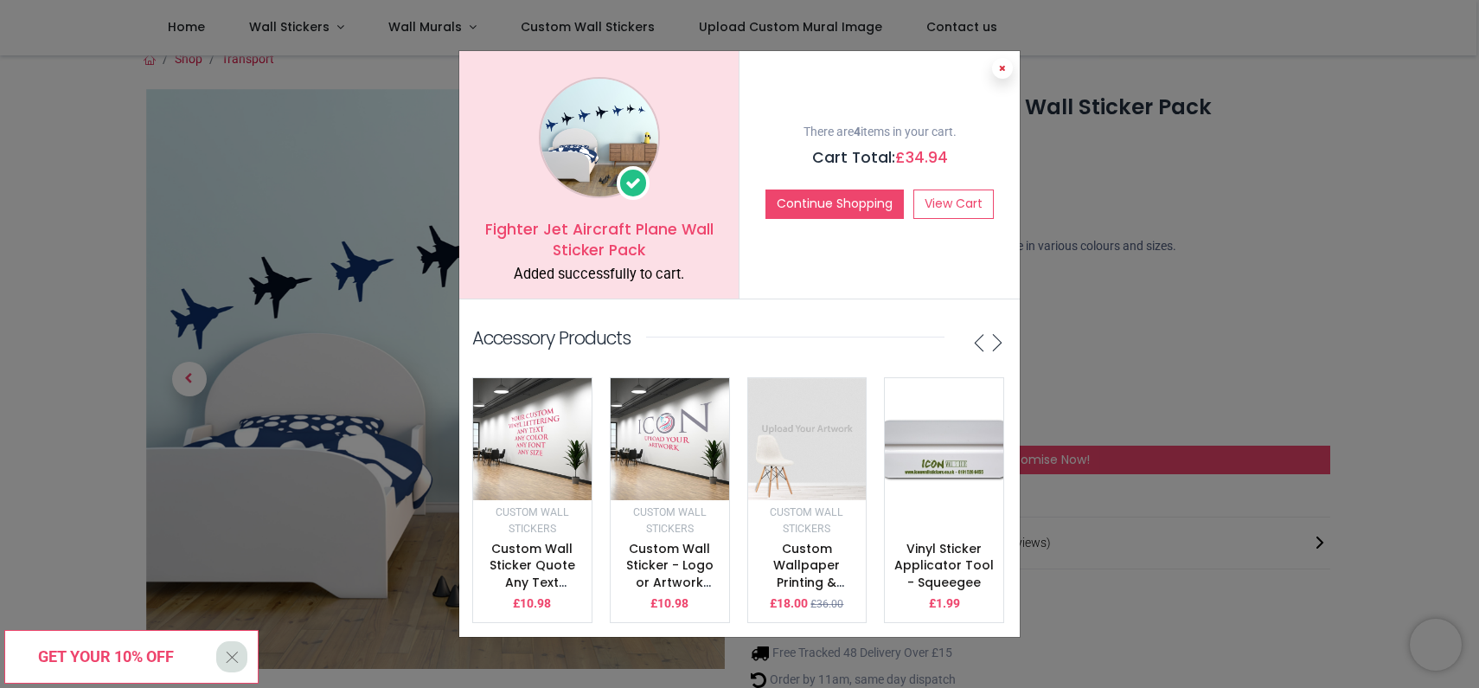
click at [1001, 64] on icon at bounding box center [1002, 68] width 7 height 9
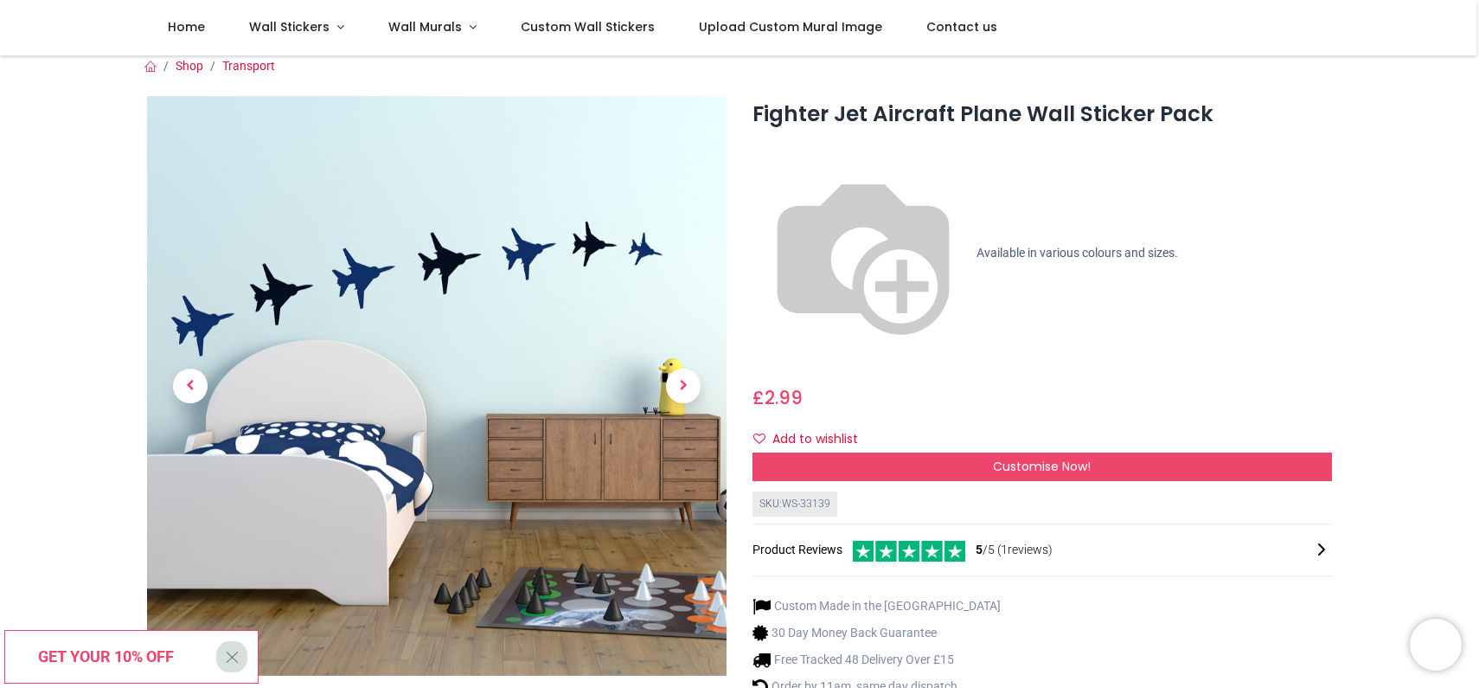
scroll to position [12, 0]
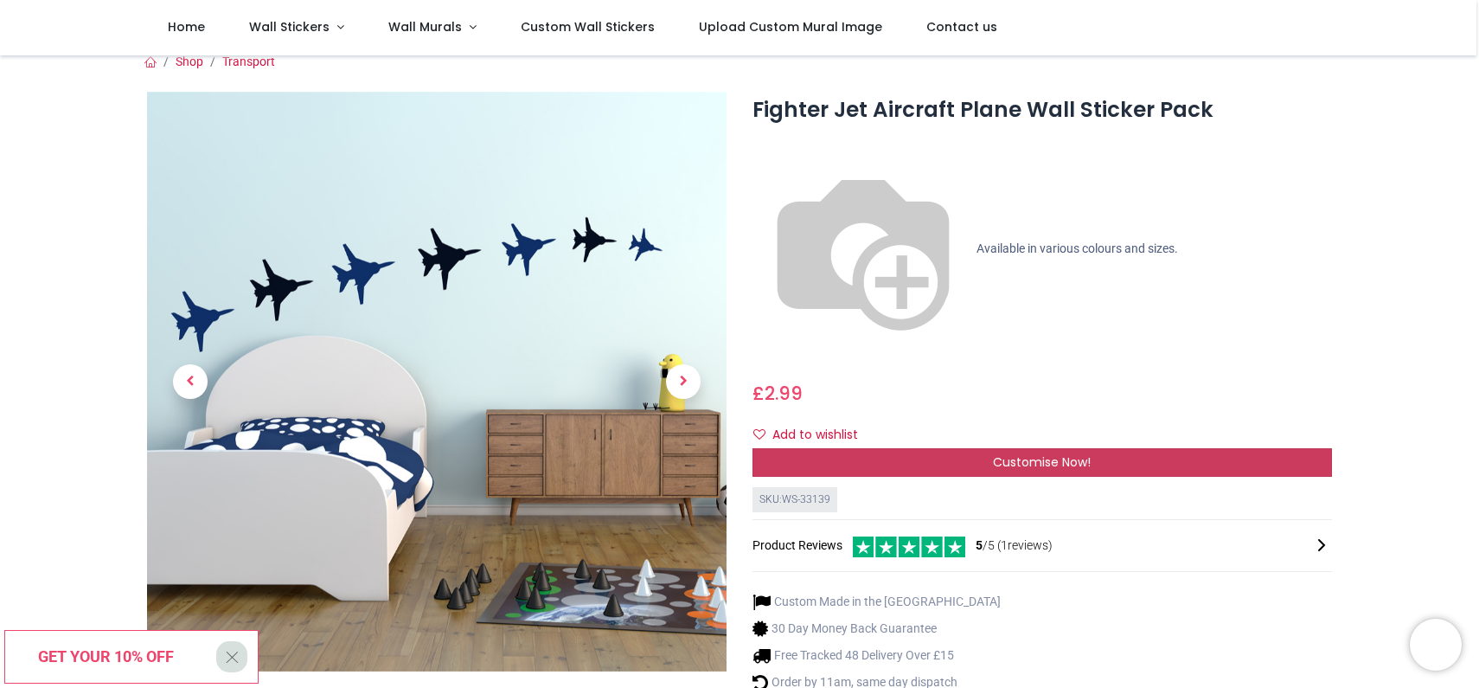
click at [993, 453] on span "Customise Now!" at bounding box center [1042, 461] width 98 height 17
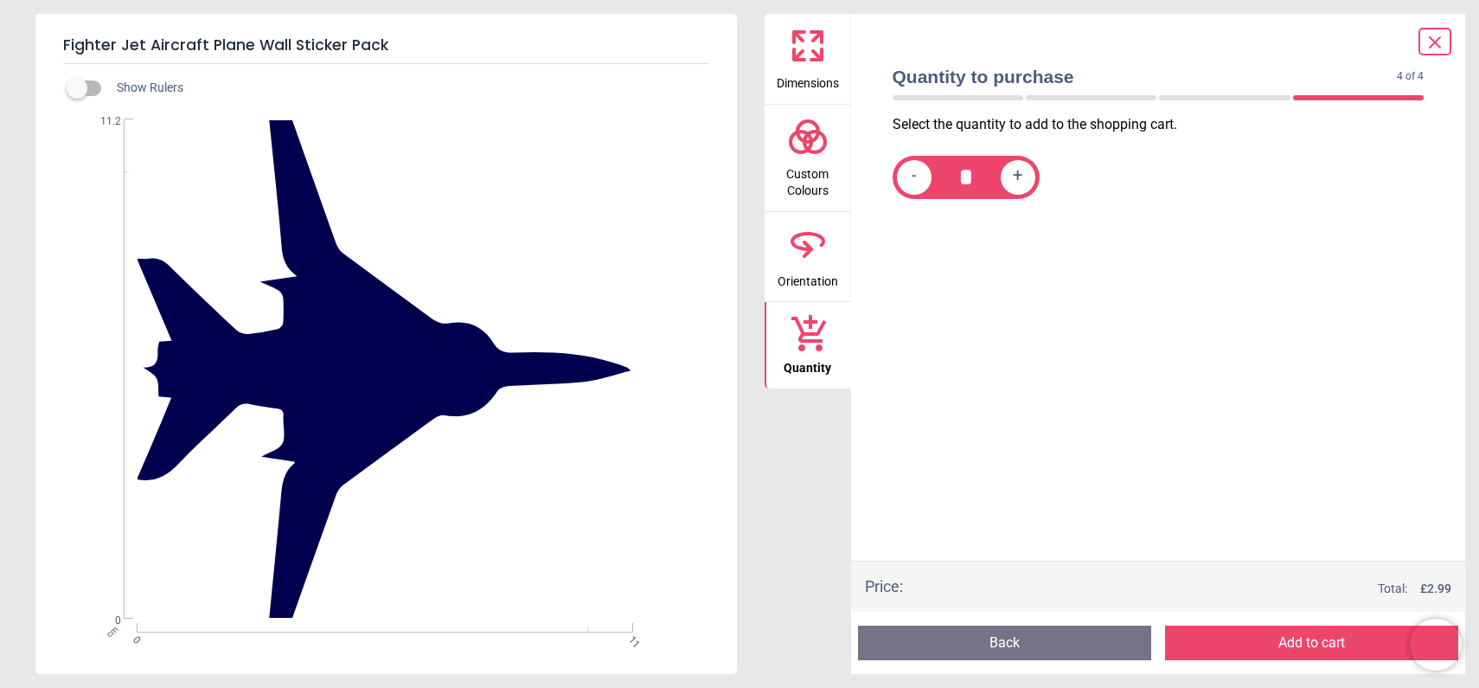
click at [815, 72] on span "Dimensions" at bounding box center [808, 80] width 62 height 26
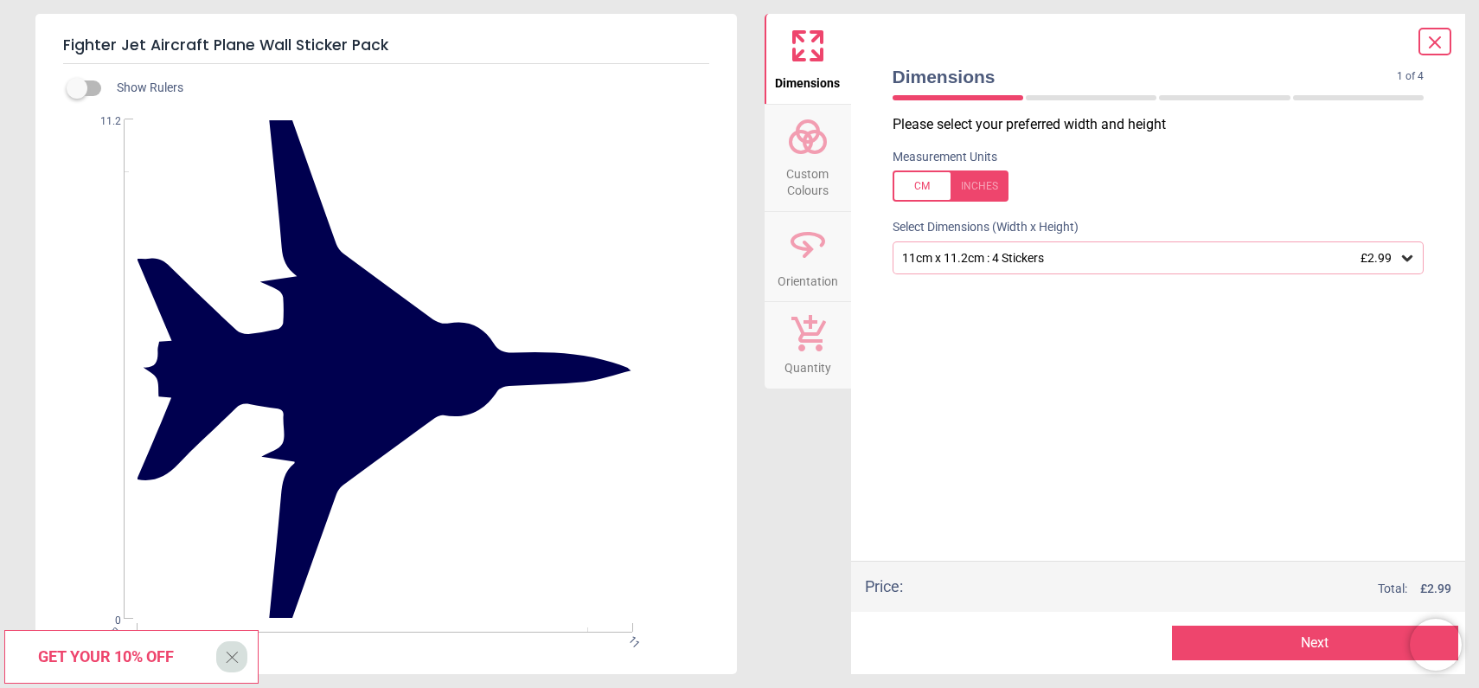
click at [1009, 263] on div "11cm x 11.2cm : 4 Stickers £2.99" at bounding box center [1149, 258] width 499 height 15
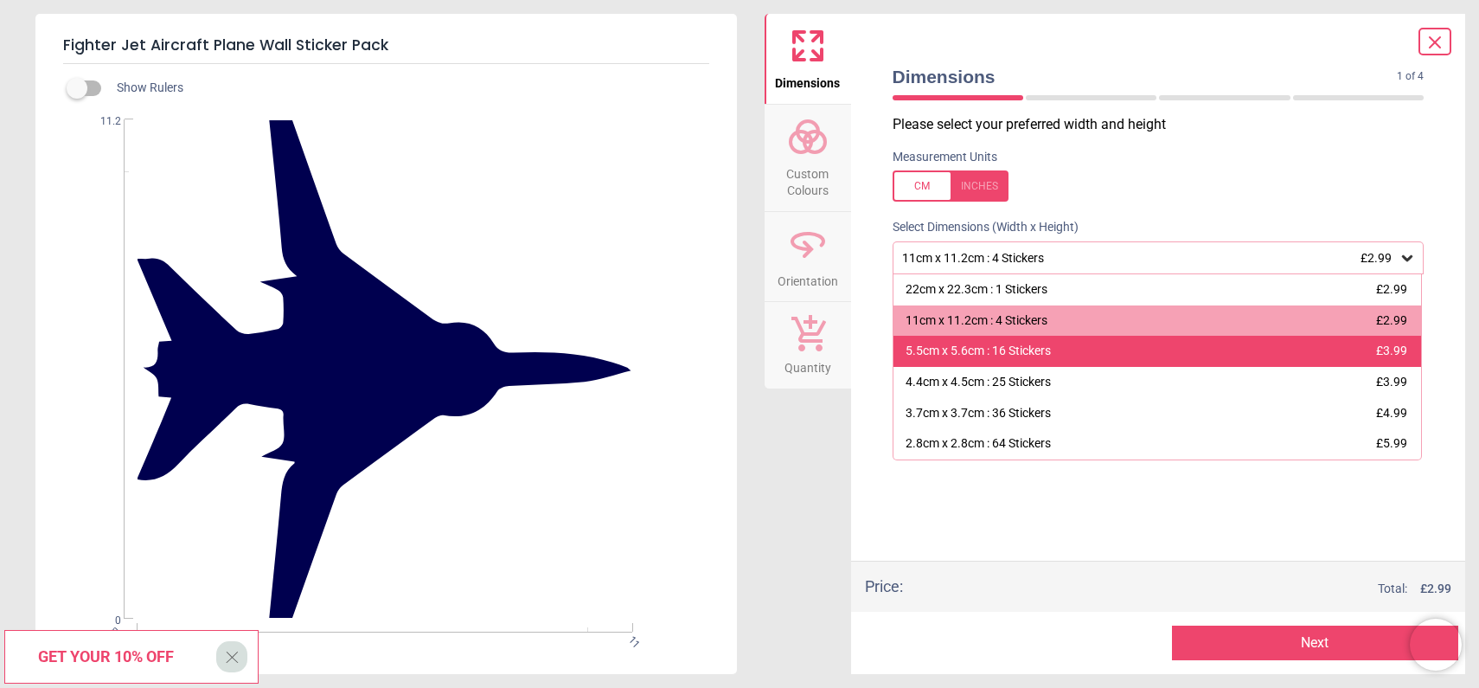
click at [968, 355] on div "5.5cm x 5.6cm : 16 Stickers" at bounding box center [978, 351] width 145 height 17
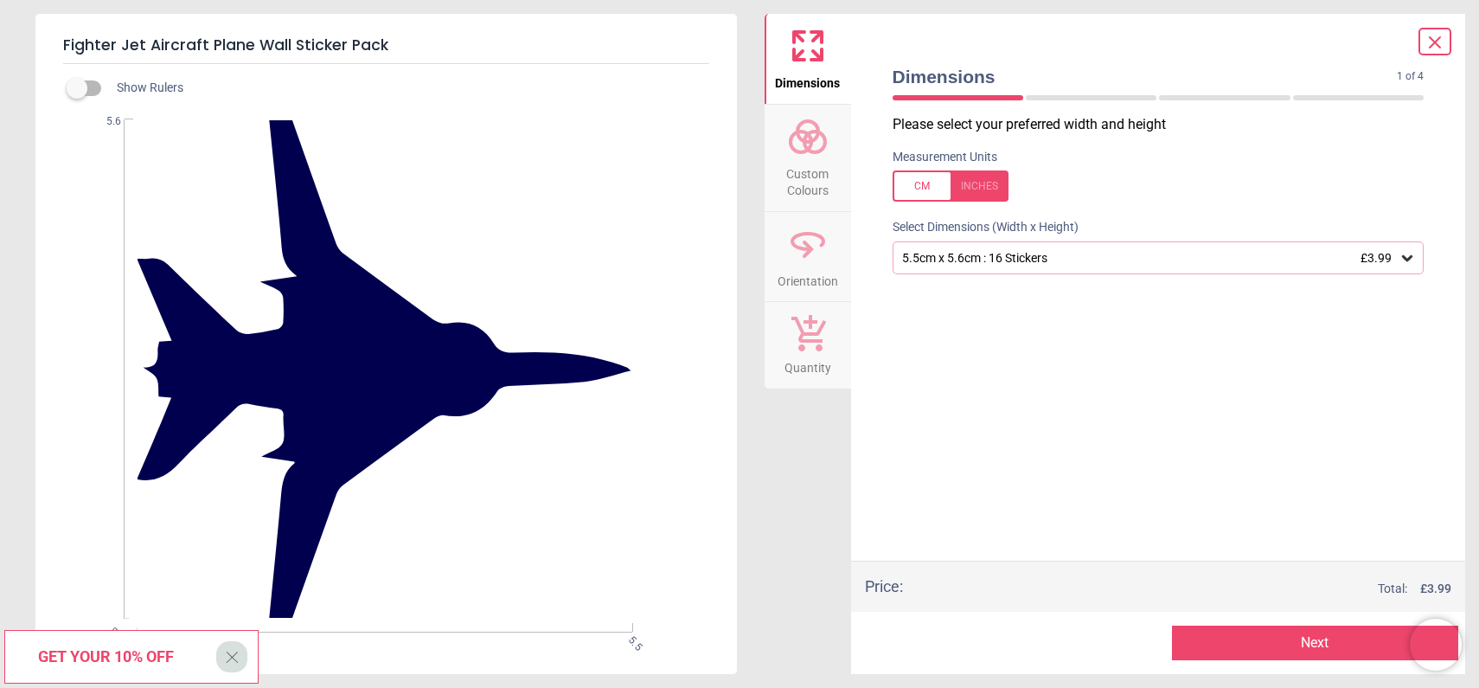
click at [820, 165] on span "Custom Colours" at bounding box center [807, 178] width 83 height 42
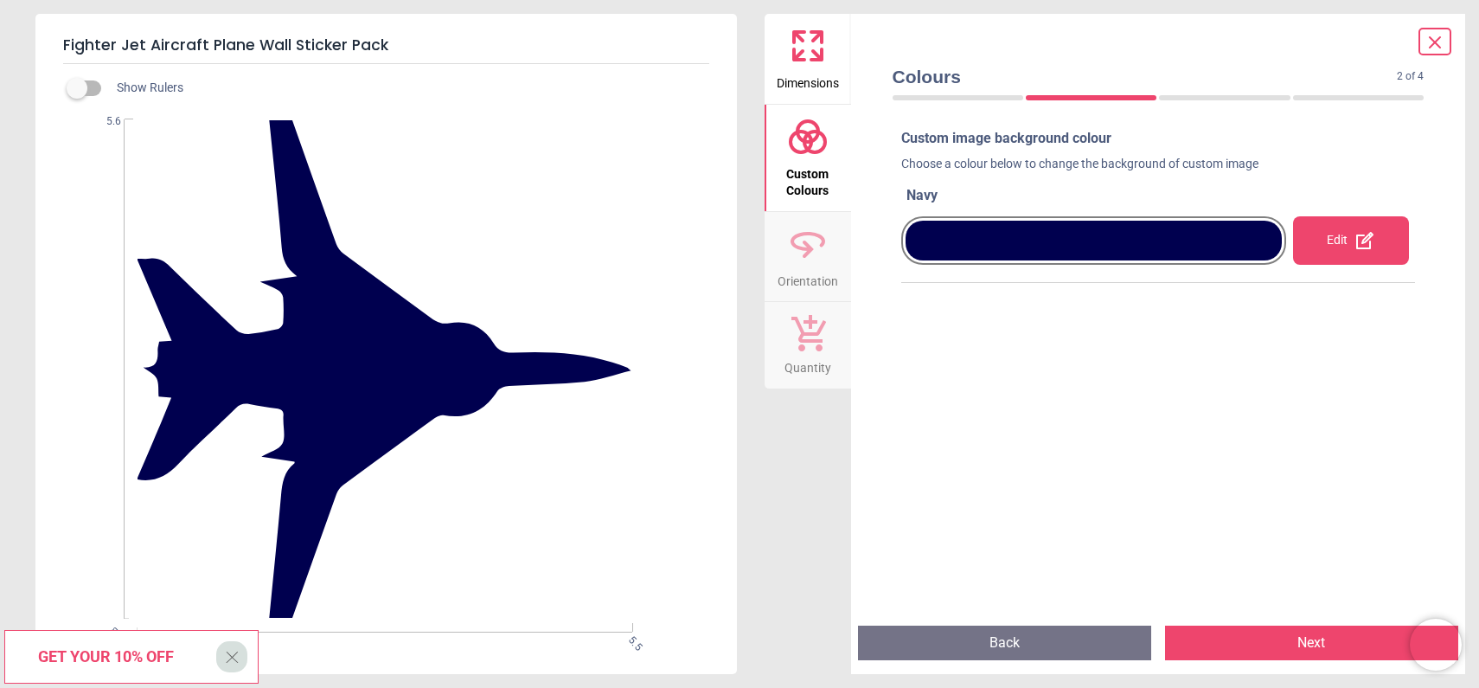
click at [1302, 636] on button "Next" at bounding box center [1311, 642] width 293 height 35
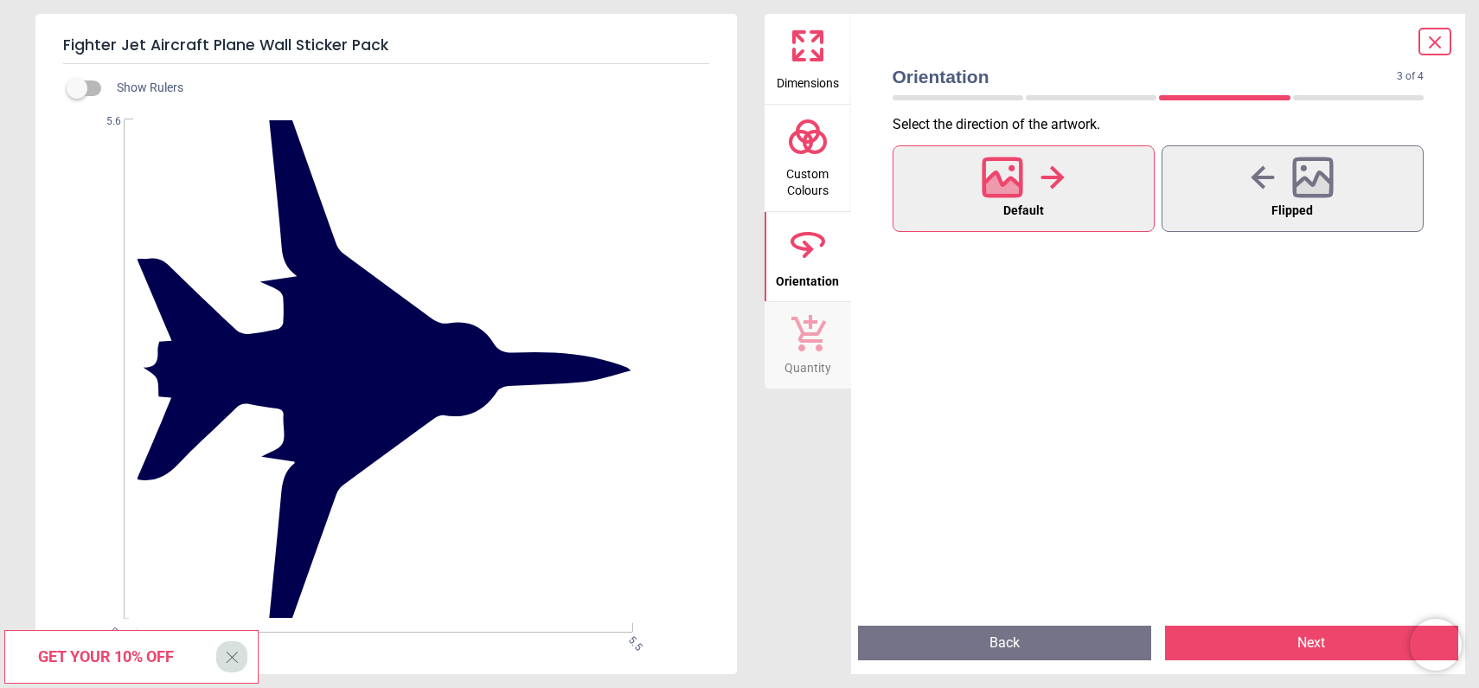
click at [1302, 636] on button "Next" at bounding box center [1311, 642] width 293 height 35
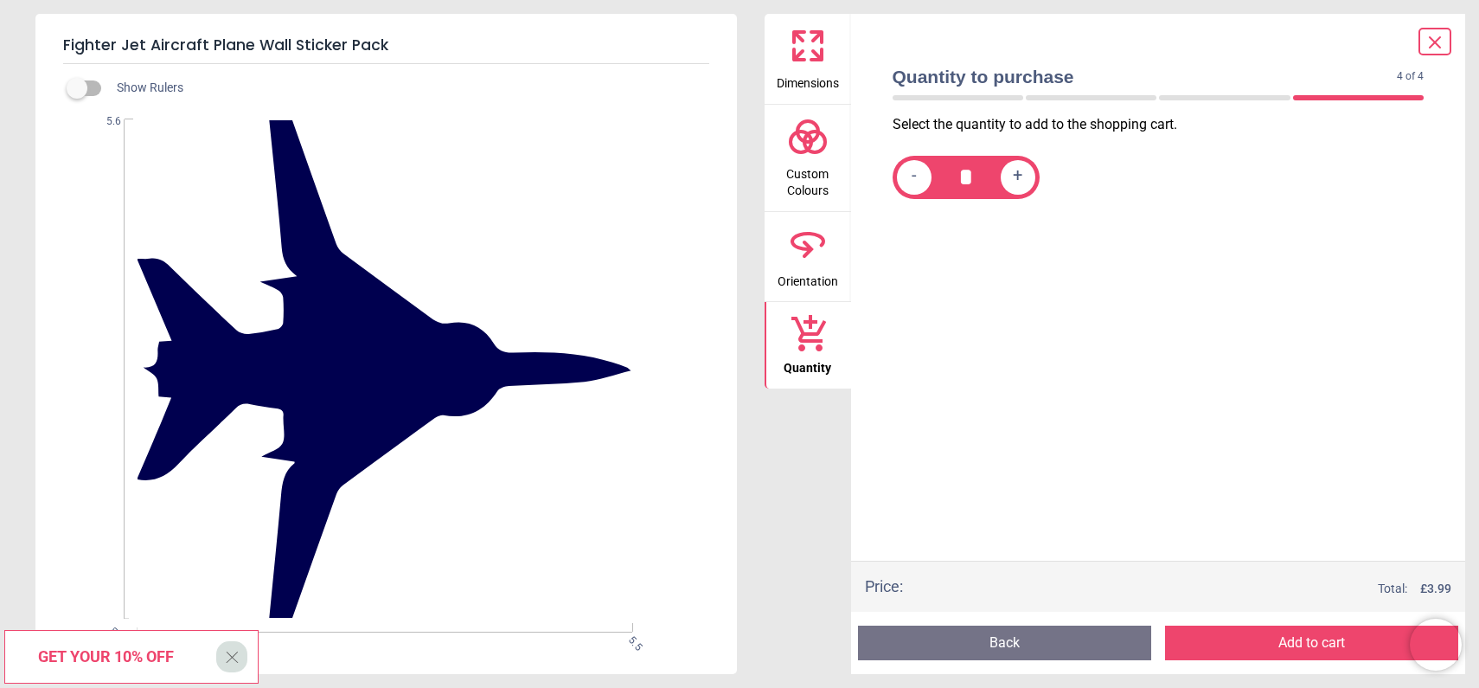
click at [1302, 636] on button "Add to cart" at bounding box center [1311, 642] width 293 height 35
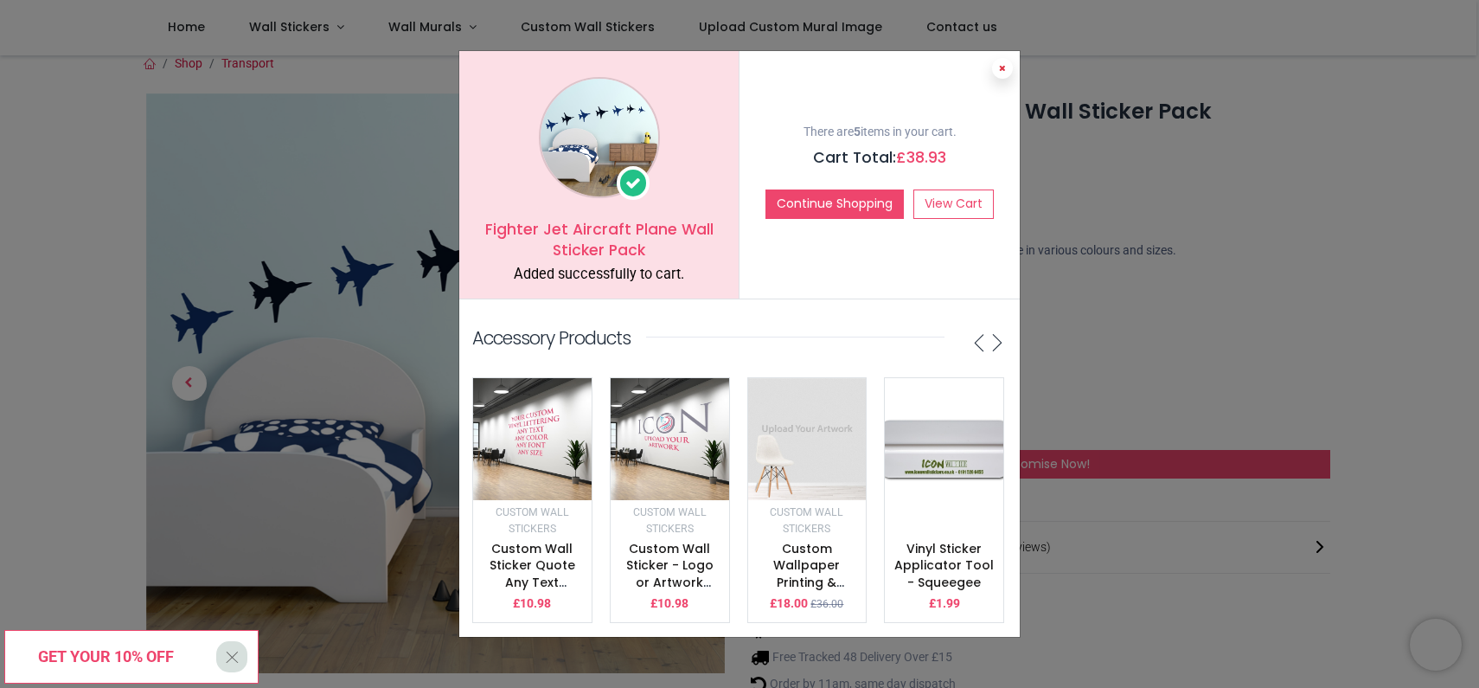
click at [1008, 61] on button at bounding box center [1002, 68] width 21 height 21
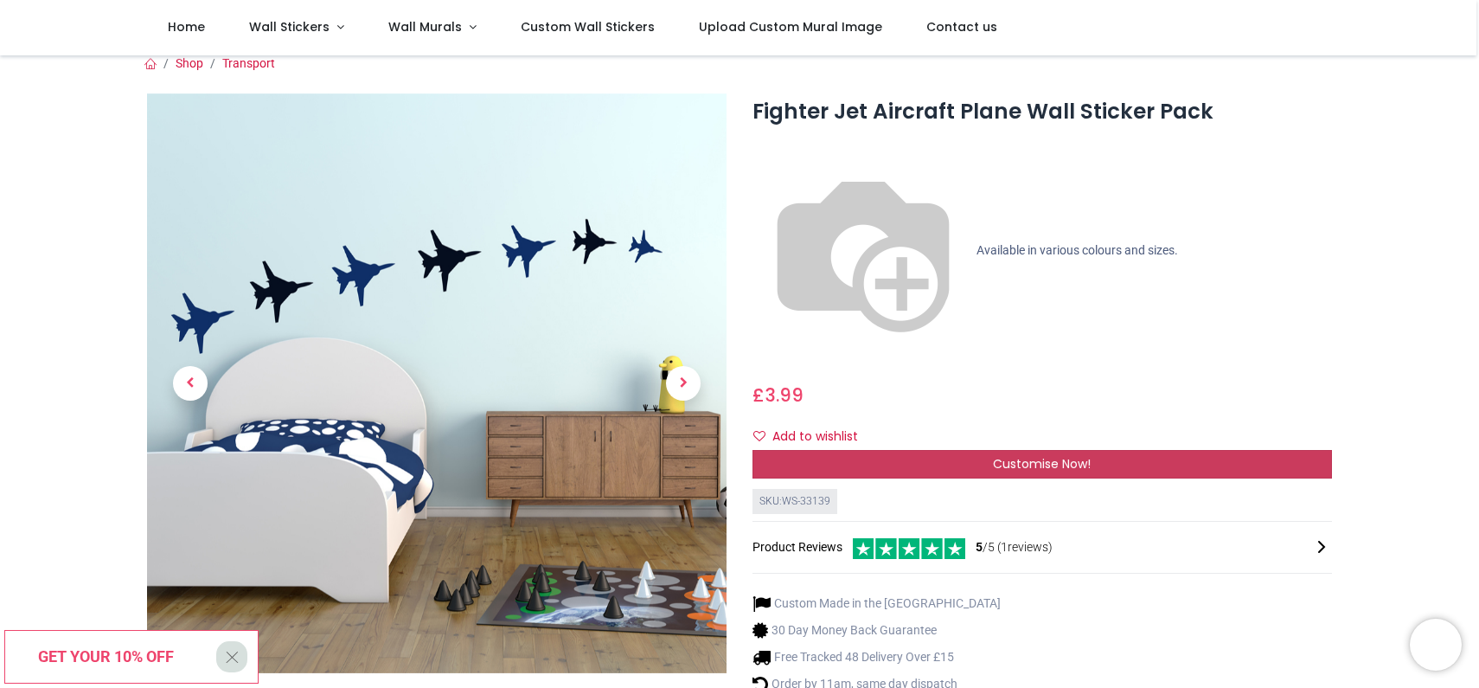
click at [1034, 455] on span "Customise Now!" at bounding box center [1042, 463] width 98 height 17
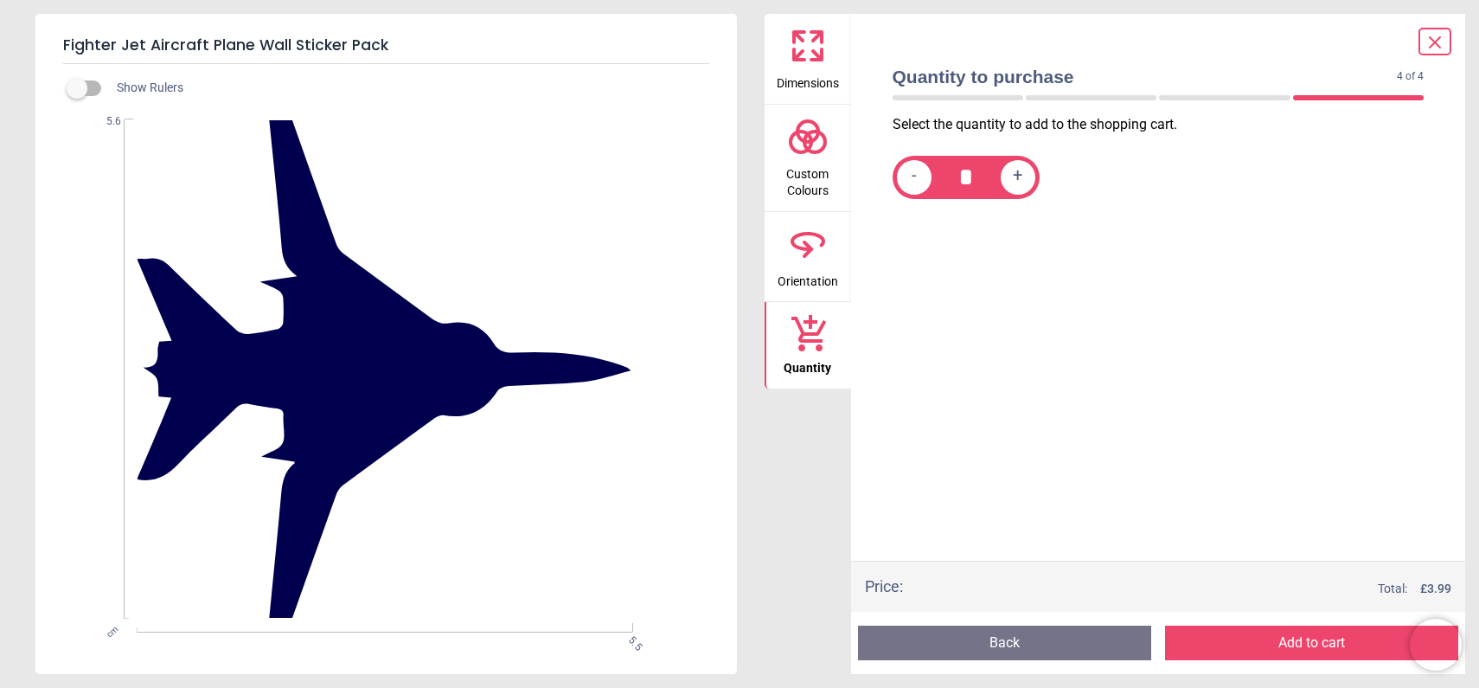
click at [819, 138] on icon at bounding box center [808, 137] width 42 height 42
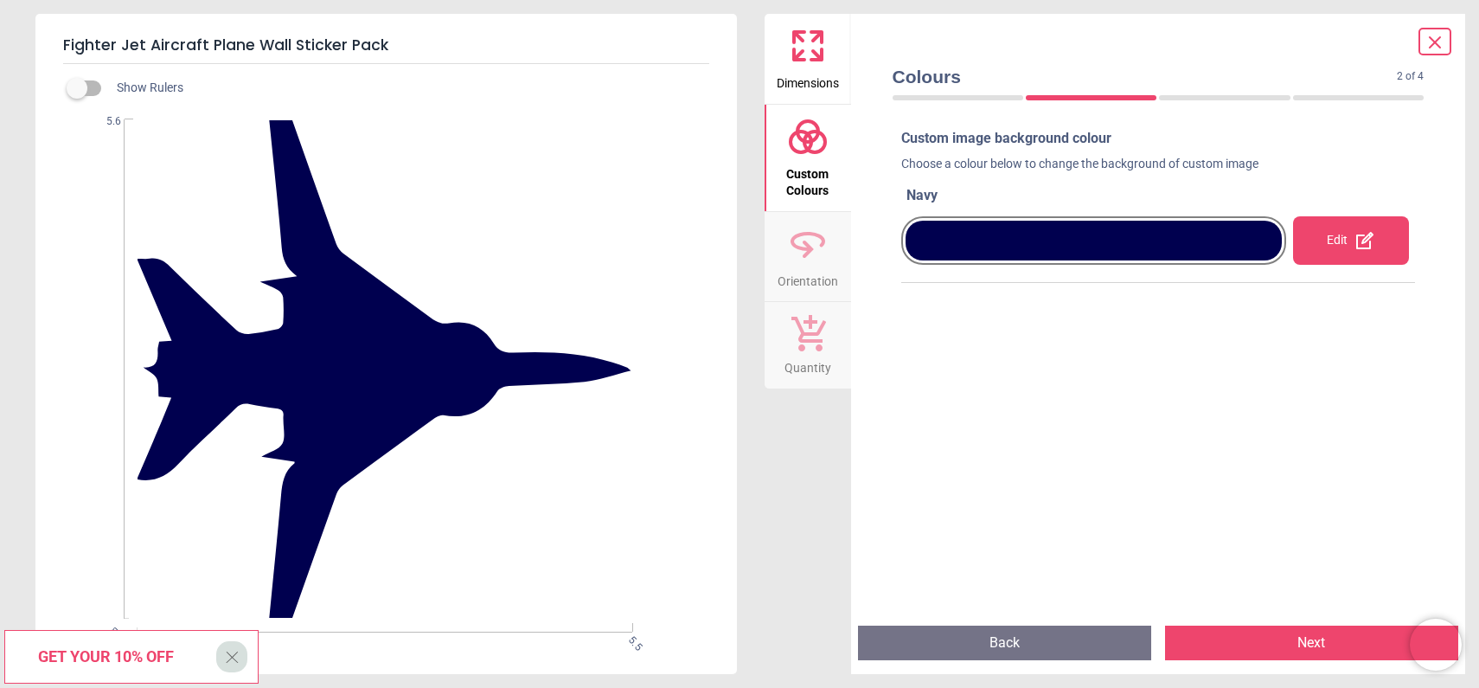
click at [1358, 242] on icon at bounding box center [1364, 240] width 21 height 21
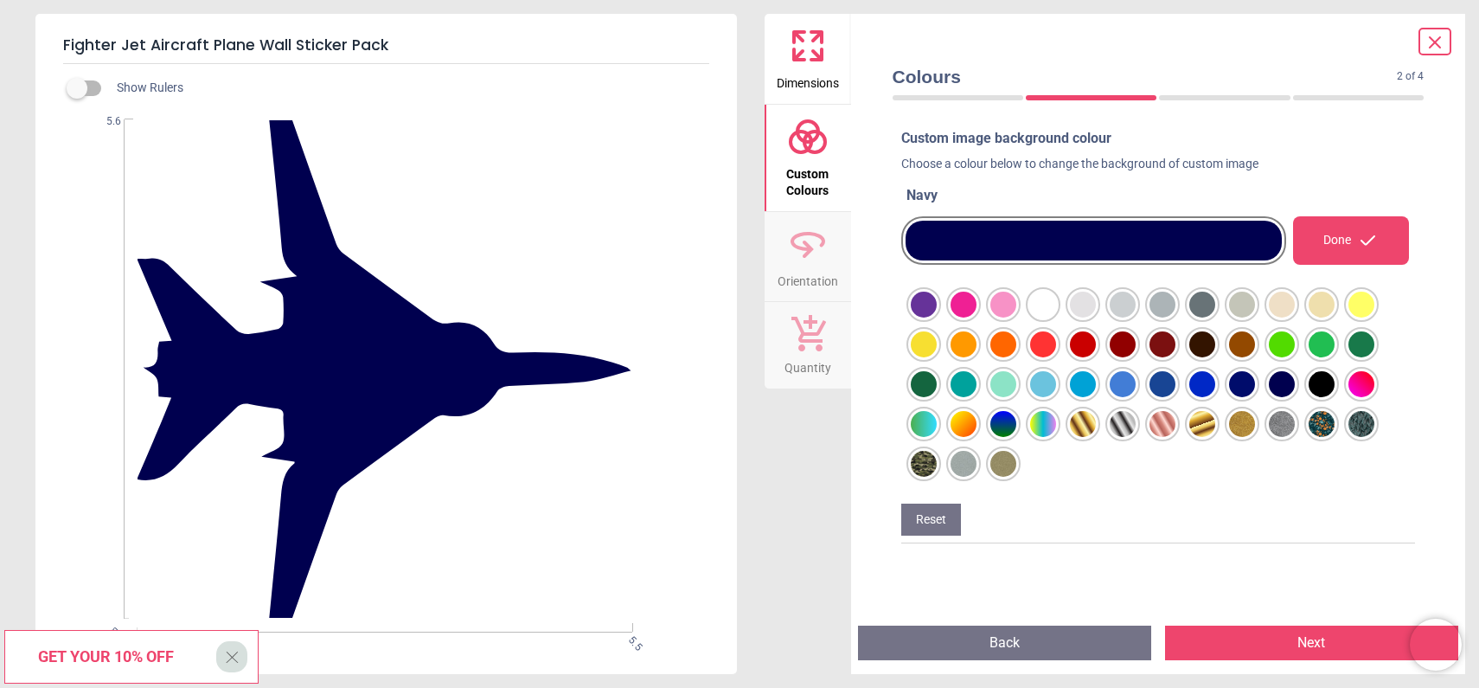
click at [937, 317] on div at bounding box center [924, 304] width 26 height 26
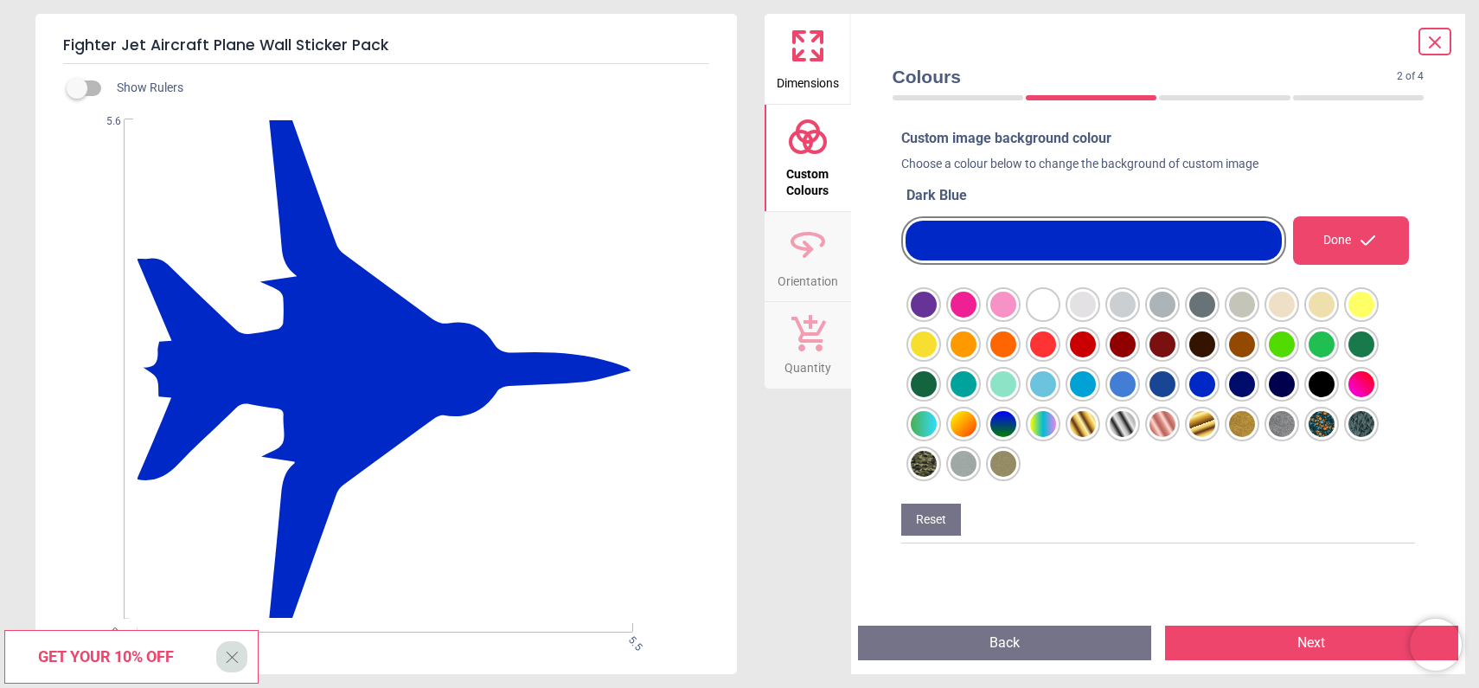
click at [937, 317] on div at bounding box center [924, 304] width 26 height 26
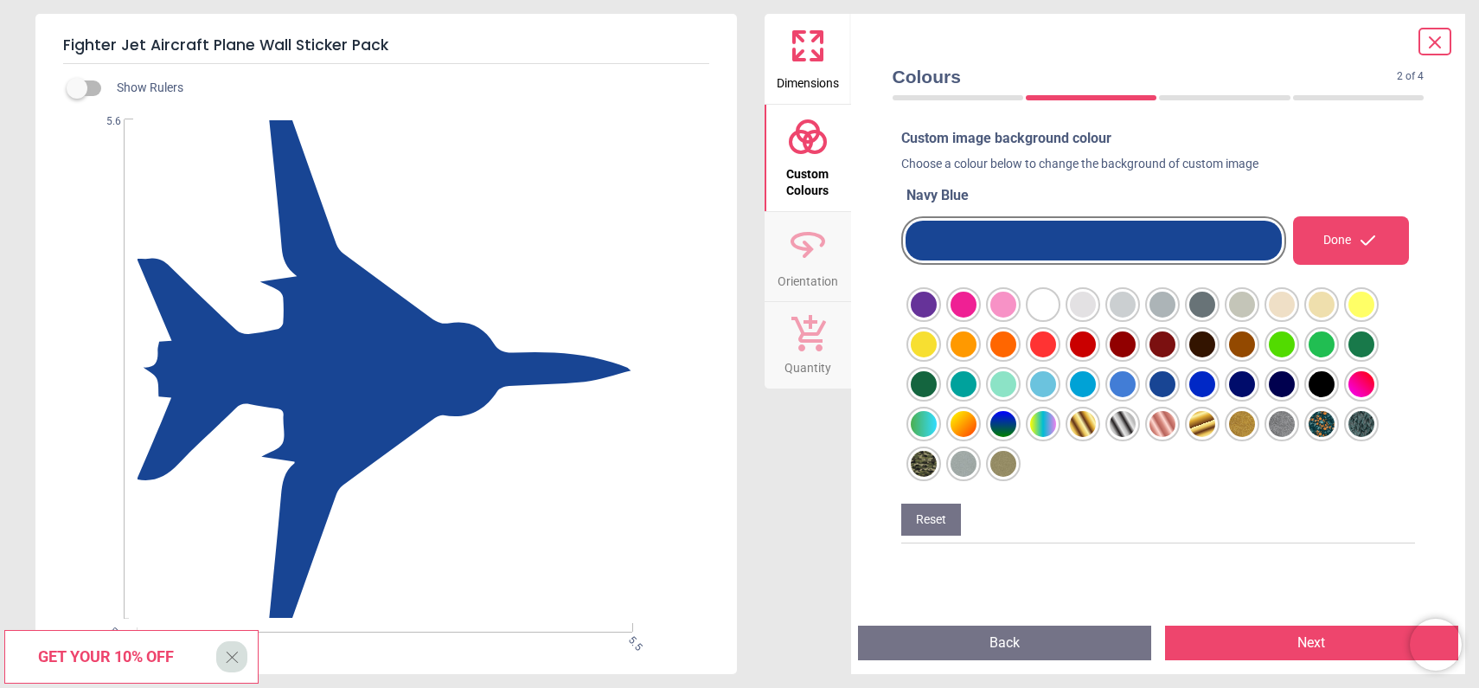
click at [937, 317] on div at bounding box center [924, 304] width 26 height 26
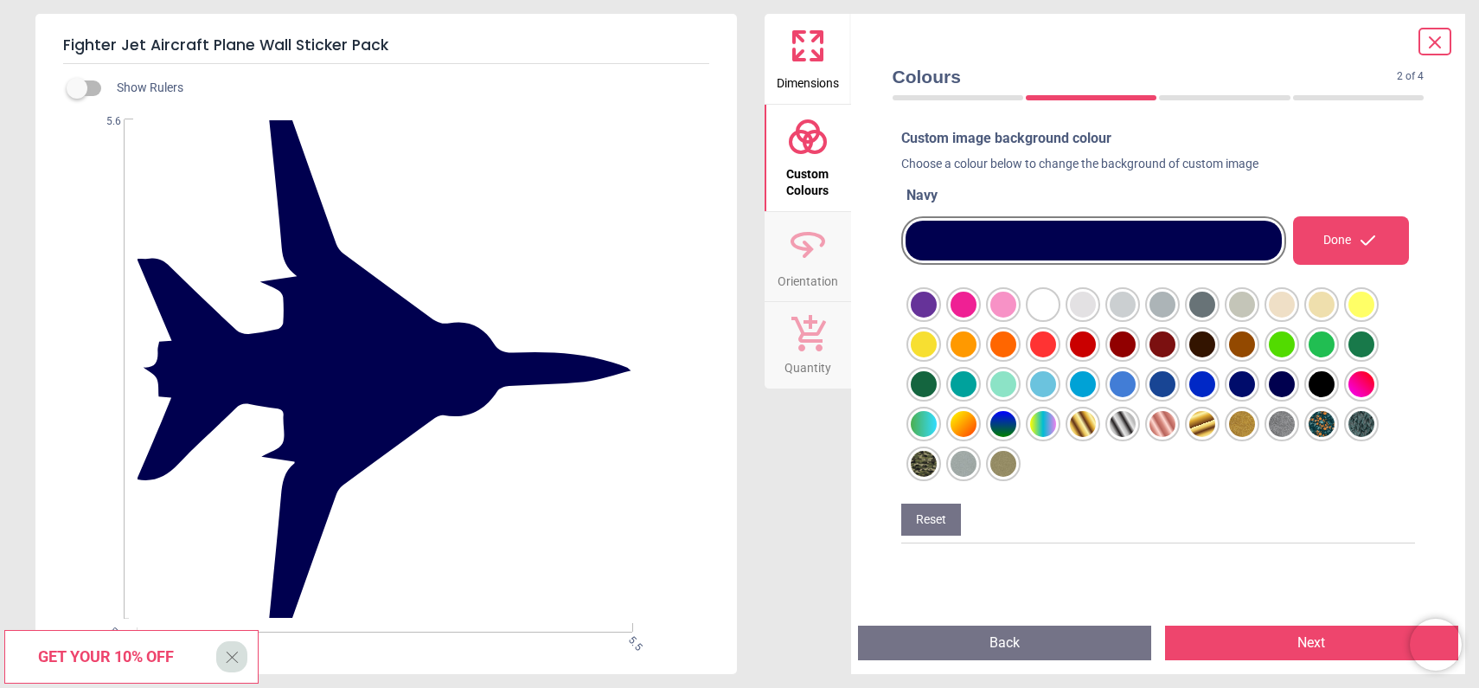
click at [937, 317] on div at bounding box center [924, 304] width 26 height 26
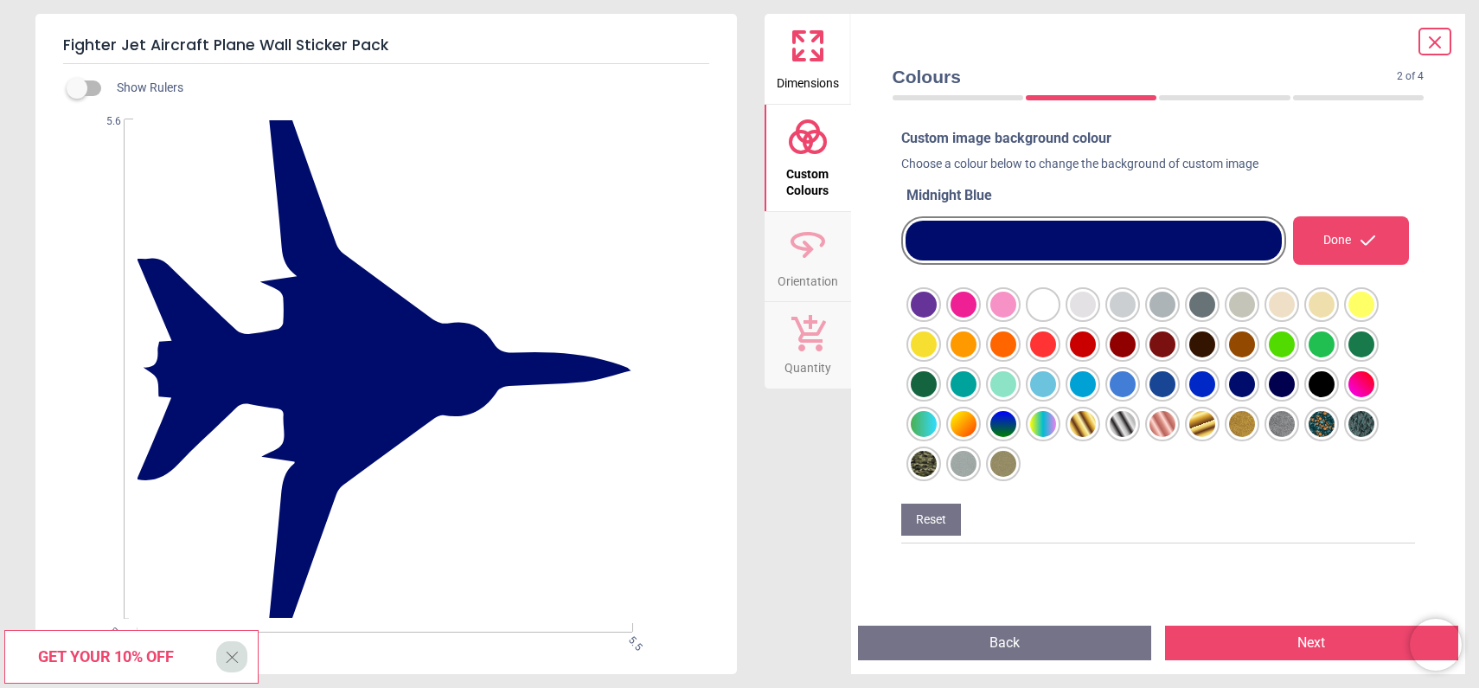
click at [937, 317] on div at bounding box center [924, 304] width 26 height 26
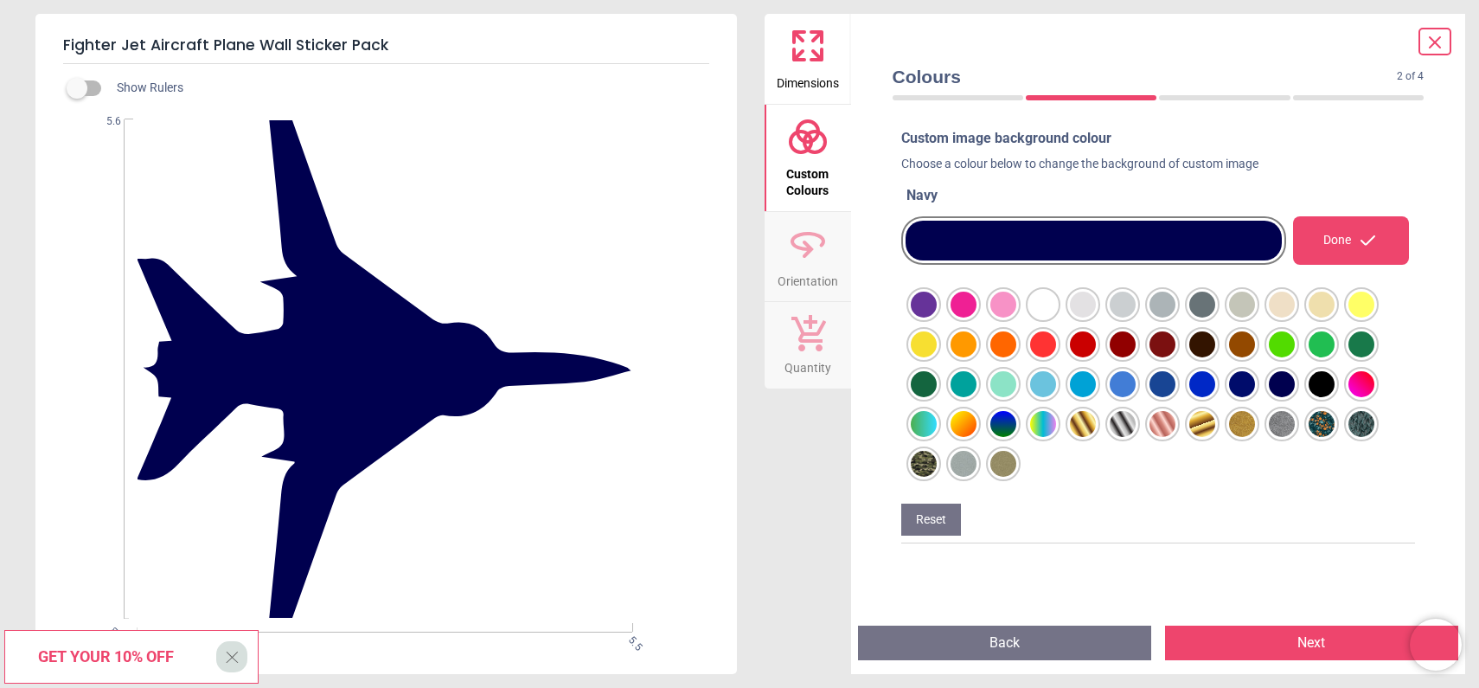
click at [937, 317] on div at bounding box center [924, 304] width 26 height 26
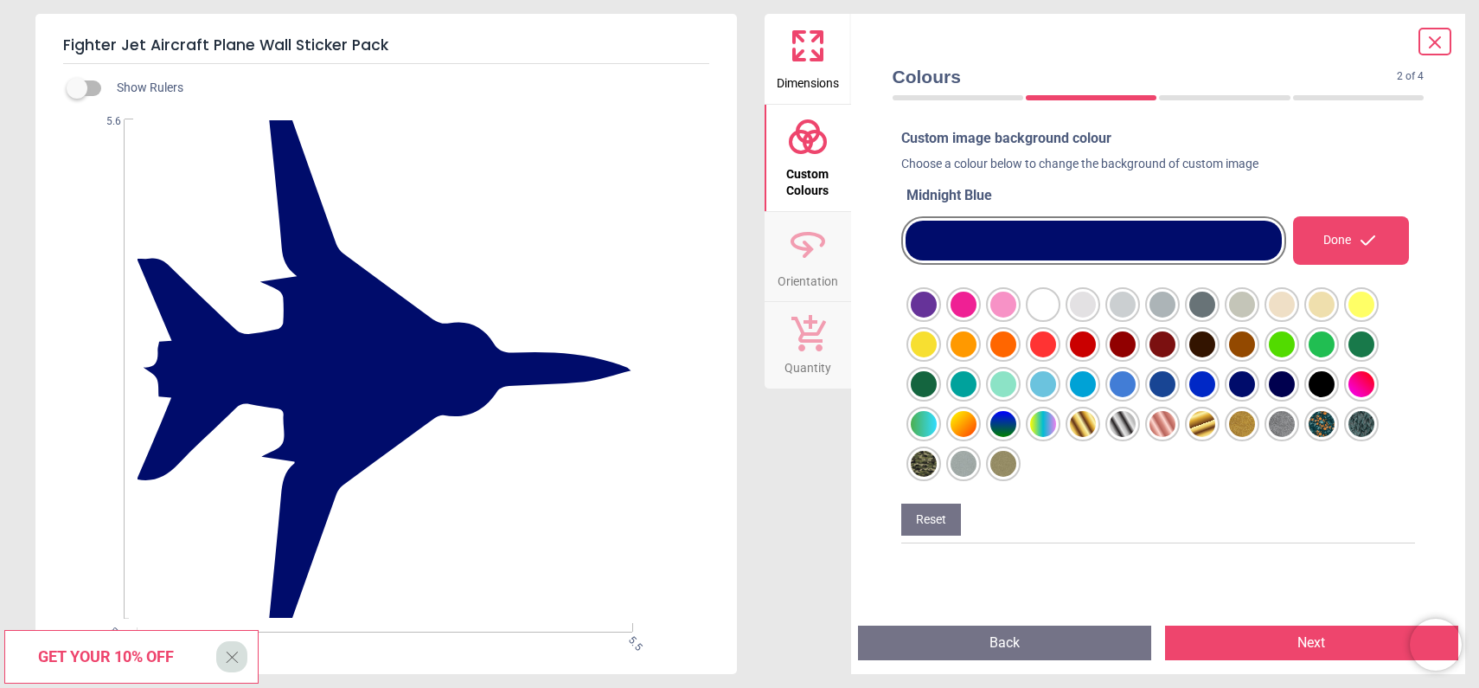
click at [937, 317] on div at bounding box center [924, 304] width 26 height 26
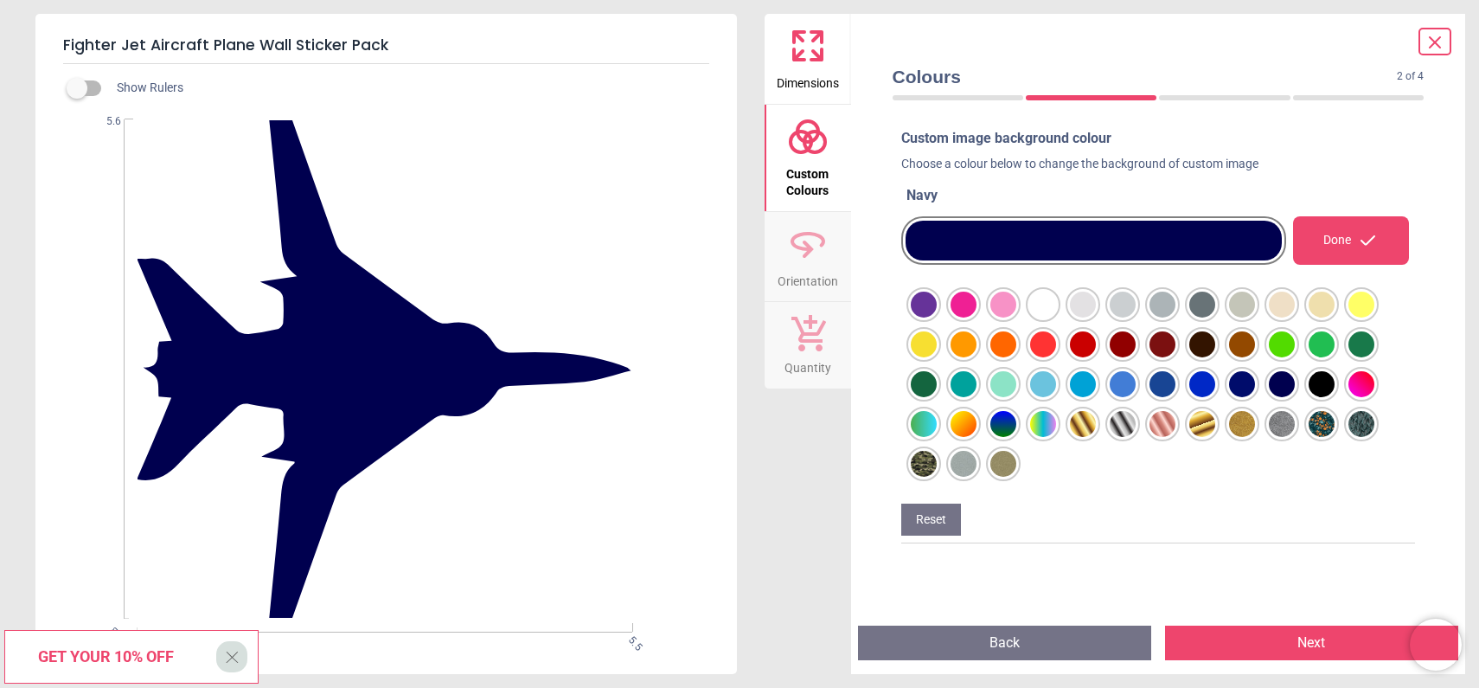
click at [937, 317] on div at bounding box center [924, 304] width 26 height 26
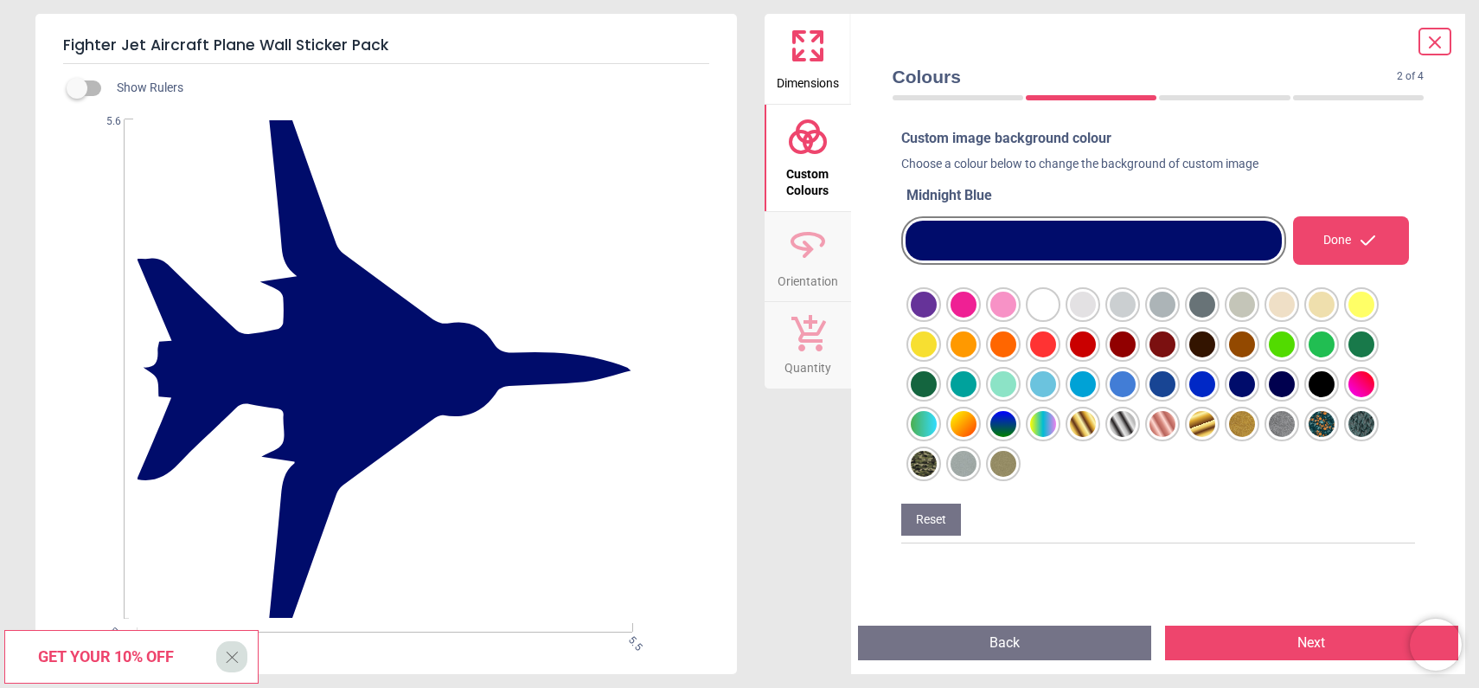
click at [937, 317] on div at bounding box center [924, 304] width 26 height 26
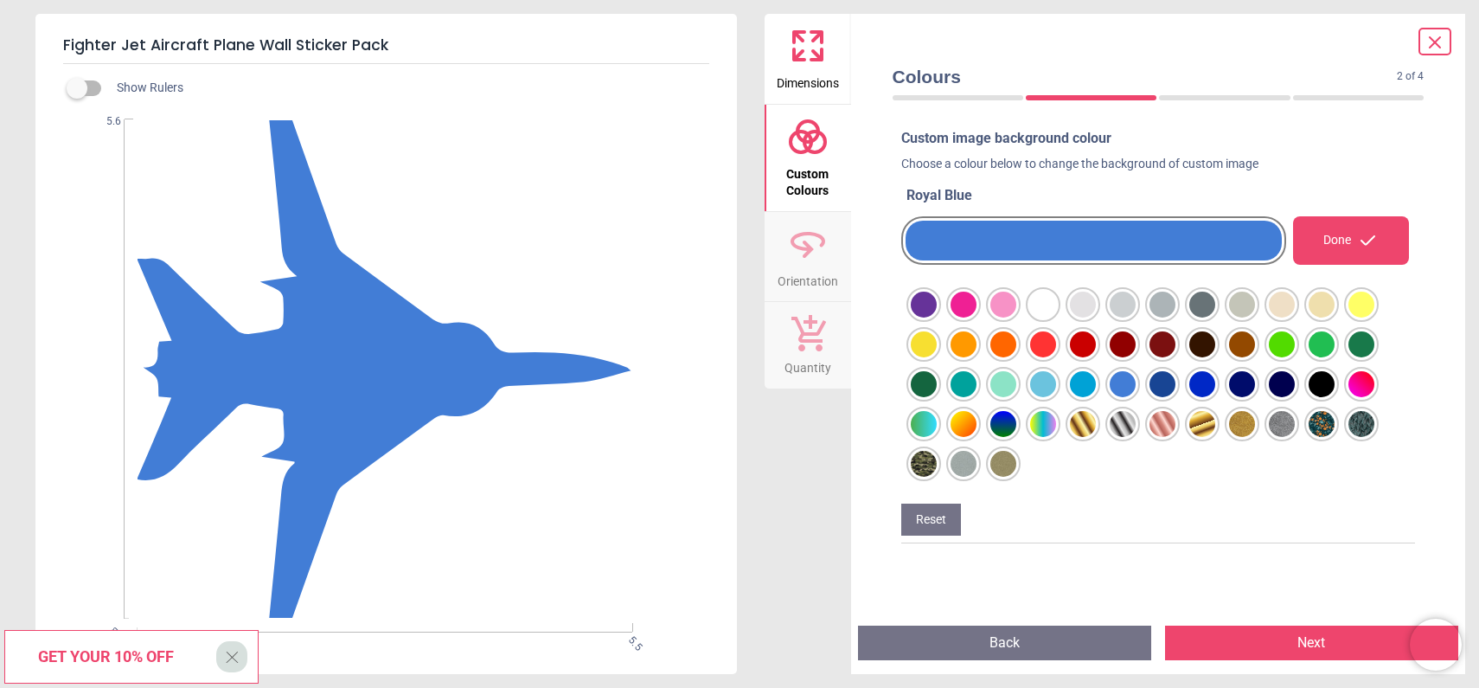
click at [937, 317] on div at bounding box center [924, 304] width 26 height 26
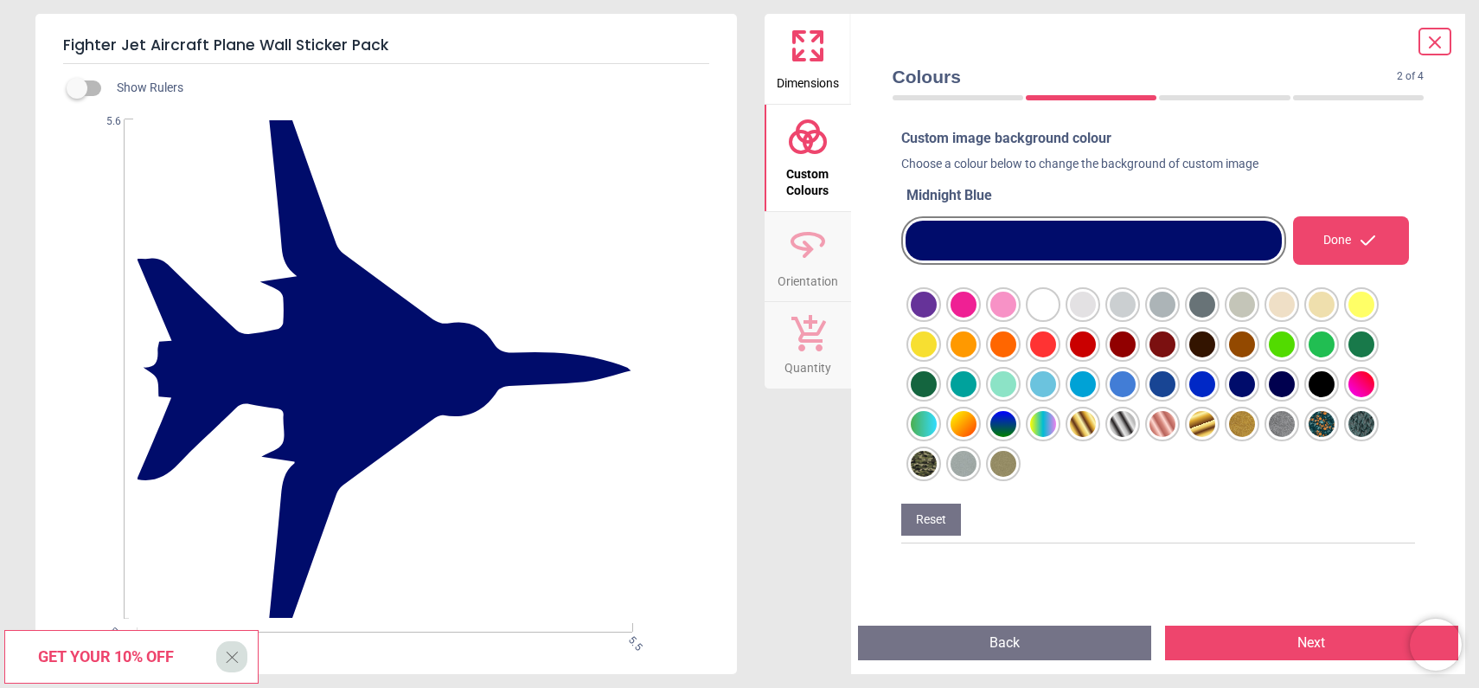
click at [799, 83] on span "Dimensions" at bounding box center [808, 80] width 62 height 26
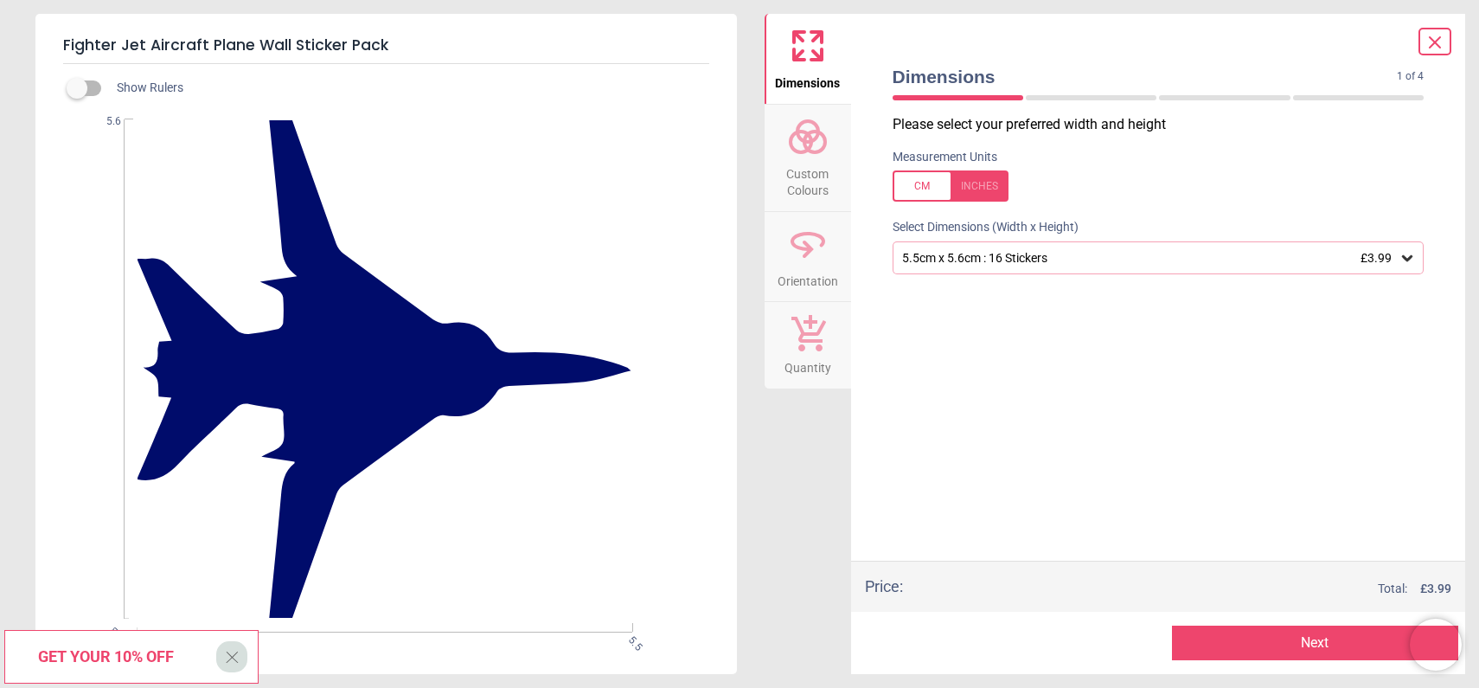
click at [1278, 640] on button "Next" at bounding box center [1315, 642] width 286 height 35
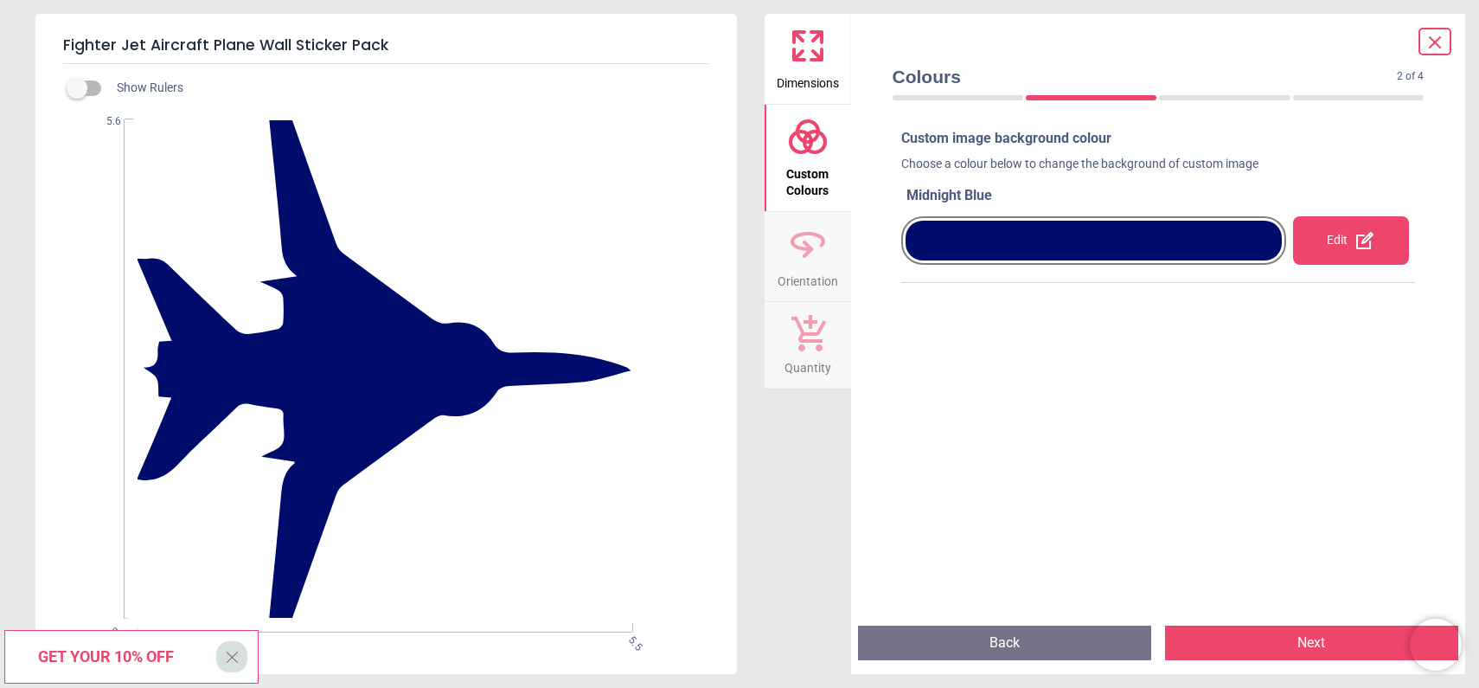
click at [1322, 643] on button "Next" at bounding box center [1311, 642] width 293 height 35
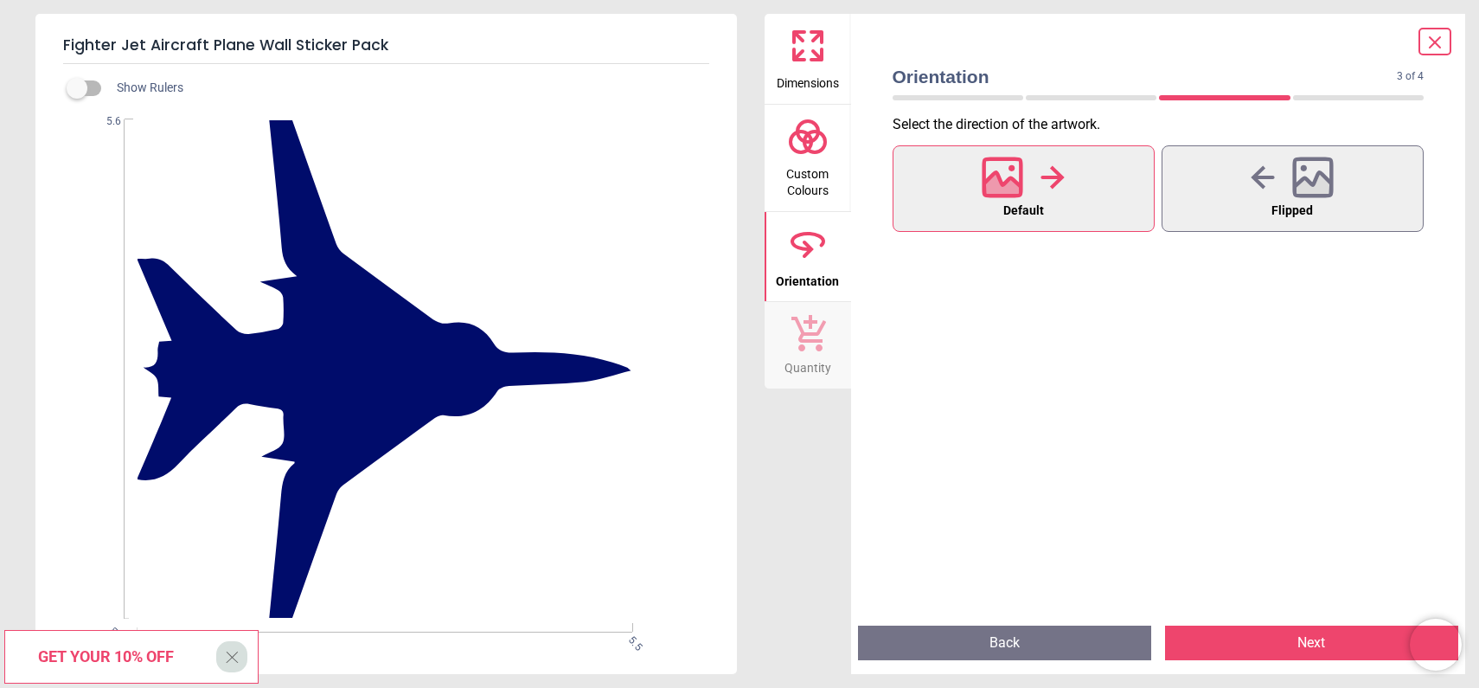
click at [826, 195] on span "Custom Colours" at bounding box center [807, 178] width 83 height 42
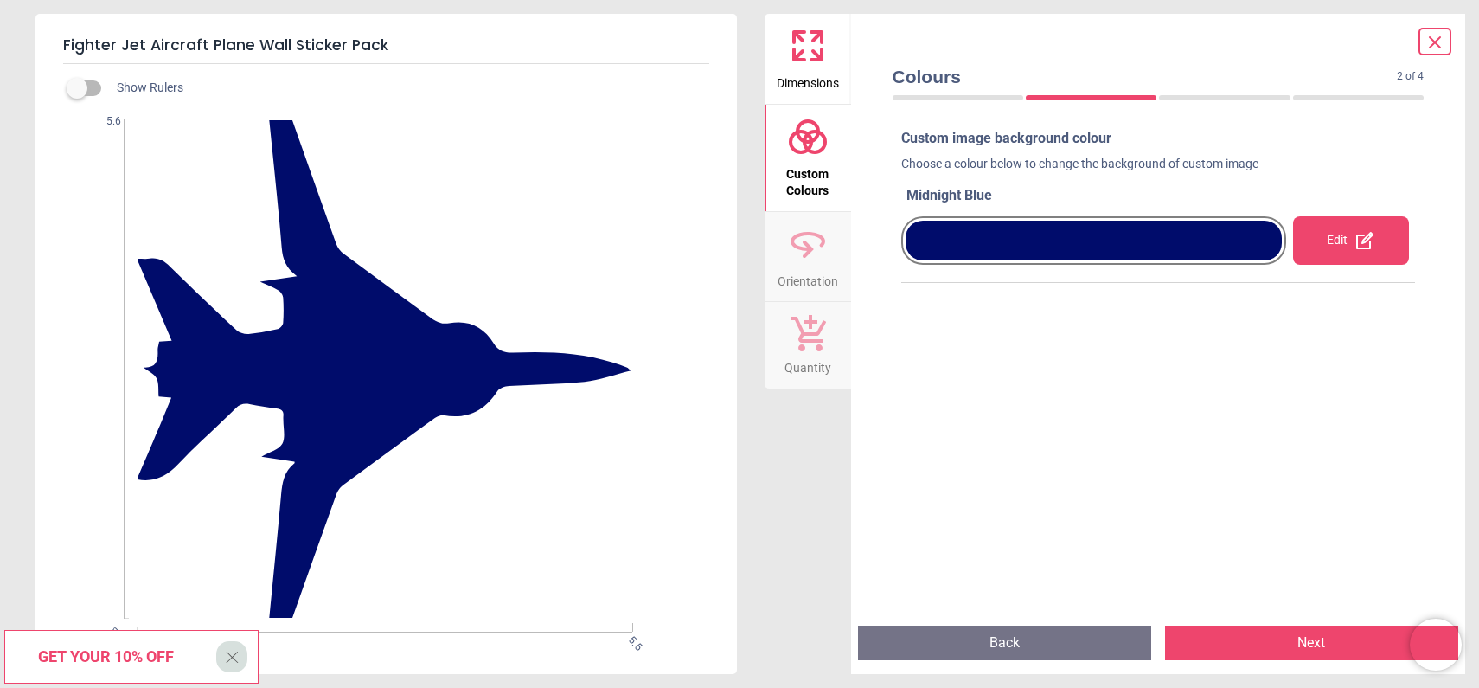
click at [820, 274] on span "Orientation" at bounding box center [808, 278] width 61 height 26
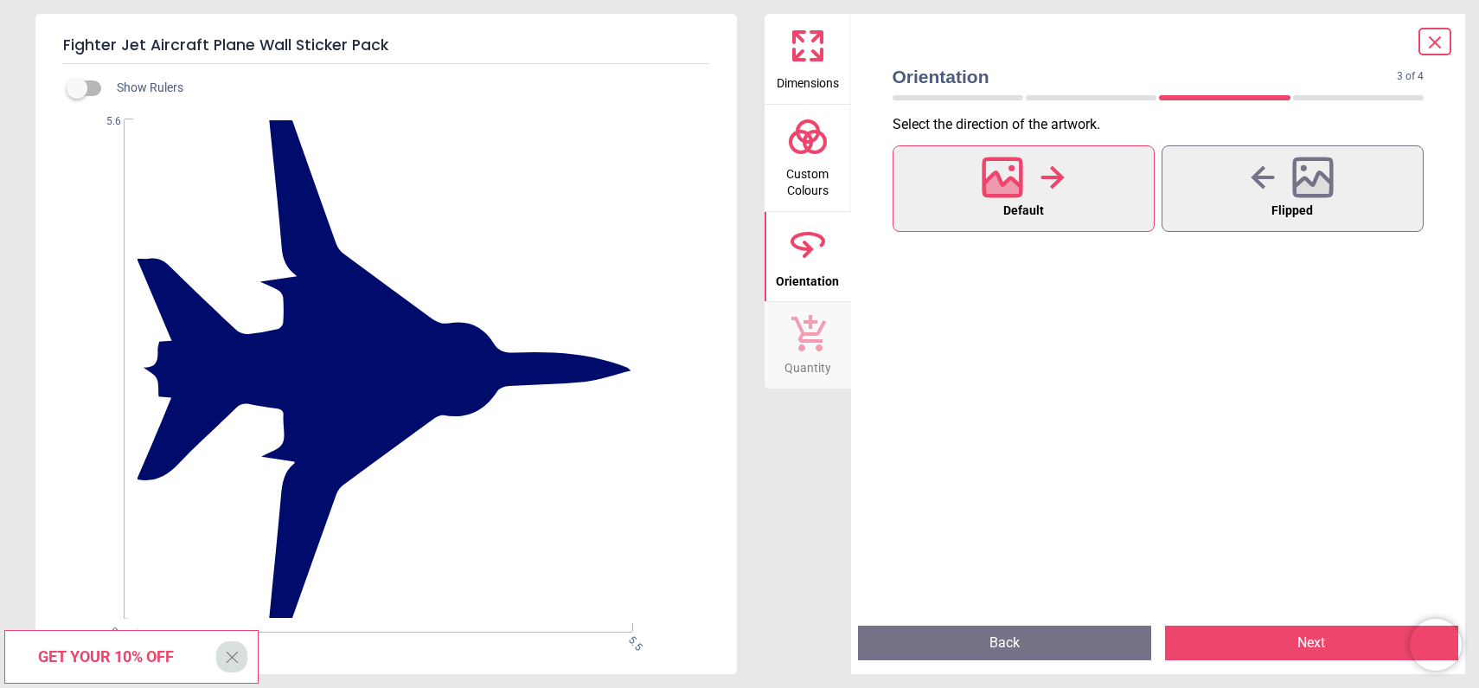
click at [826, 354] on span "Quantity" at bounding box center [807, 364] width 47 height 26
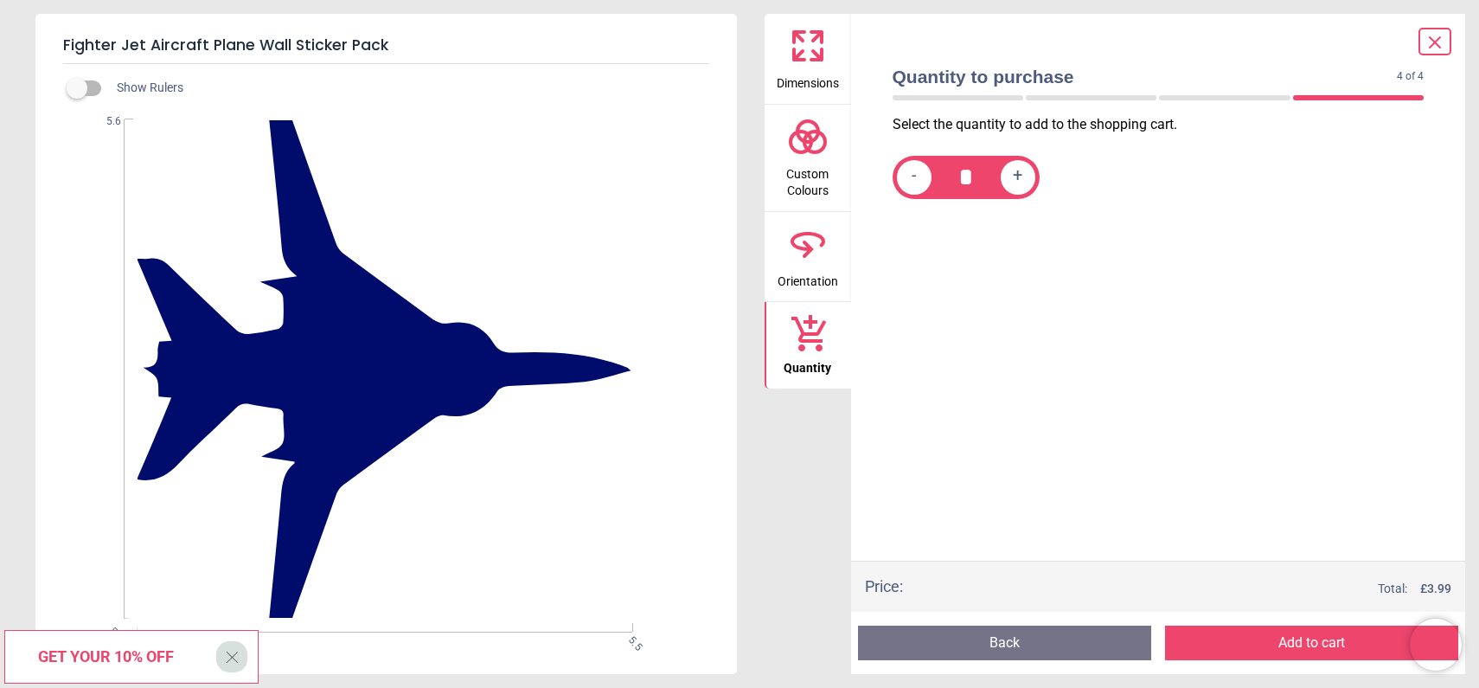
click at [1283, 645] on button "Add to cart" at bounding box center [1311, 642] width 293 height 35
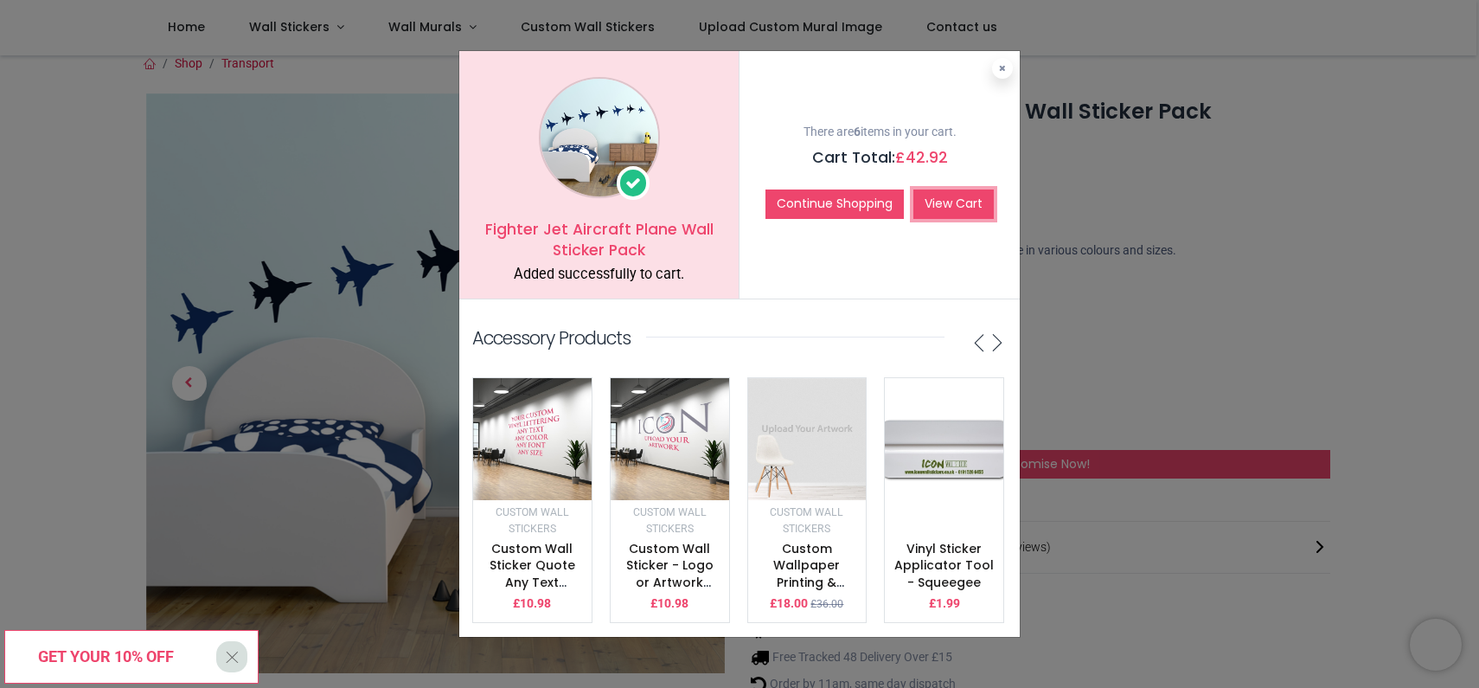
click at [960, 203] on link "View Cart" at bounding box center [953, 203] width 80 height 29
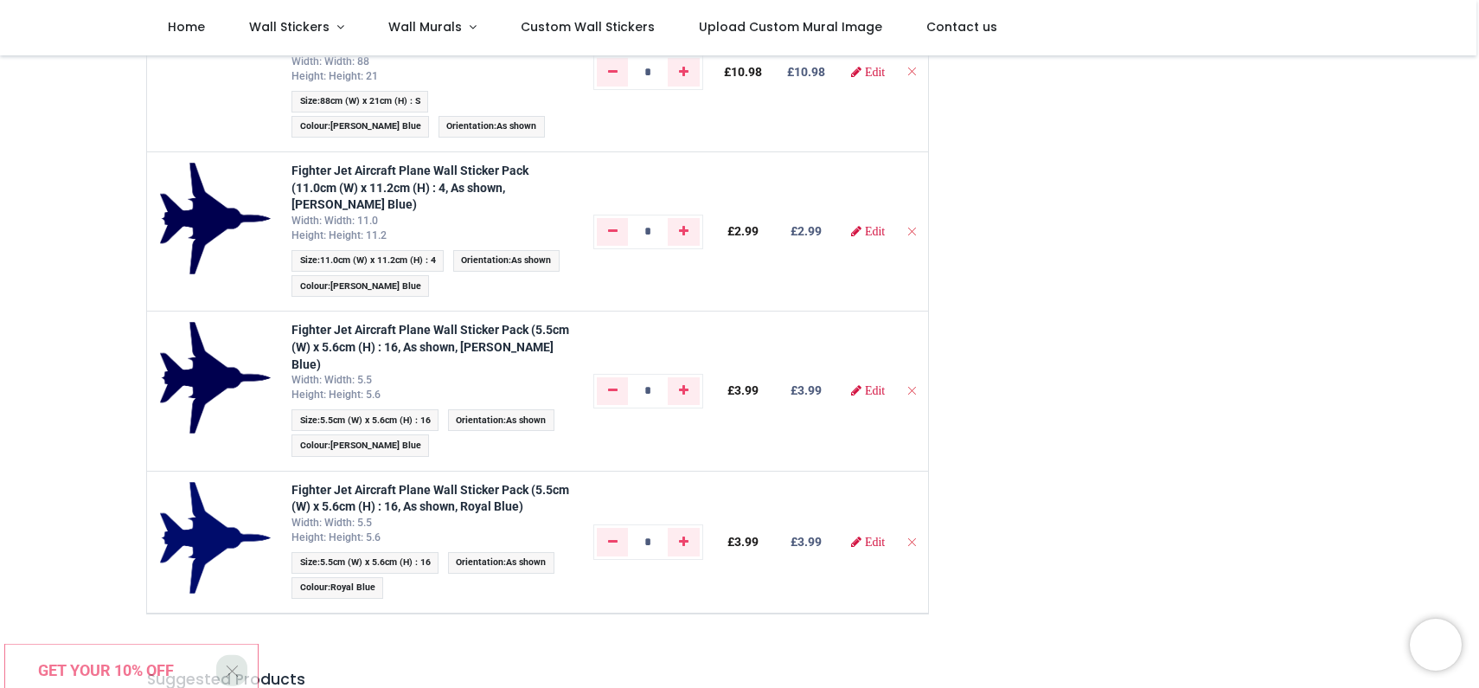
scroll to position [561, 0]
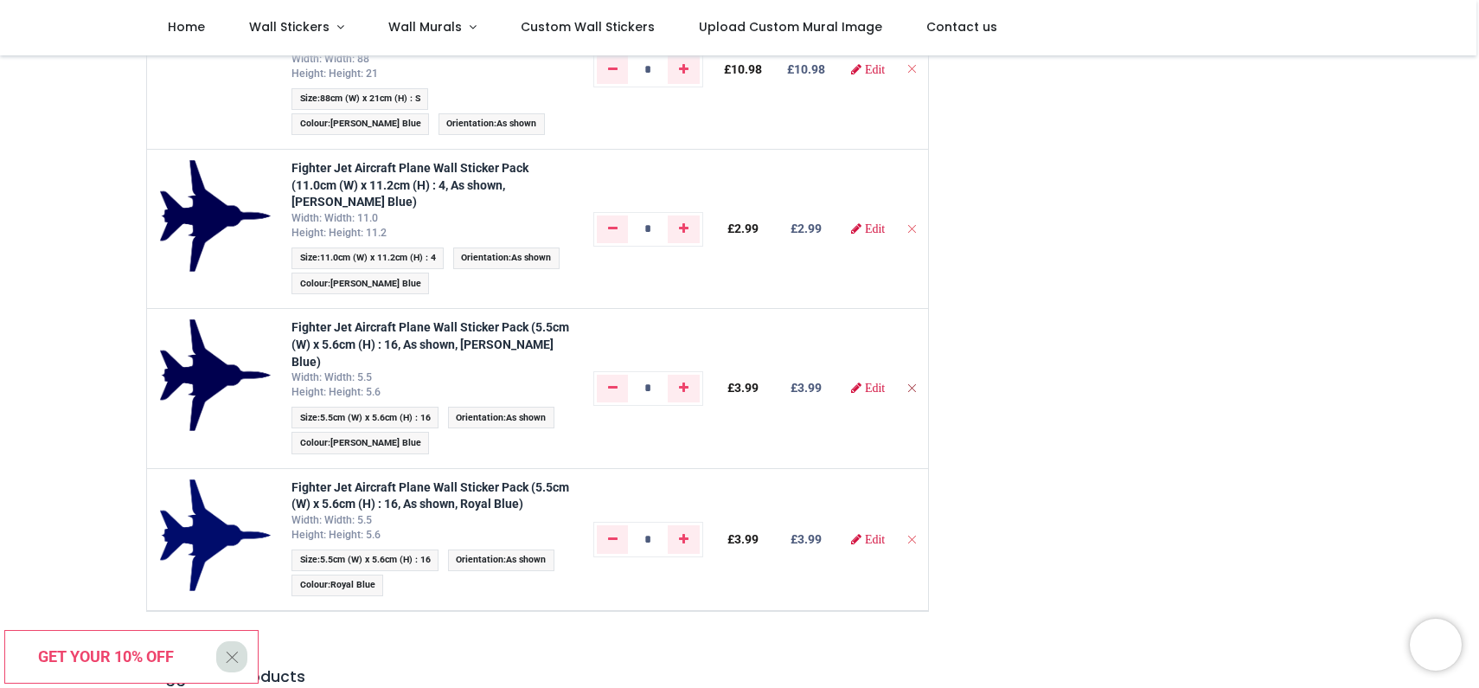
click at [910, 387] on icon "Remove from cart" at bounding box center [912, 387] width 12 height 12
type input "*"
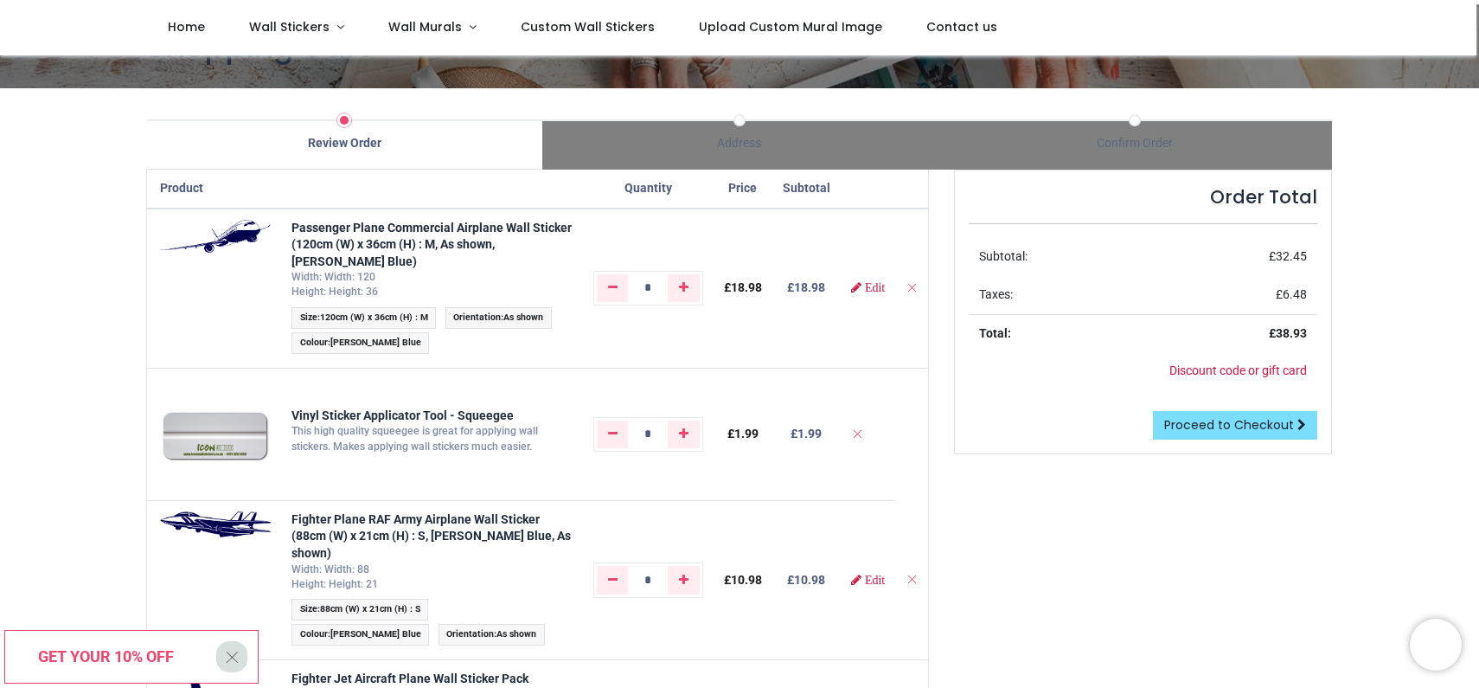
scroll to position [0, 0]
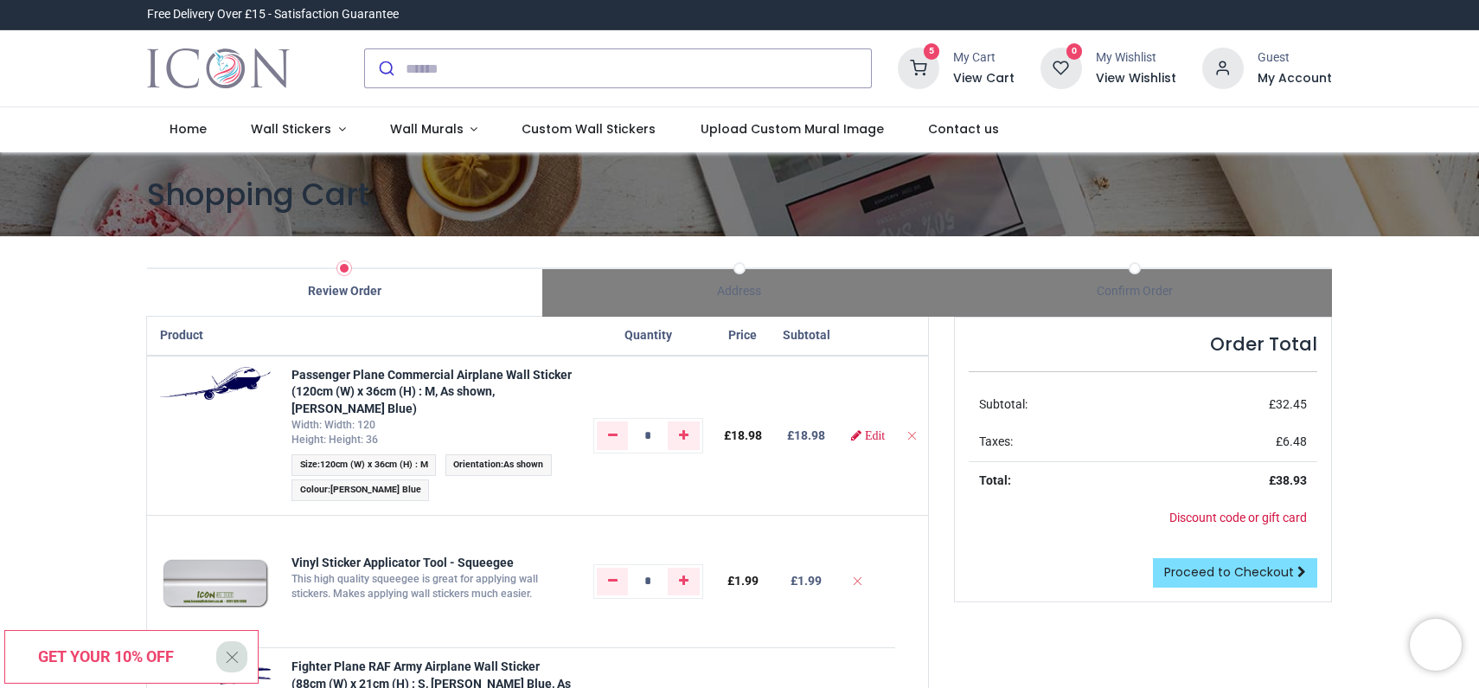
click at [162, 653] on span "Get your 10% off" at bounding box center [106, 656] width 136 height 18
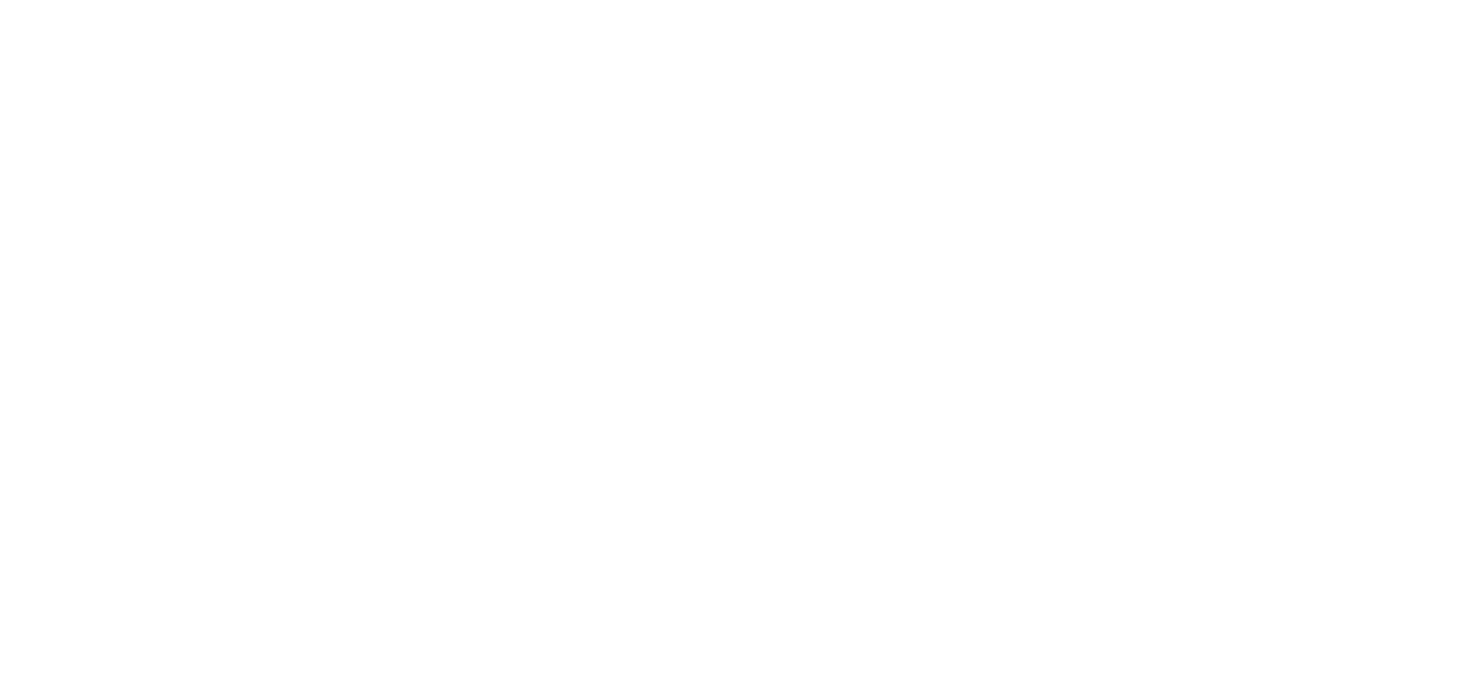
click at [764, 387] on div "CLAIM 10% OFF" at bounding box center [739, 399] width 281 height 61
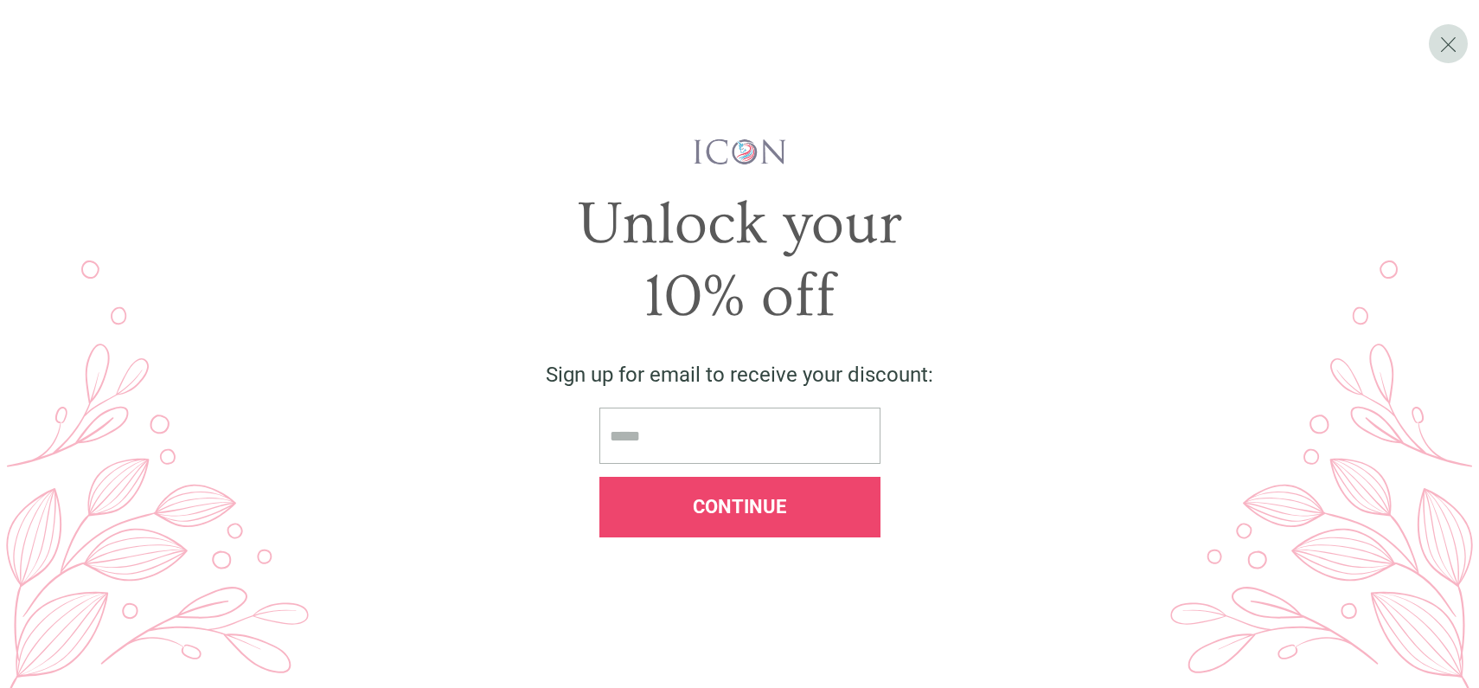
click at [713, 442] on input "email" at bounding box center [739, 435] width 281 height 56
type input "**********"
click at [801, 503] on div "Continue" at bounding box center [740, 506] width 252 height 19
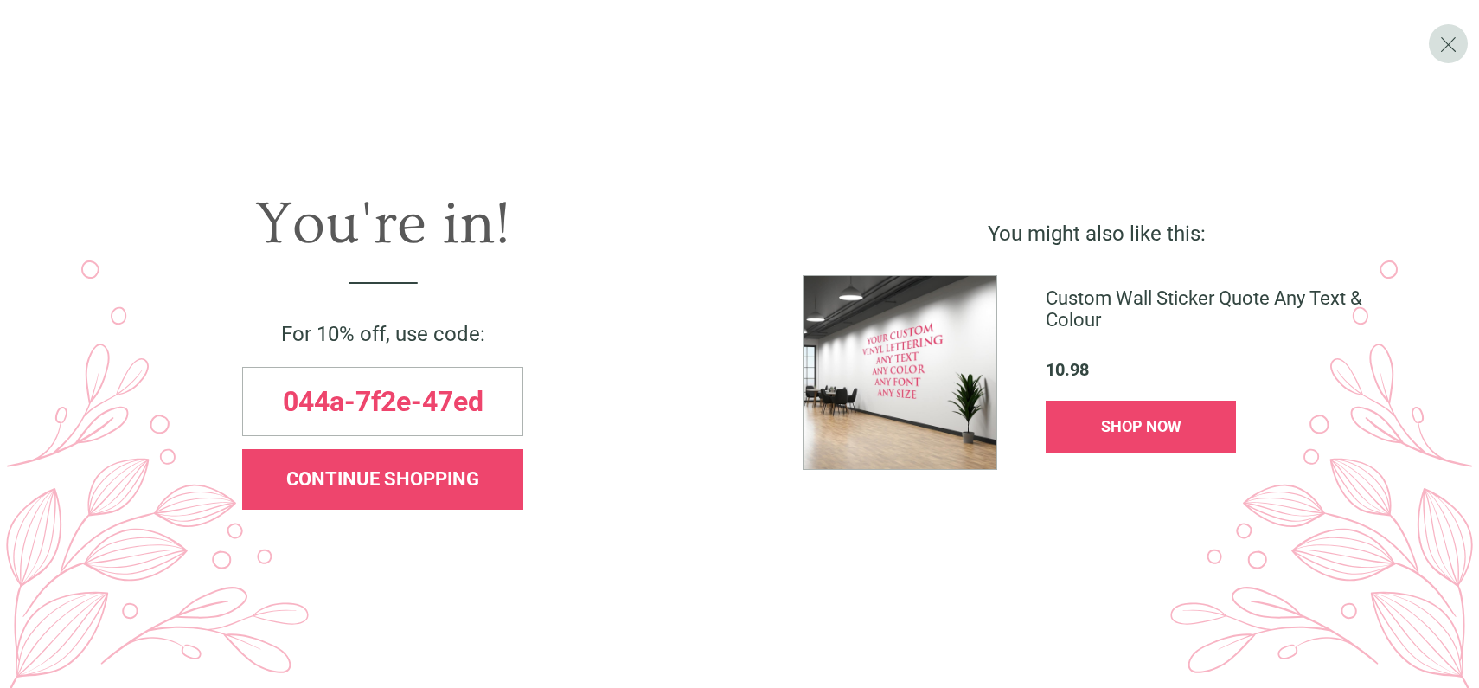
click at [370, 396] on span "044a-7f2e-47ed" at bounding box center [383, 401] width 201 height 28
copy span "7f2e"
click at [370, 396] on span "044a-7f2e-47ed" at bounding box center [383, 401] width 201 height 28
copy span "044a-7f2e-47ed"
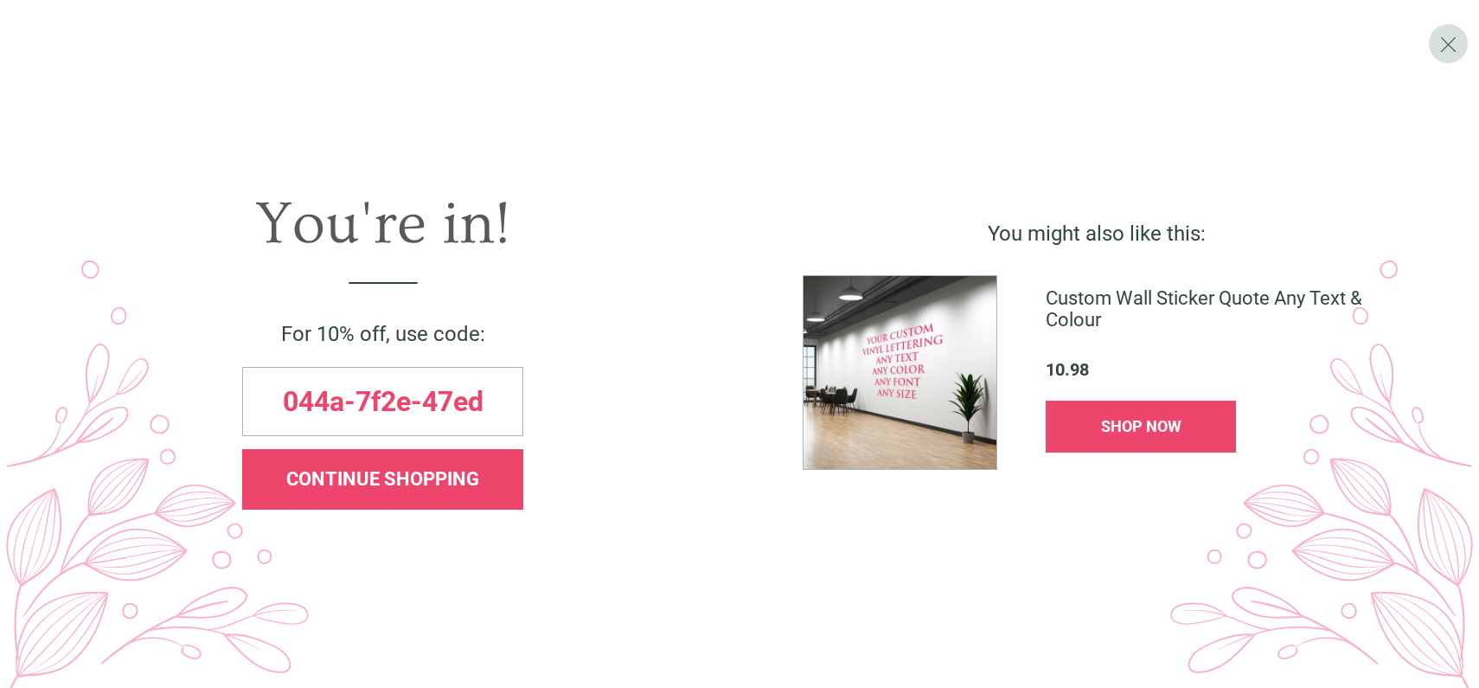
click at [458, 484] on span "CONTINUE SHOPPING" at bounding box center [382, 479] width 193 height 22
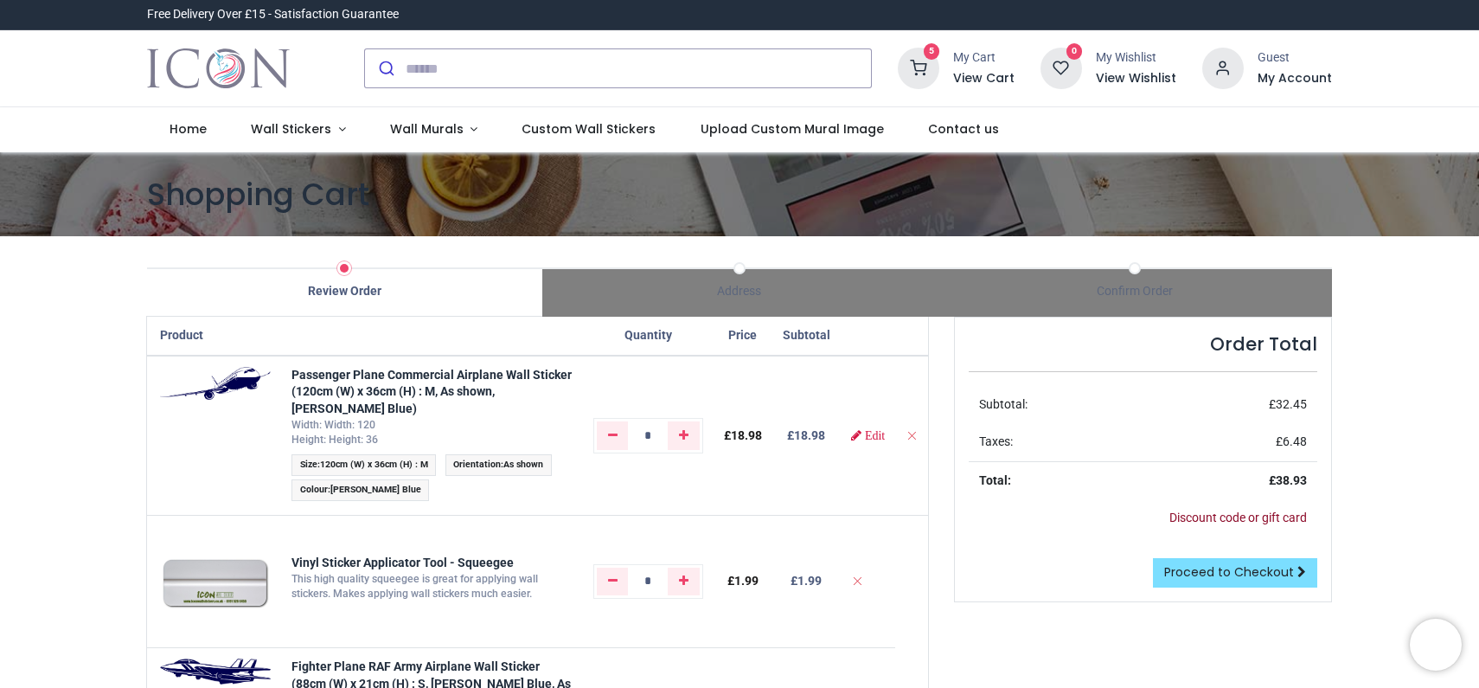
click at [1224, 515] on link "Discount code or gift card" at bounding box center [1238, 517] width 138 height 14
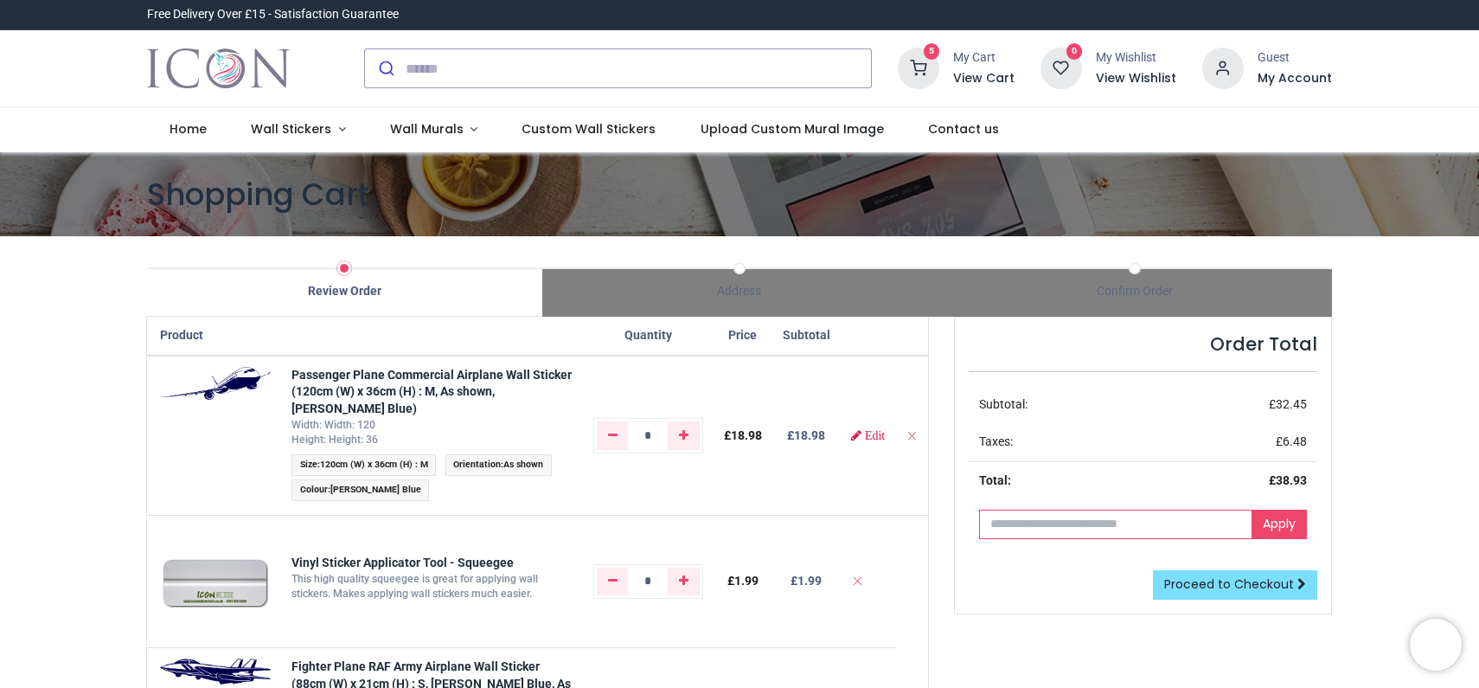
click at [1066, 531] on input "text" at bounding box center [1115, 523] width 273 height 29
paste input "**********"
type input "**********"
click at [1265, 529] on link "Apply" at bounding box center [1279, 523] width 55 height 29
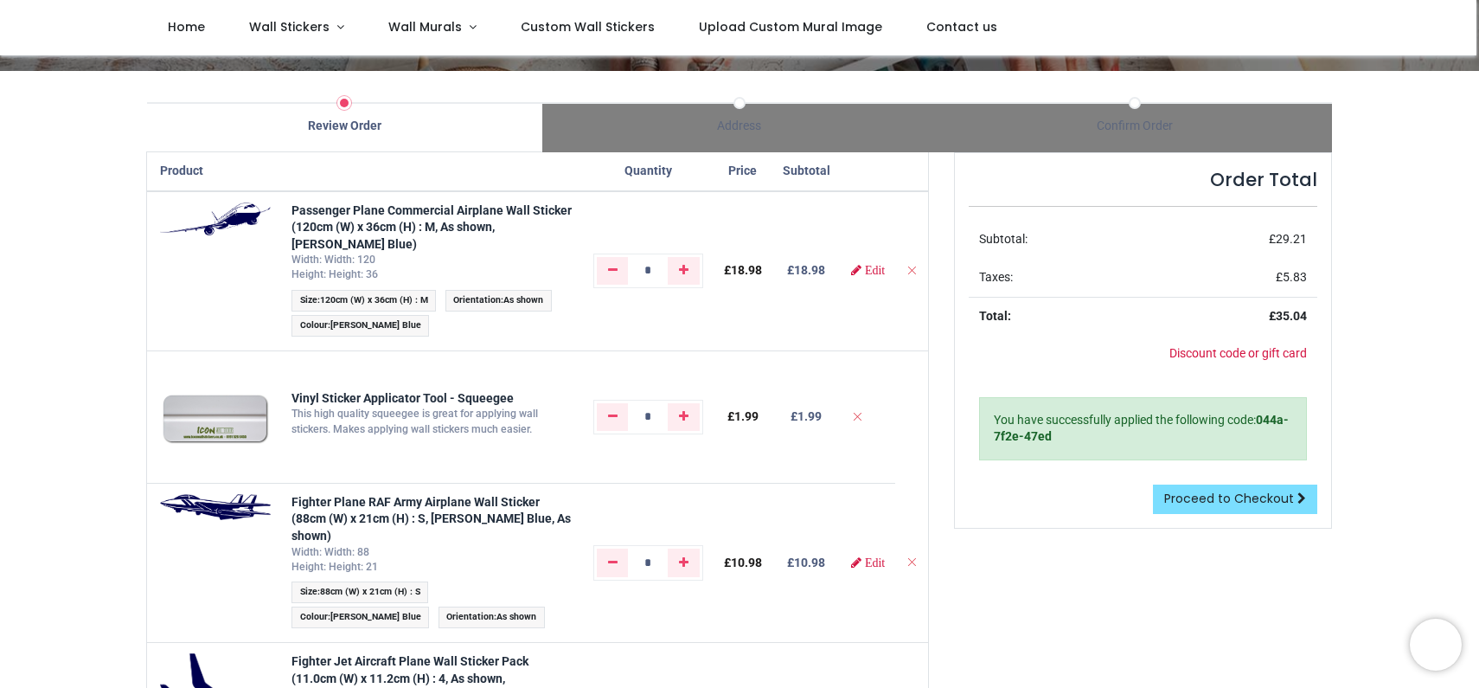
scroll to position [80, 0]
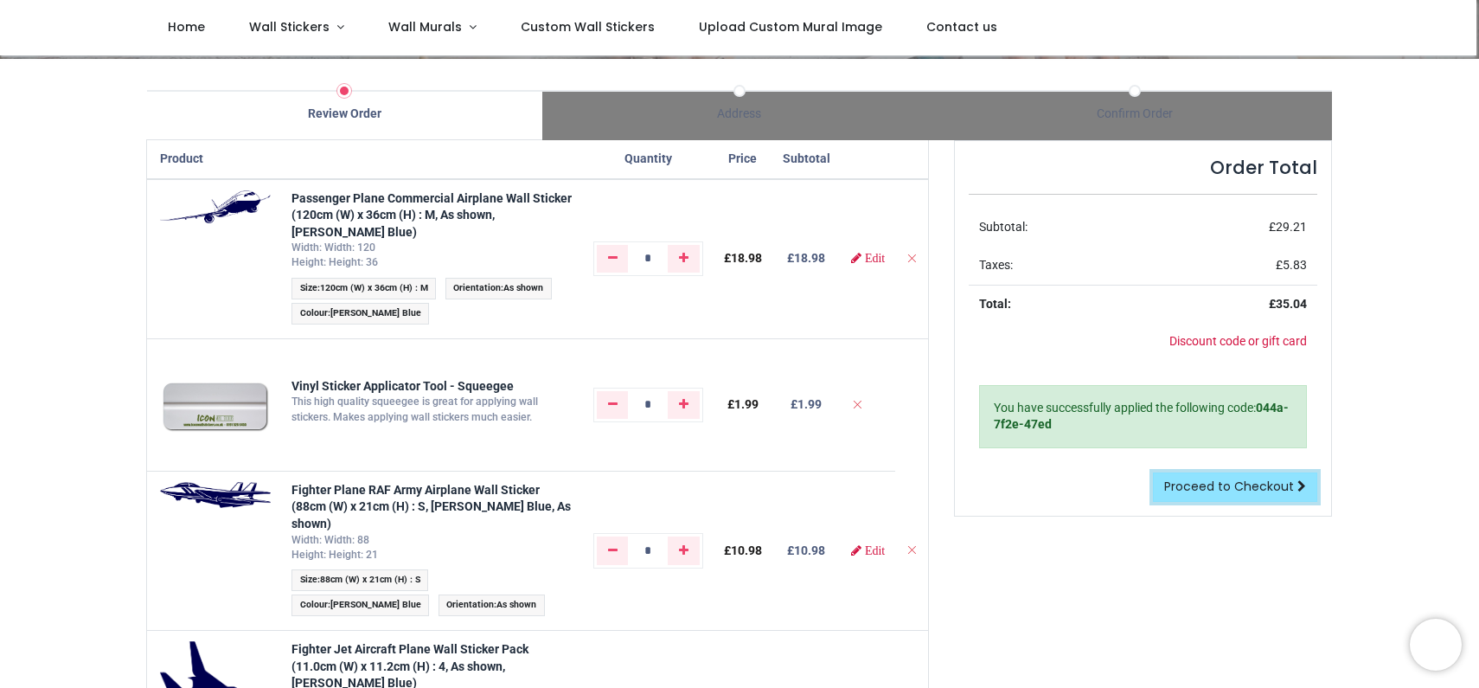
click at [1268, 489] on span "Proceed to Checkout" at bounding box center [1229, 485] width 130 height 17
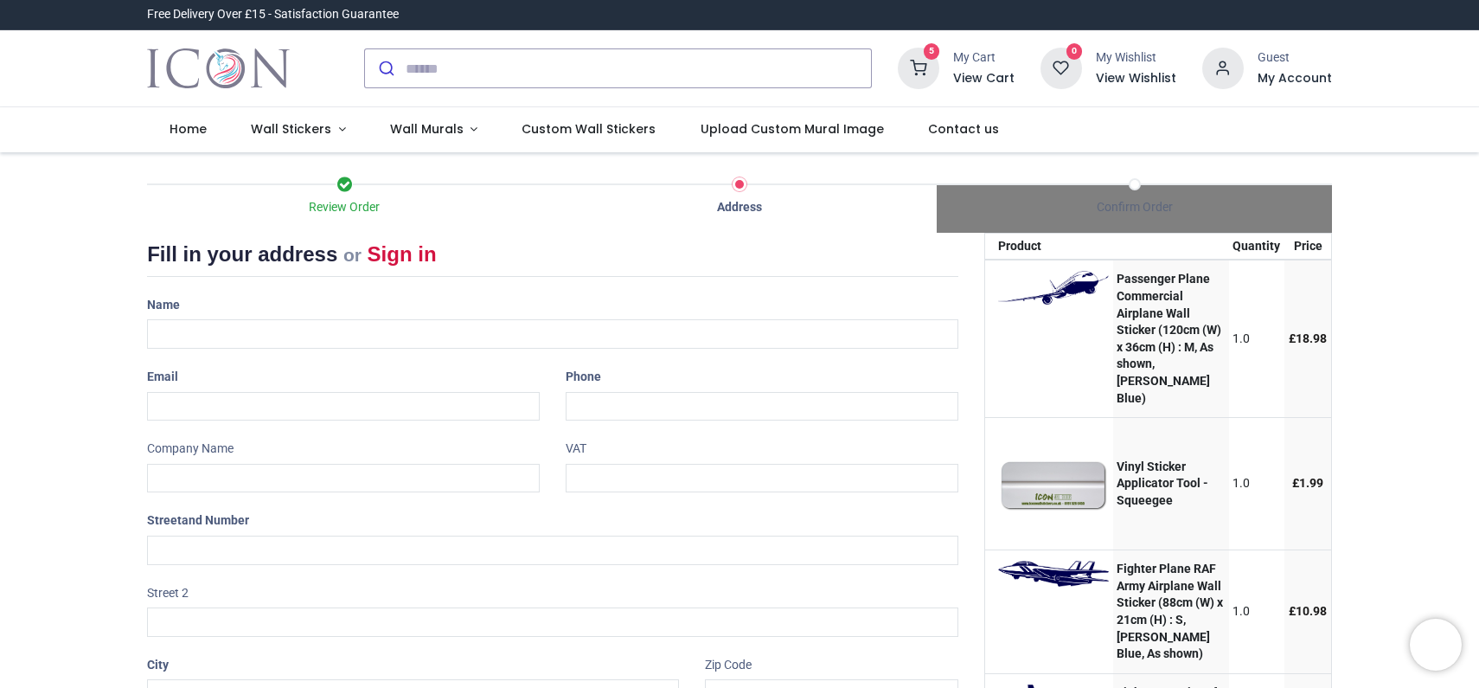
select select "***"
drag, startPoint x: 240, startPoint y: 334, endPoint x: 224, endPoint y: 332, distance: 15.7
click at [240, 334] on input "text" at bounding box center [552, 333] width 811 height 29
type input "**********"
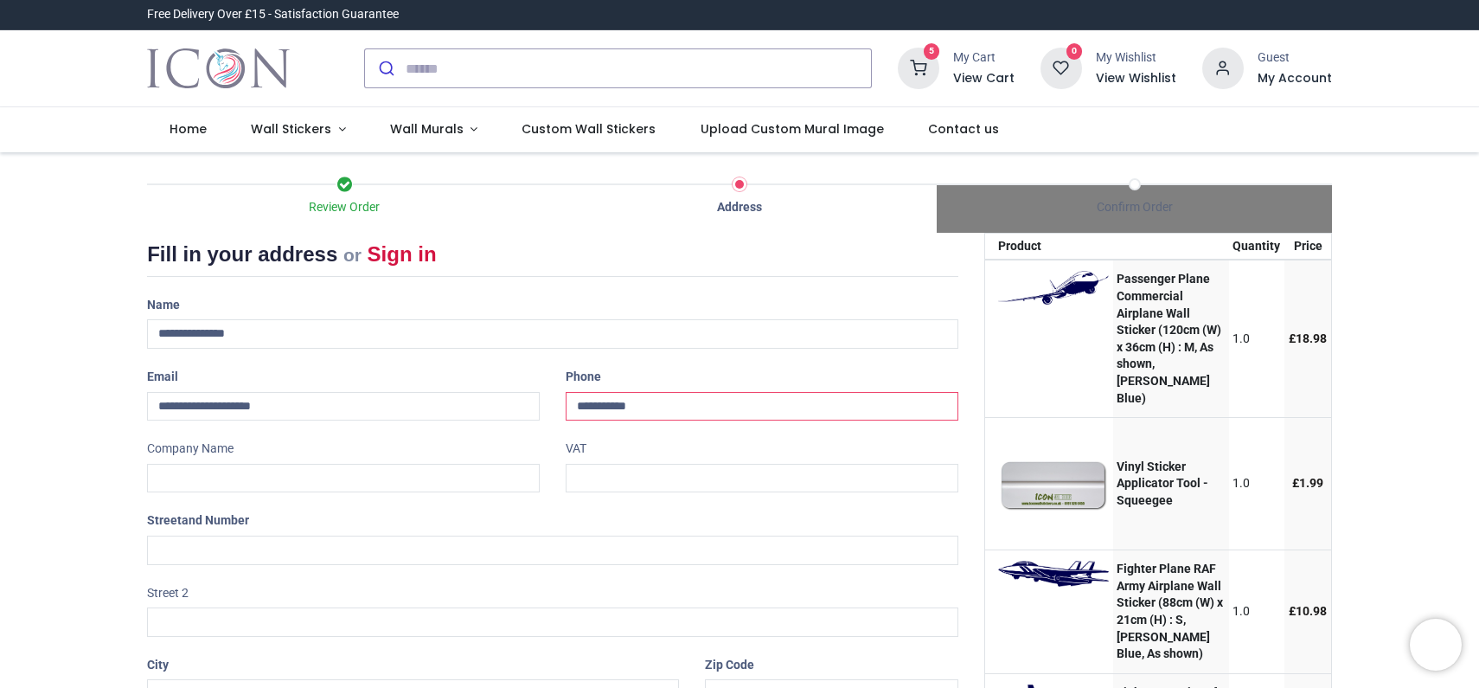
type input "**********"
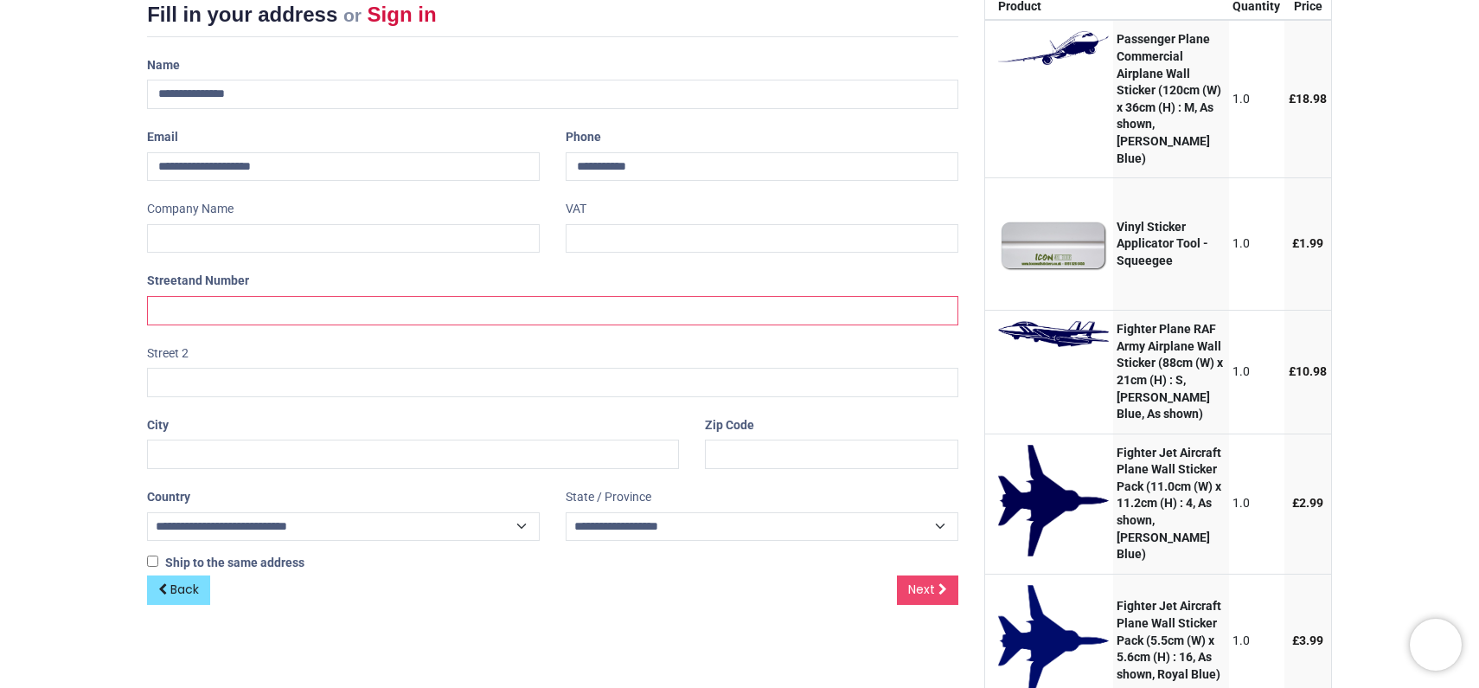
scroll to position [255, 0]
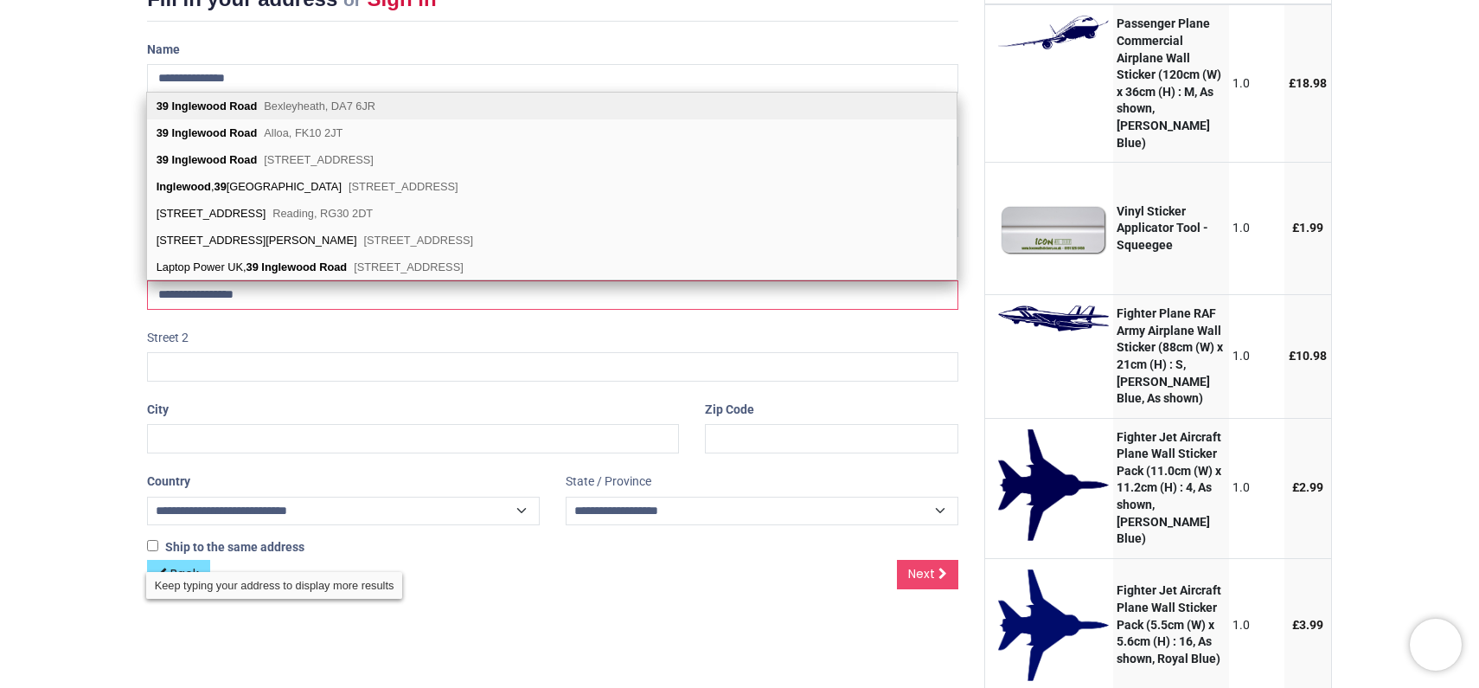
type input "**********"
click at [305, 108] on span "Bexleyheath, DA7 6JR" at bounding box center [320, 105] width 112 height 13
type input "*******"
select select "***"
select select
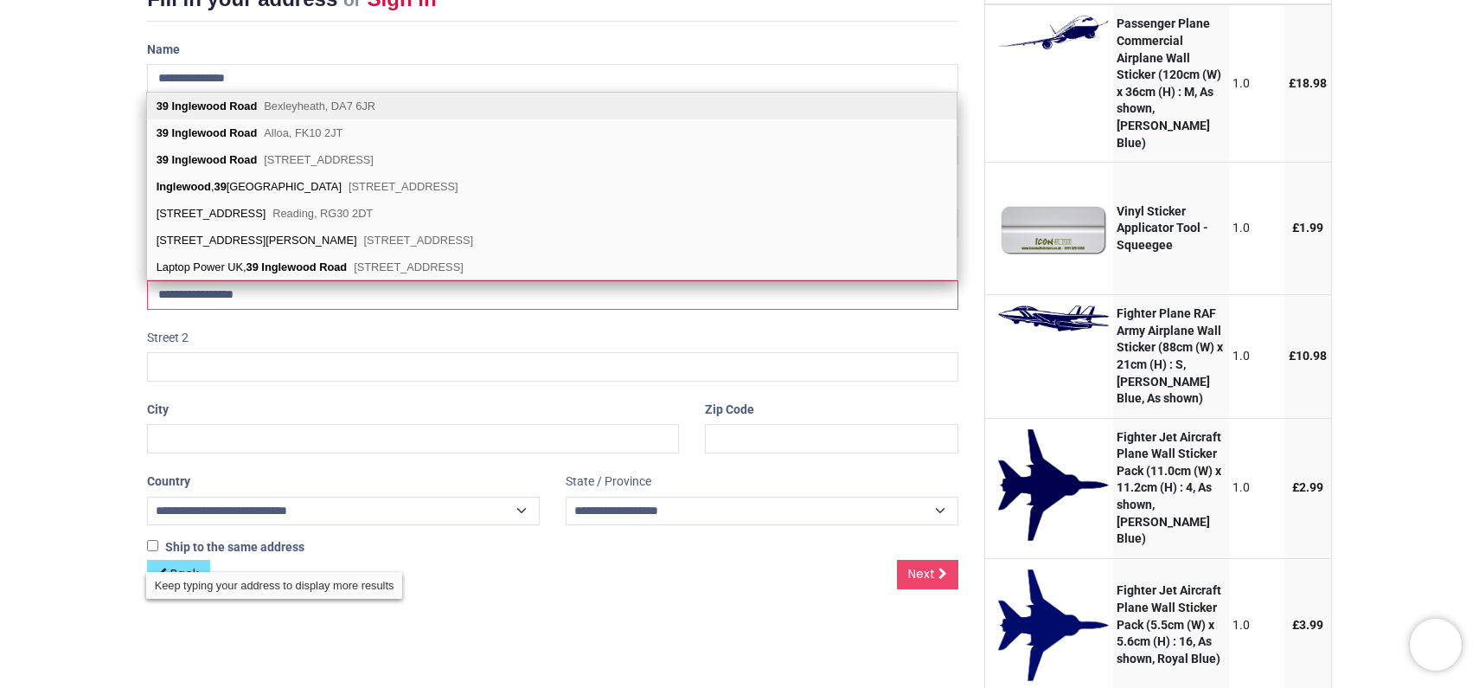
type input "**********"
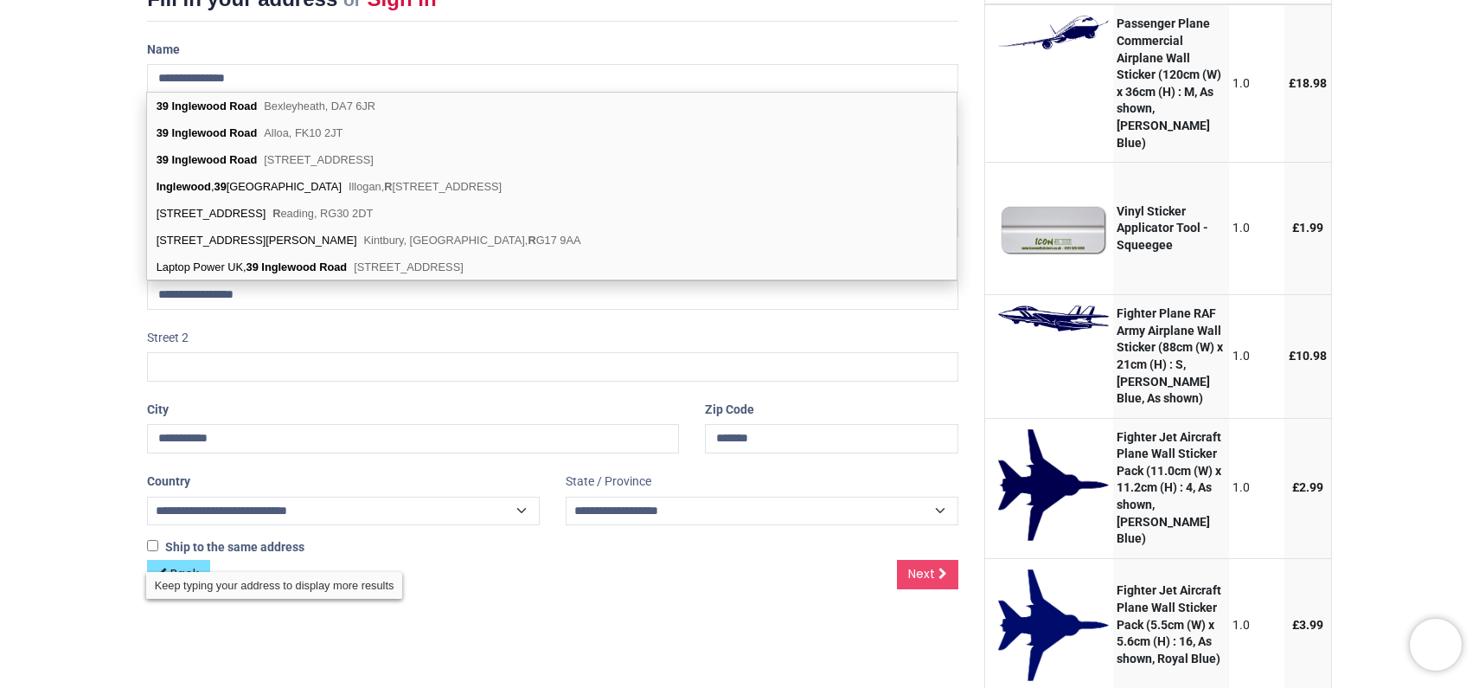
click at [80, 317] on div "Review Order Address Confirm Order Your order: £ 35.04 Product Price" at bounding box center [739, 398] width 1479 height 1002
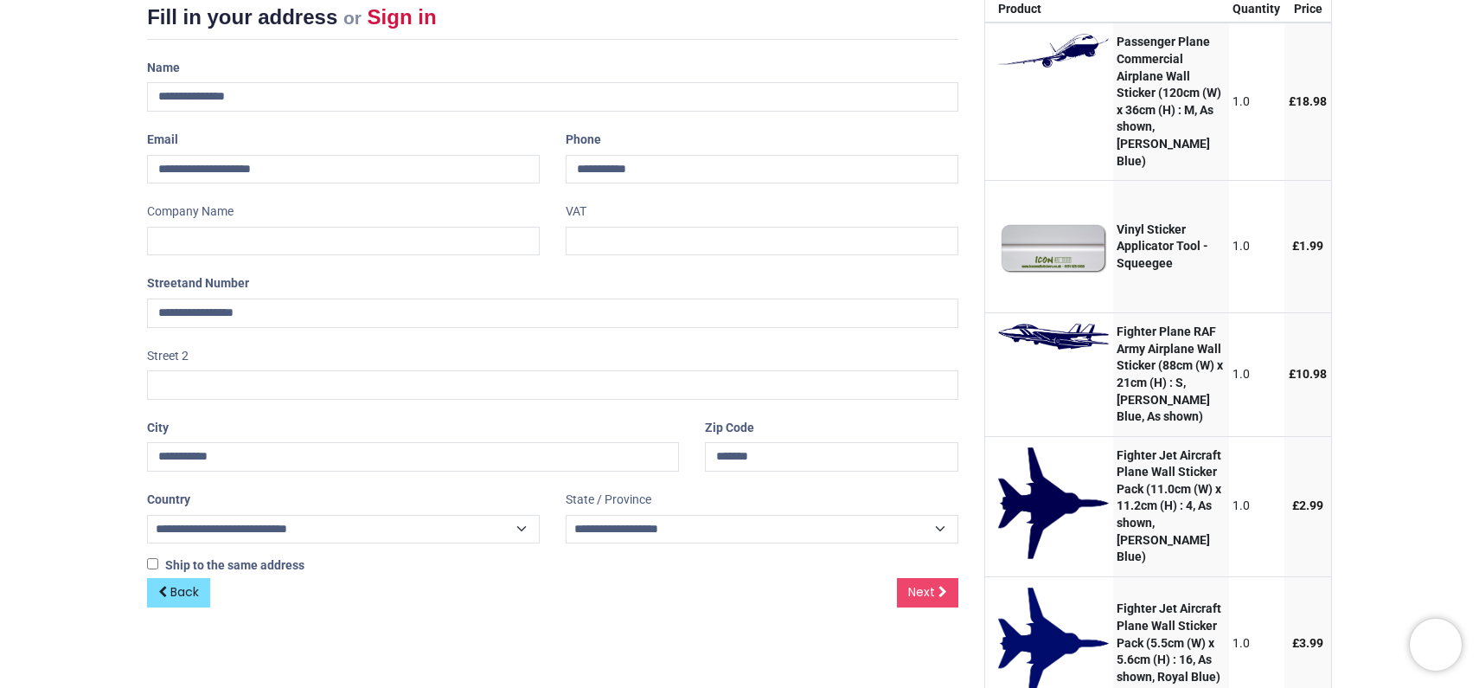
scroll to position [253, 0]
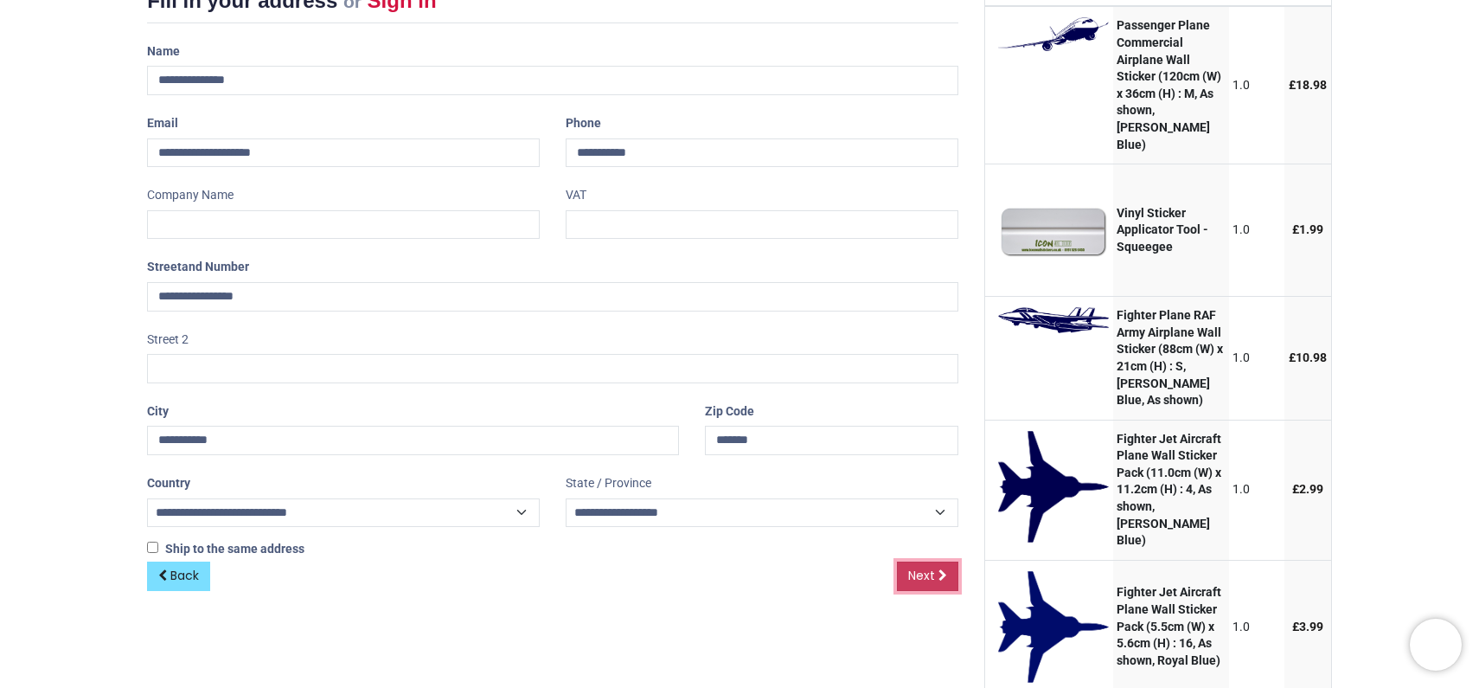
click at [912, 569] on span "Next" at bounding box center [921, 575] width 27 height 17
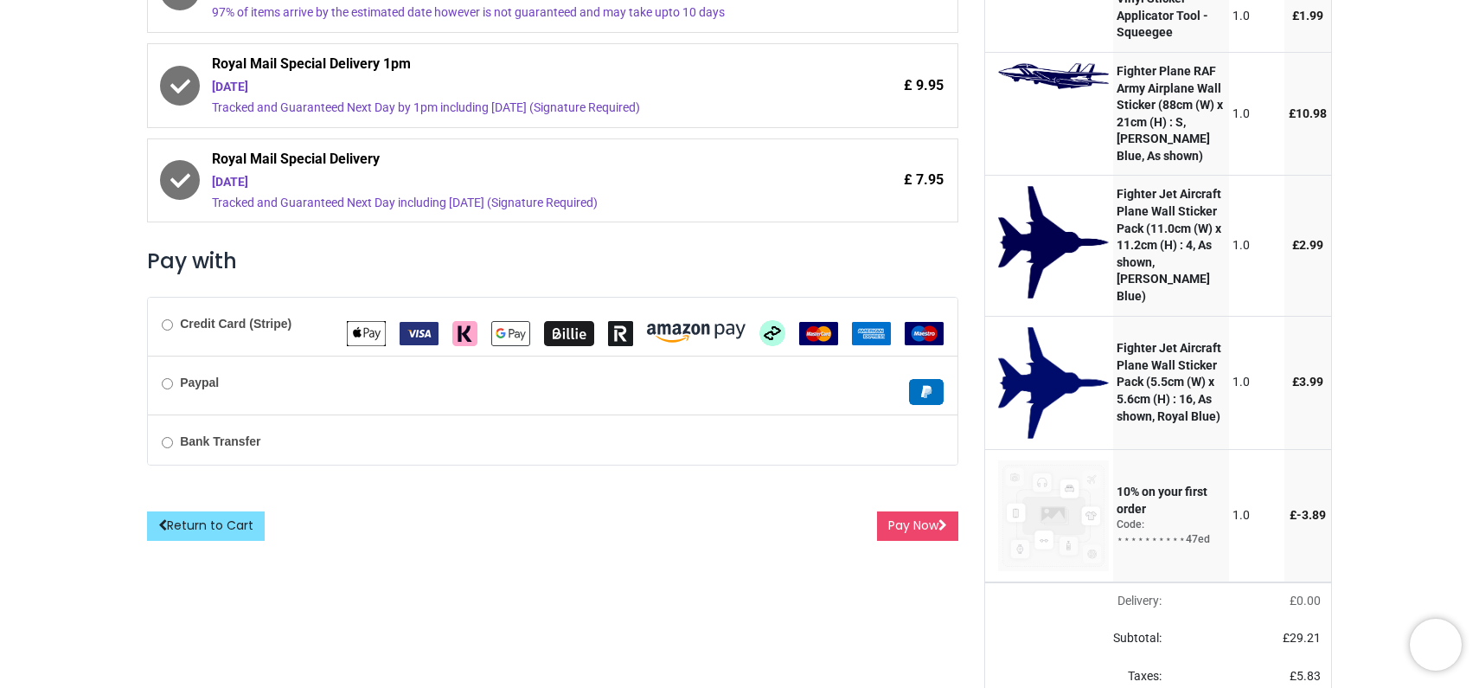
scroll to position [440, 0]
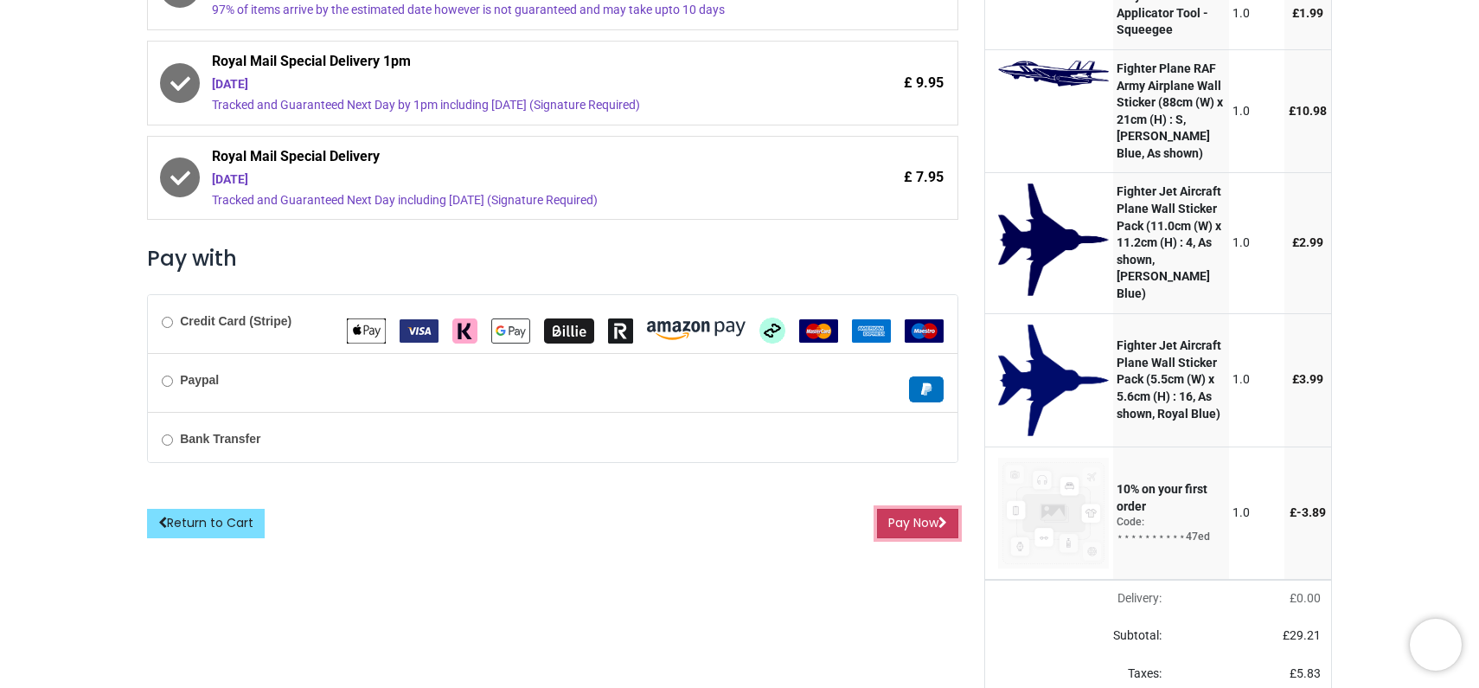
click at [933, 524] on button "Pay Now" at bounding box center [917, 523] width 81 height 29
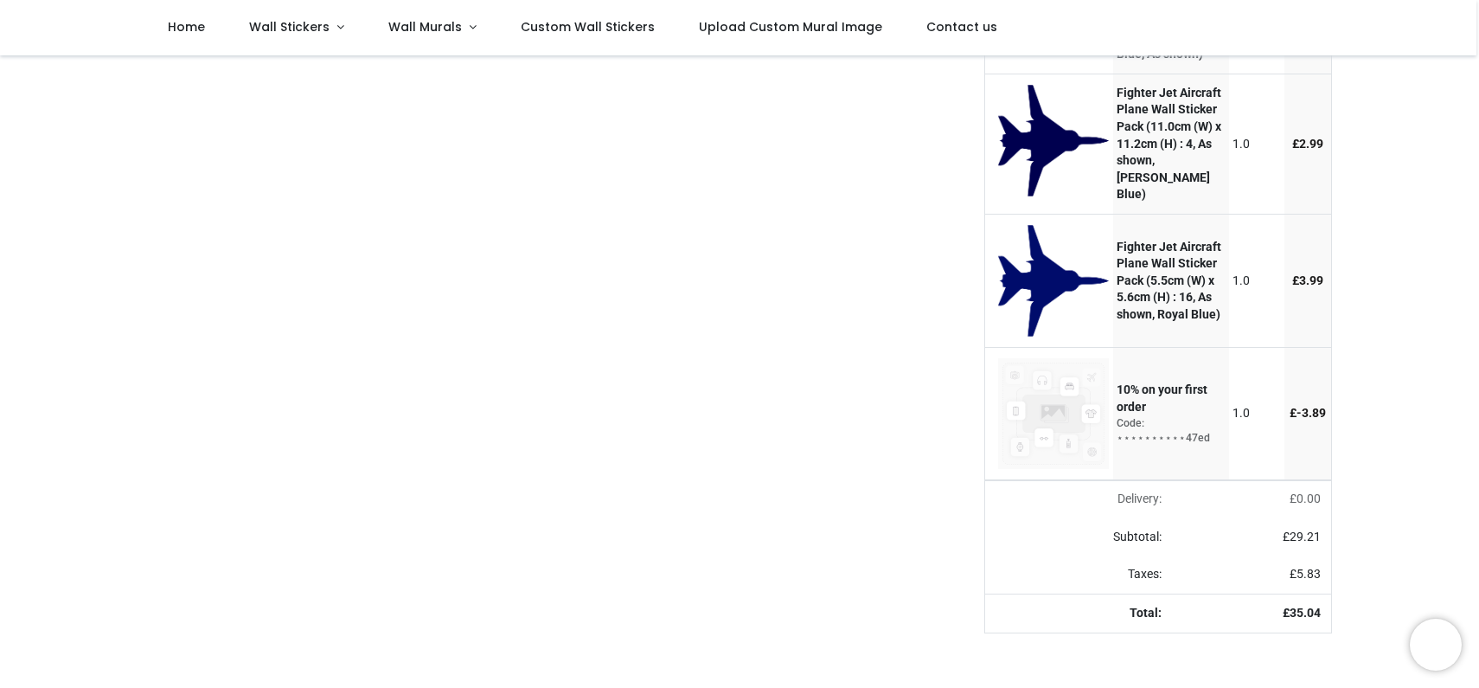
scroll to position [466, 0]
